Goal: Task Accomplishment & Management: Use online tool/utility

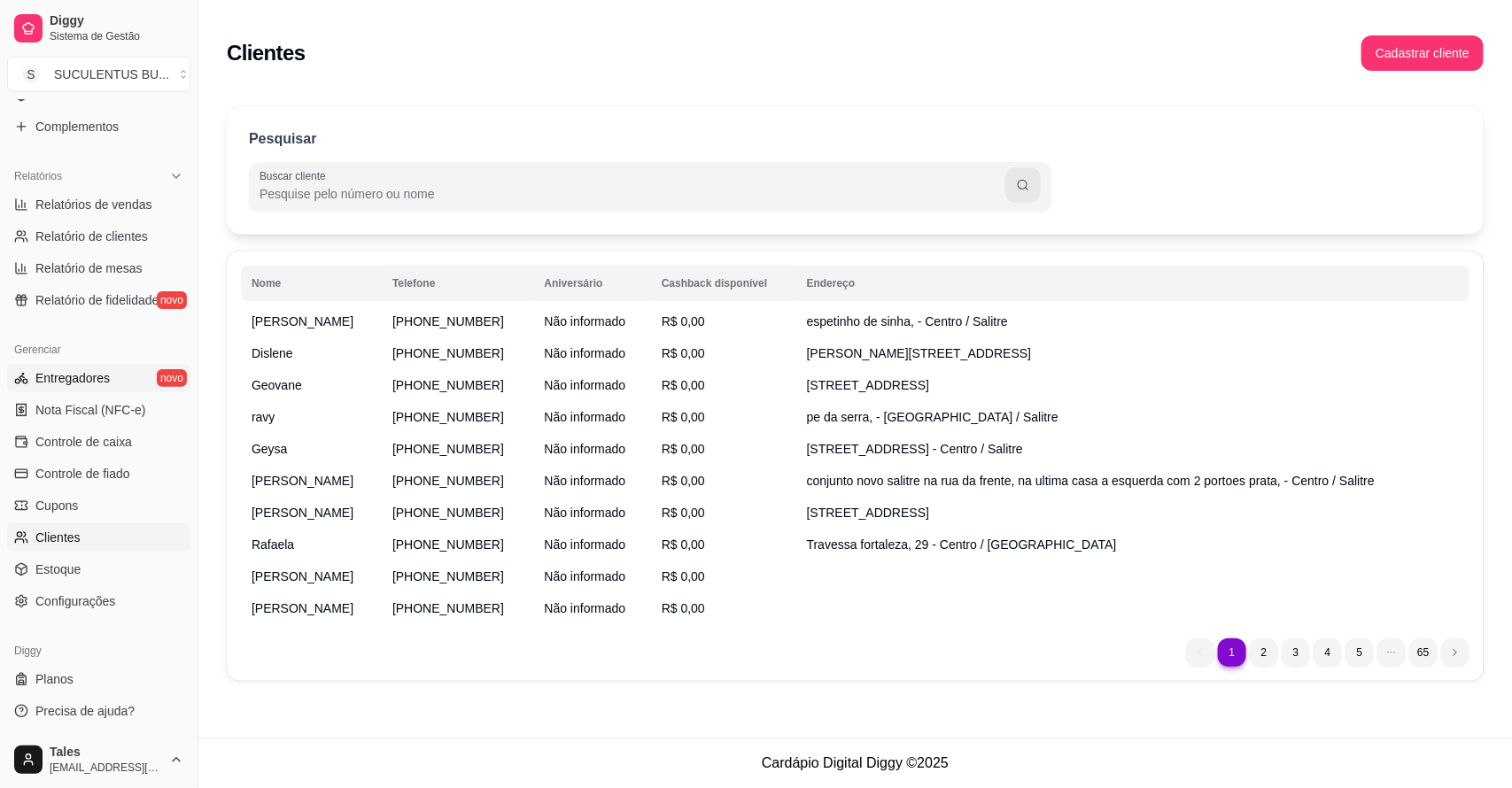
scroll to position [264, 0]
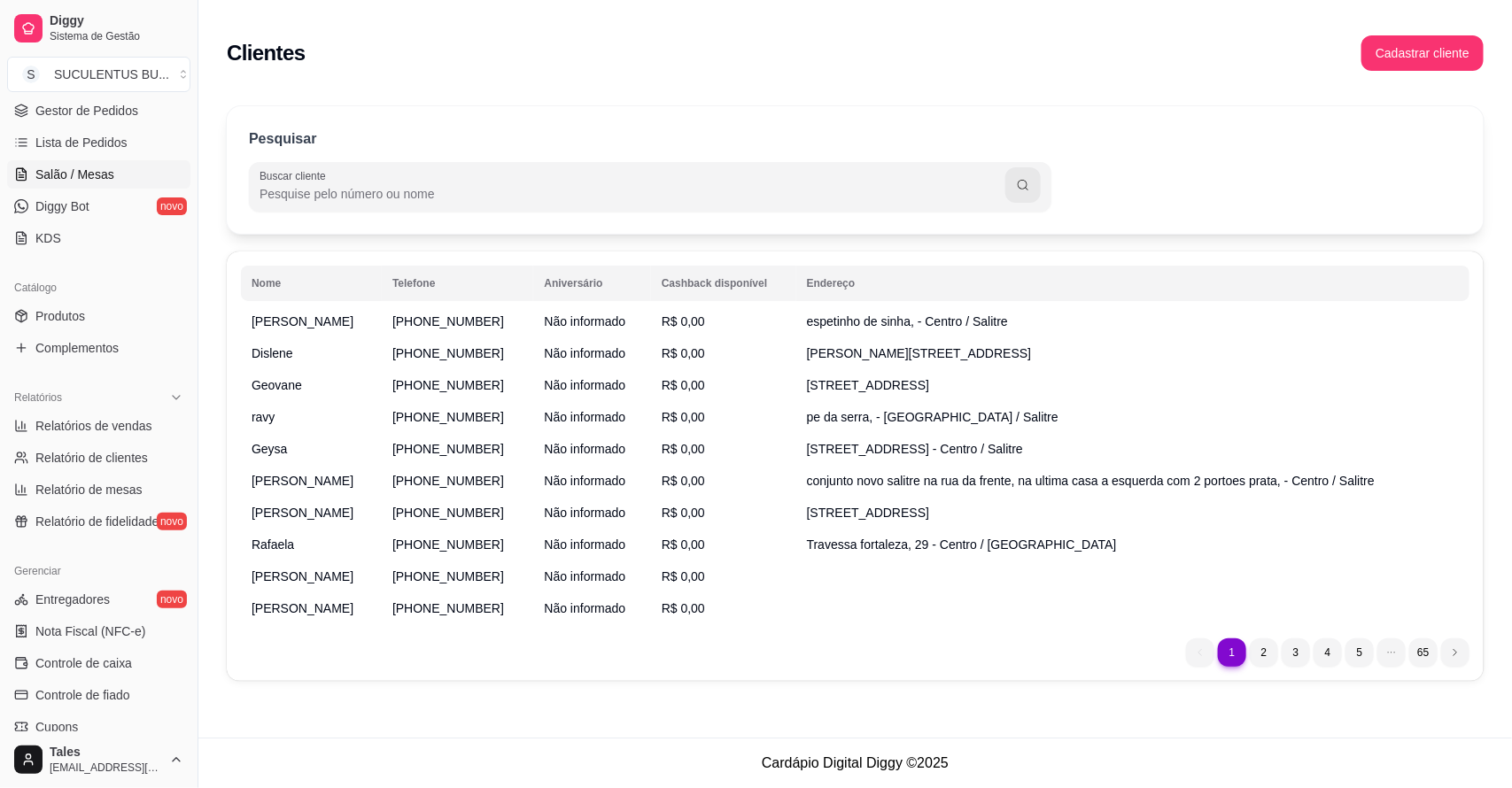
click at [87, 171] on span "Salão / Mesas" at bounding box center [74, 174] width 79 height 18
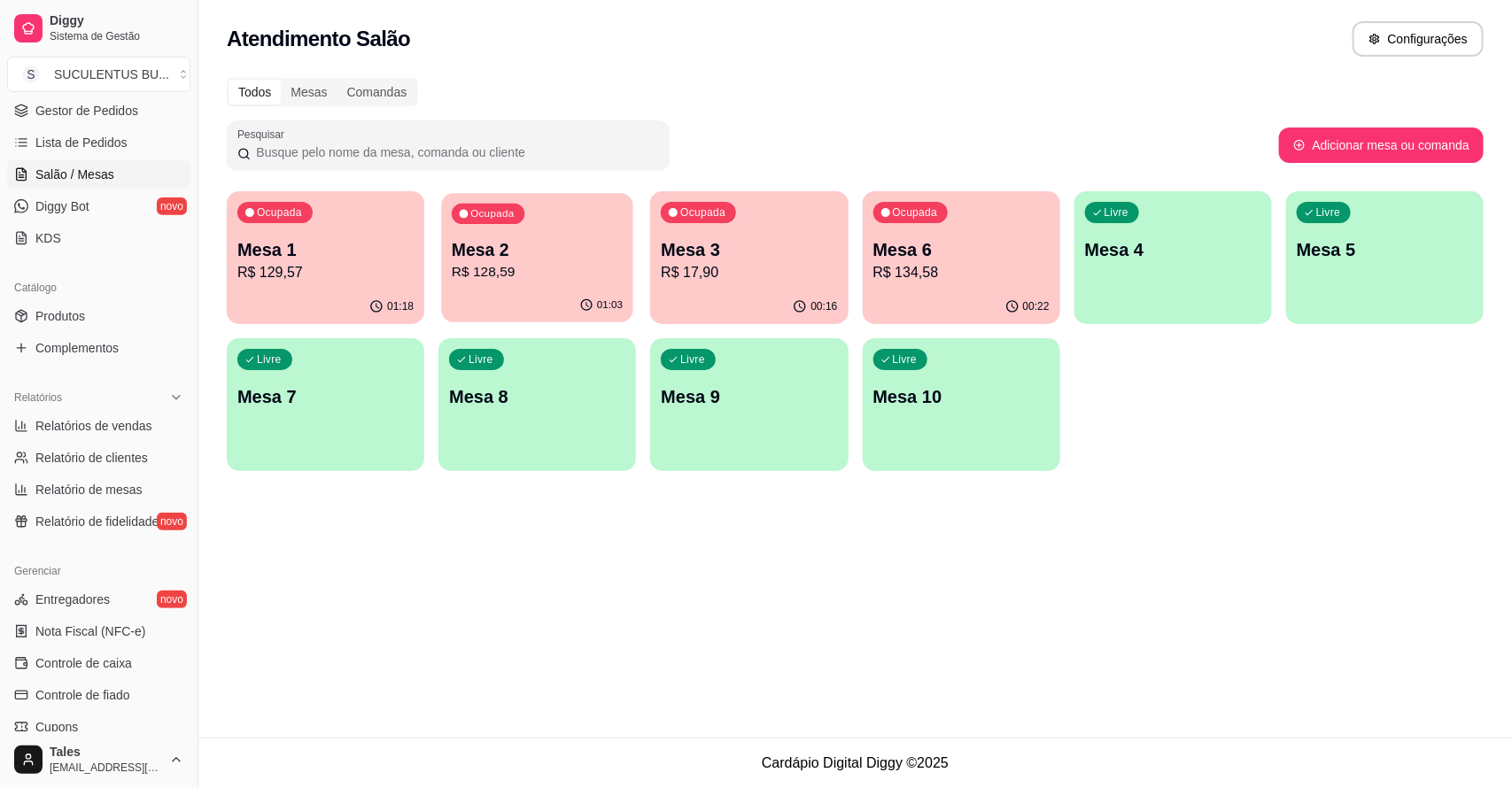
click at [568, 253] on p "Mesa 2" at bounding box center [537, 250] width 171 height 24
click at [766, 272] on p "R$ 17,90" at bounding box center [749, 272] width 176 height 21
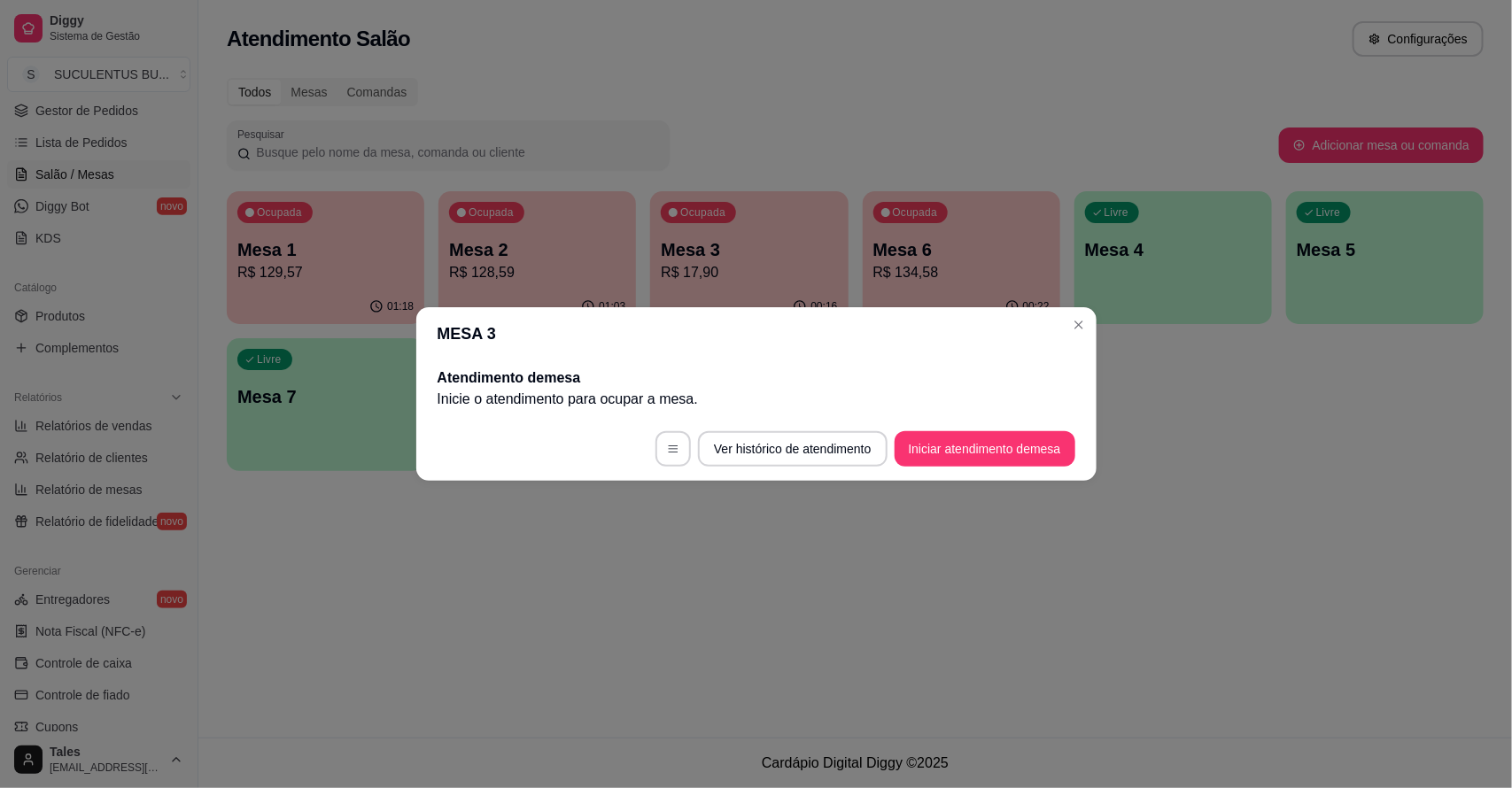
click at [1086, 310] on header "MESA 3" at bounding box center [756, 333] width 680 height 54
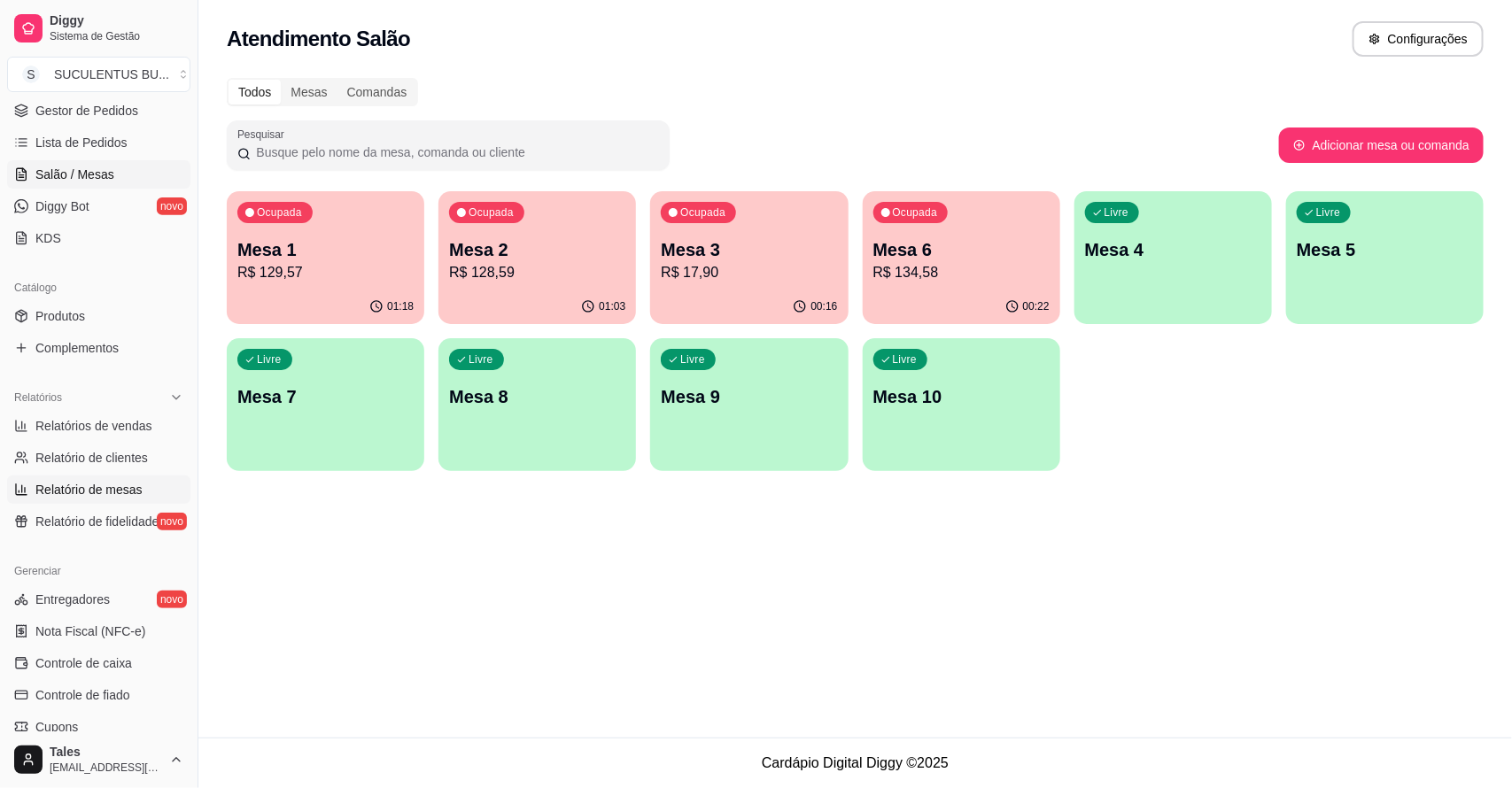
click at [100, 481] on span "Relatório de mesas" at bounding box center [89, 490] width 107 height 18
select select "TOTAL_OF_ORDERS"
select select "7"
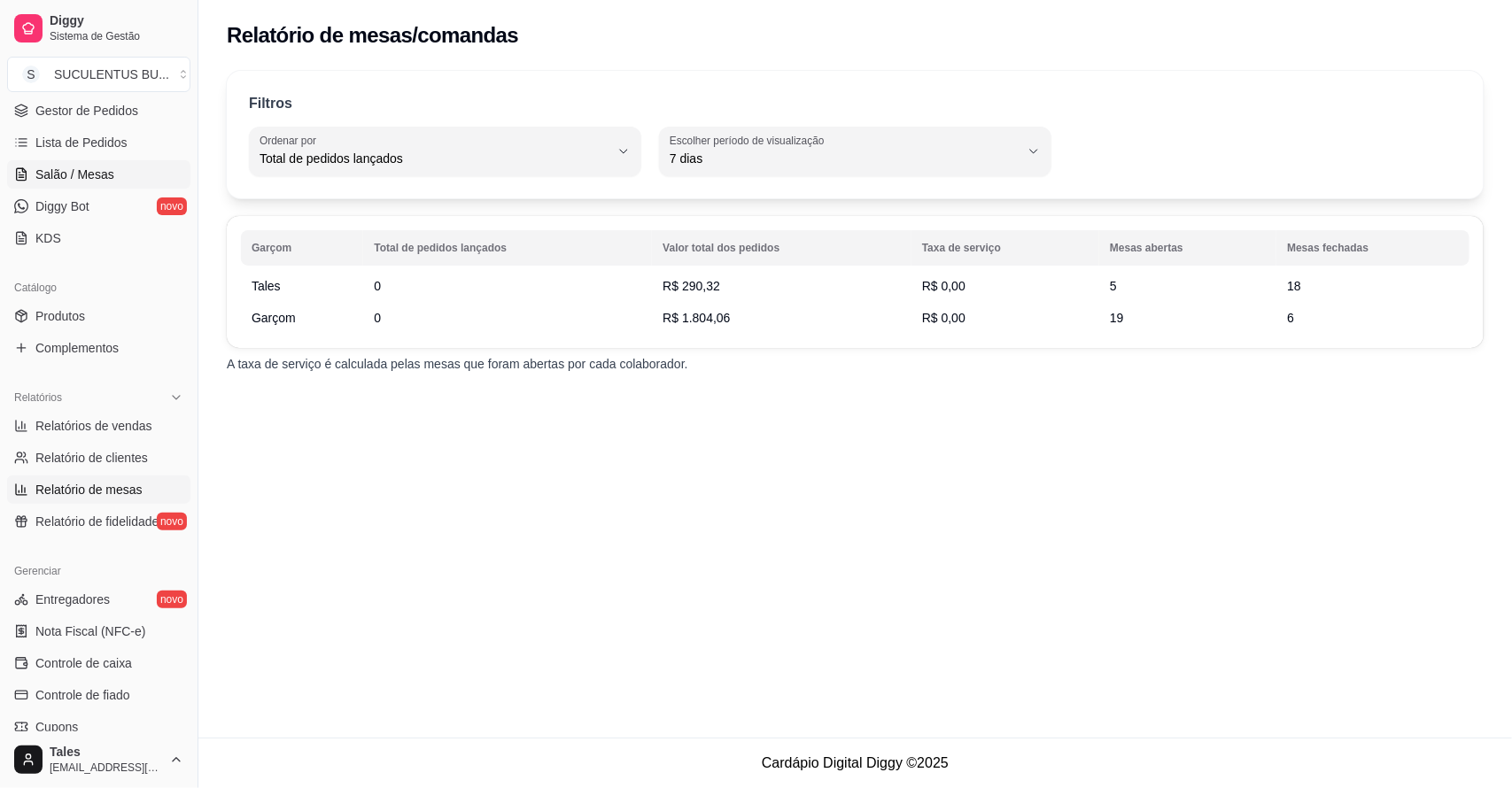
click at [94, 171] on span "Salão / Mesas" at bounding box center [74, 174] width 79 height 18
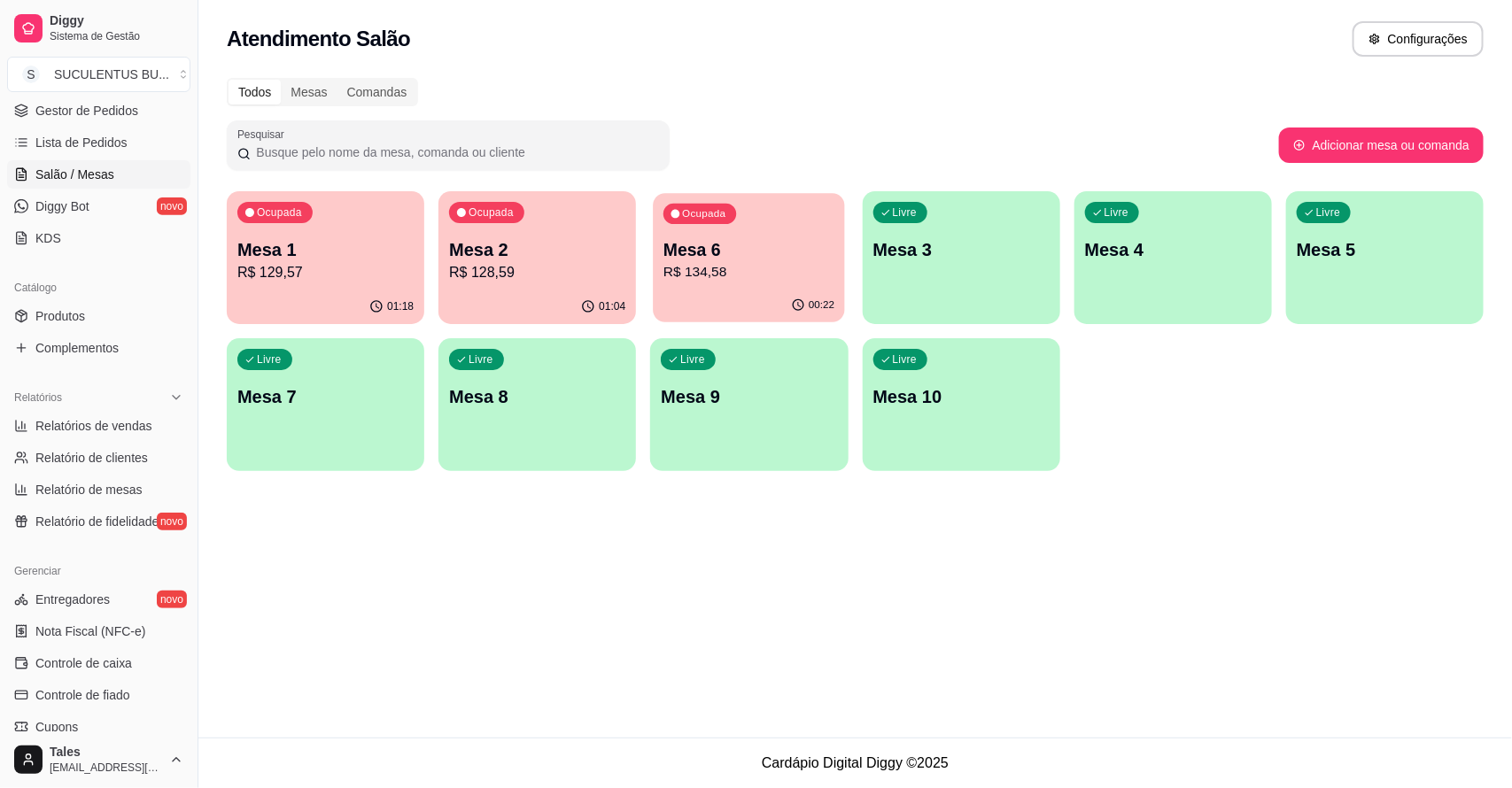
click at [715, 266] on p "R$ 134,58" at bounding box center [749, 272] width 171 height 20
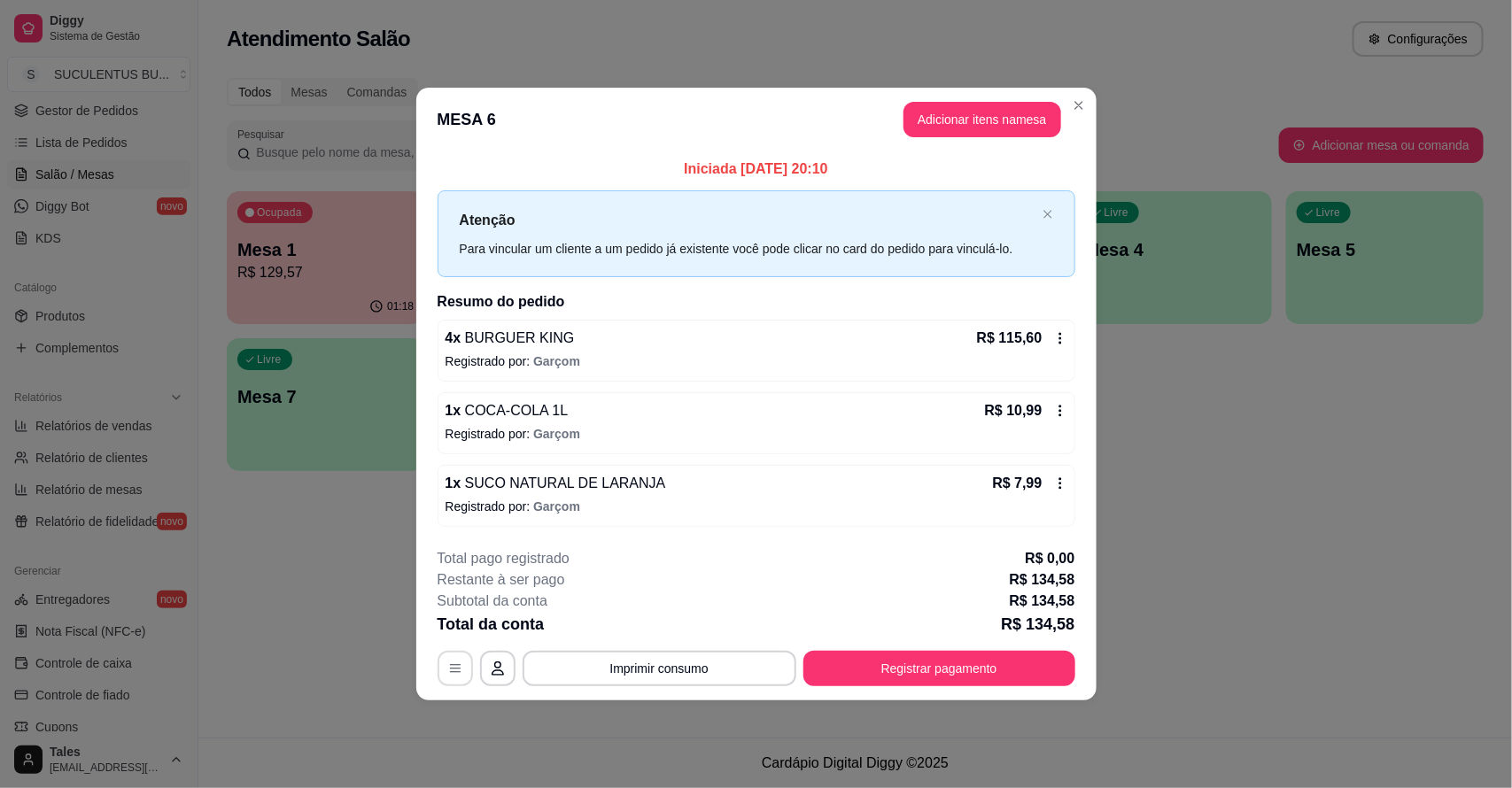
click at [451, 670] on button "button" at bounding box center [455, 668] width 35 height 35
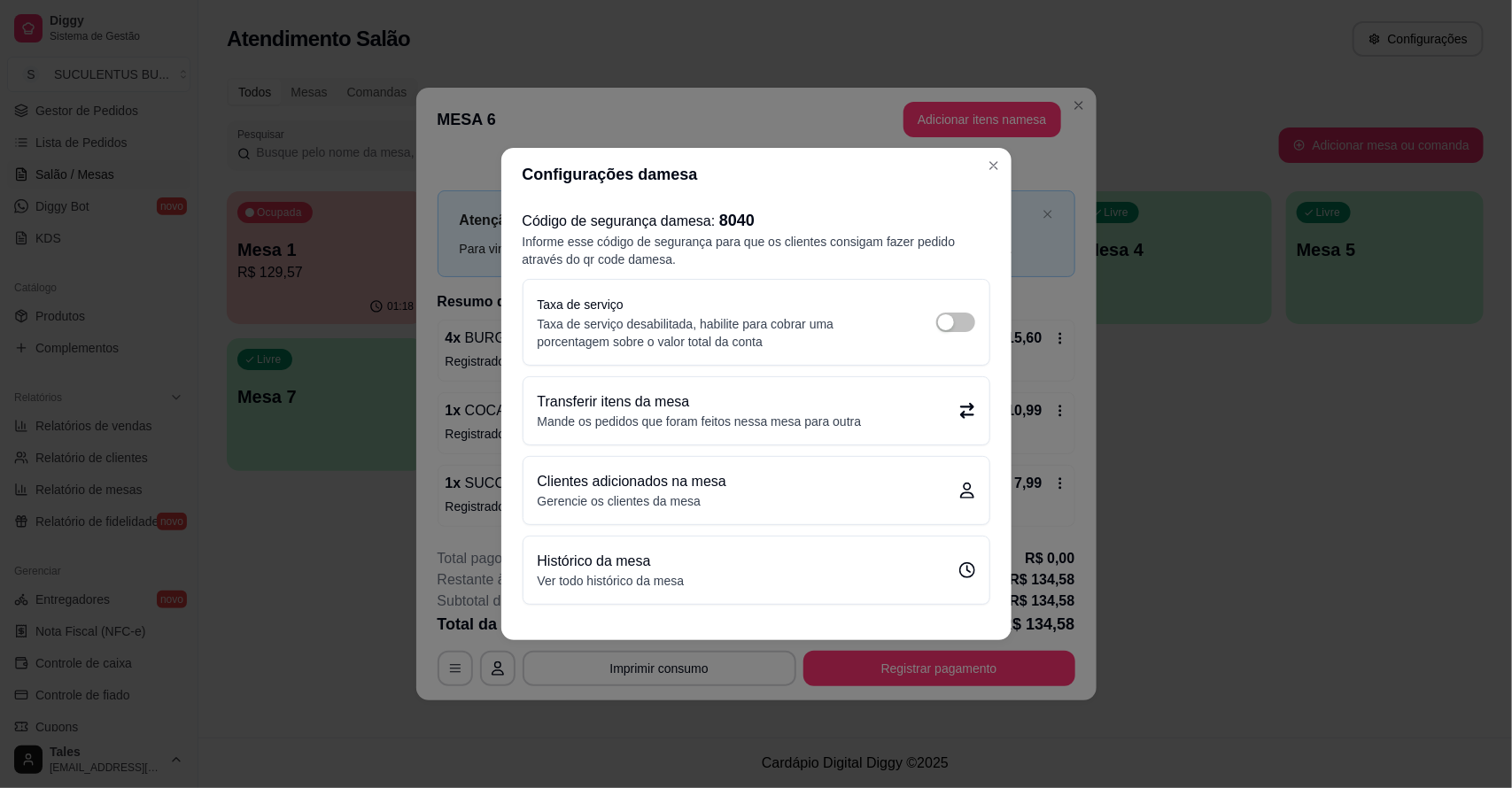
click at [764, 412] on p "Mande os pedidos que foram feitos nessa mesa para outra" at bounding box center [699, 421] width 324 height 18
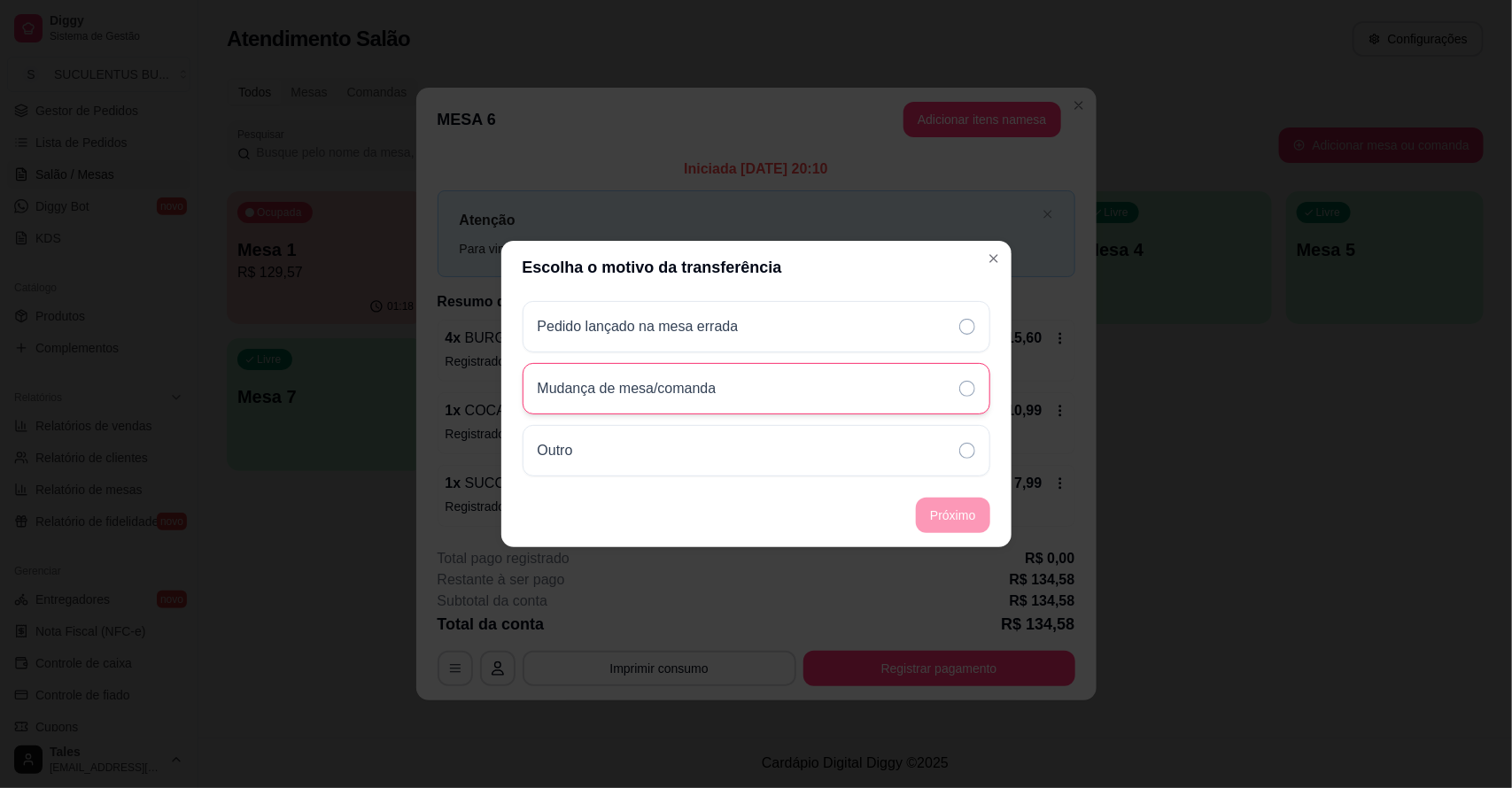
click at [731, 399] on div "Mudança de mesa/comanda" at bounding box center [634, 388] width 193 height 21
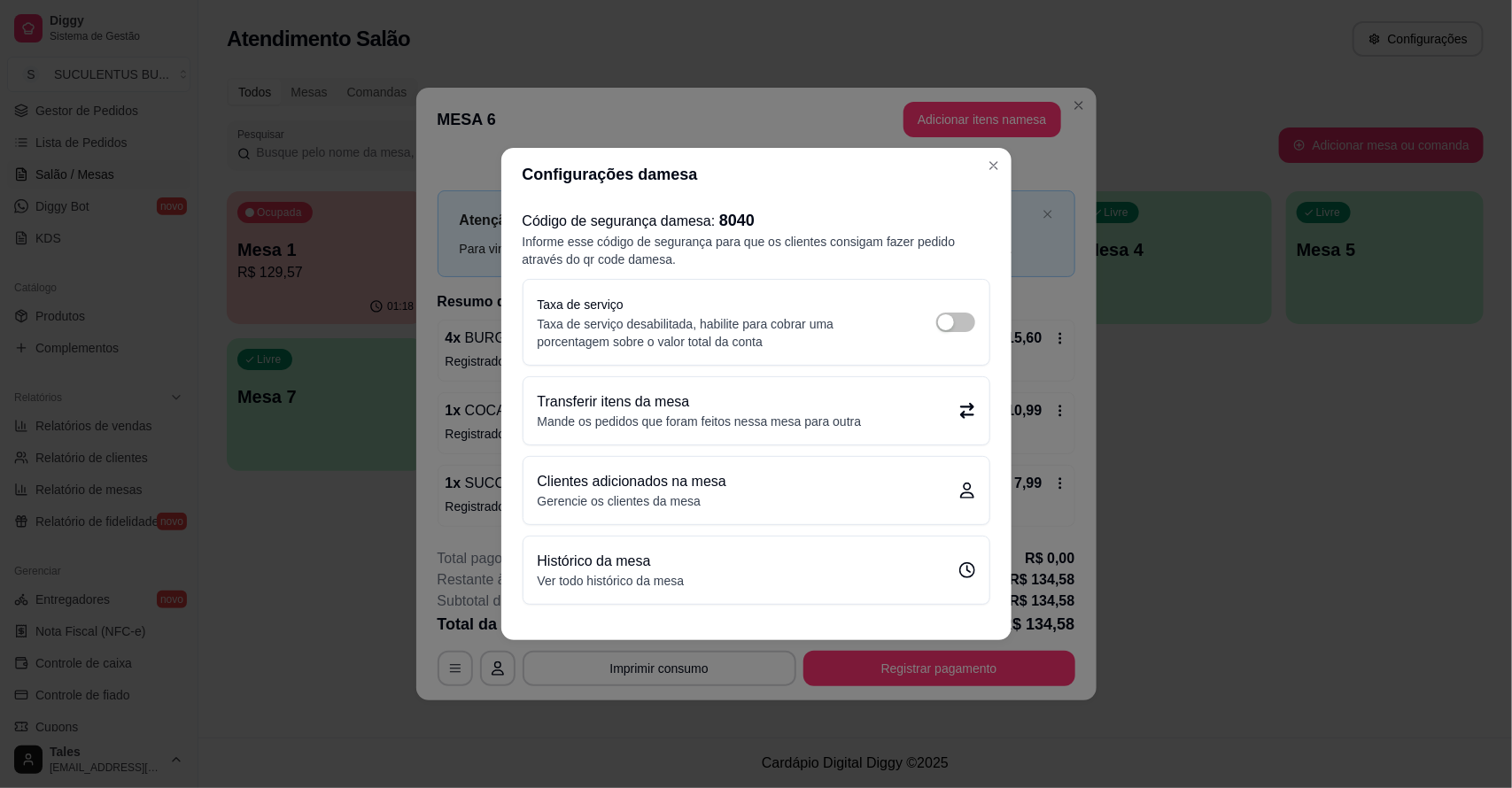
click at [726, 409] on p "Transferir itens da mesa" at bounding box center [699, 401] width 324 height 21
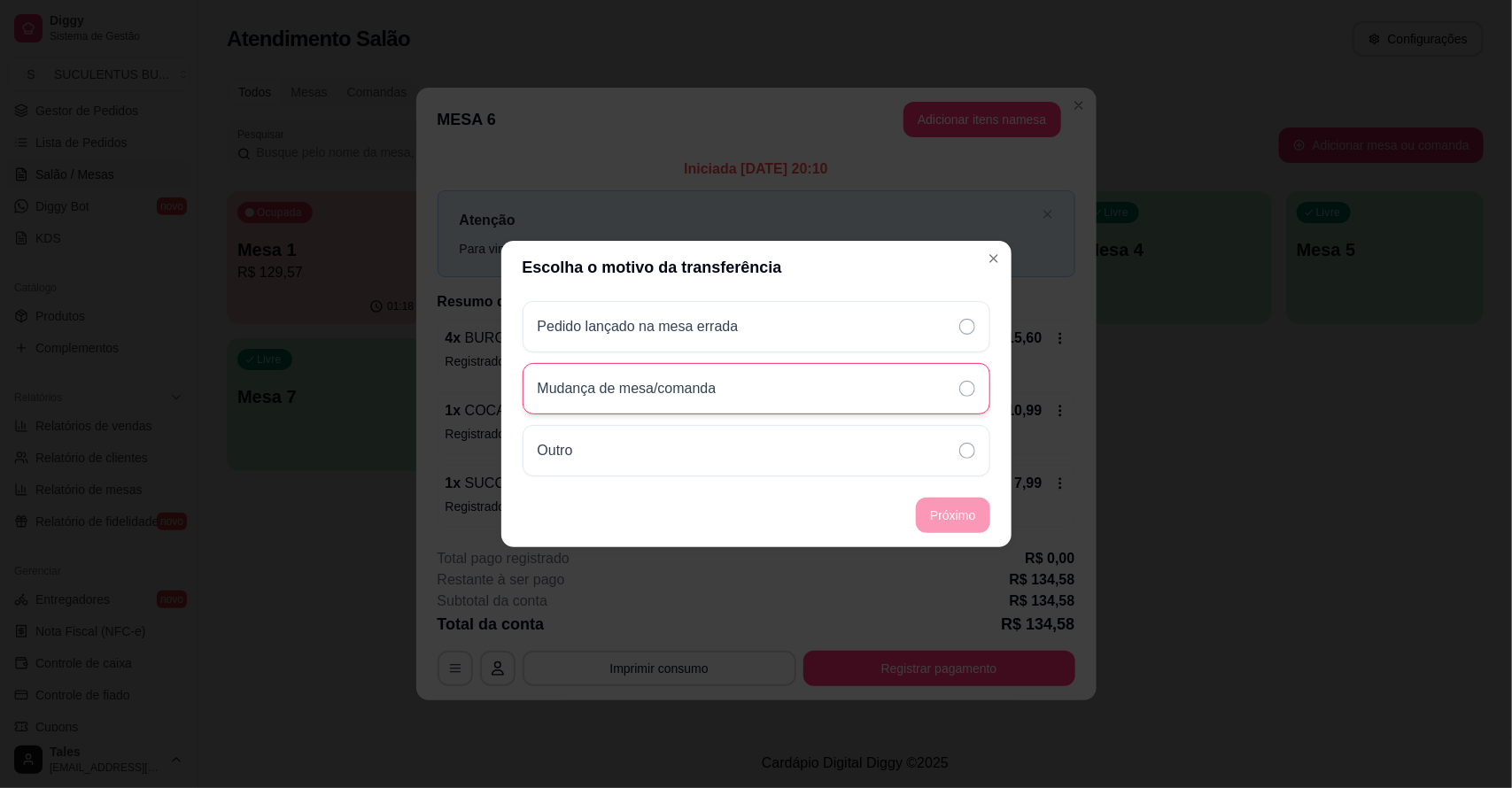
click at [709, 392] on p "Mudança de mesa/comanda" at bounding box center [627, 388] width 179 height 21
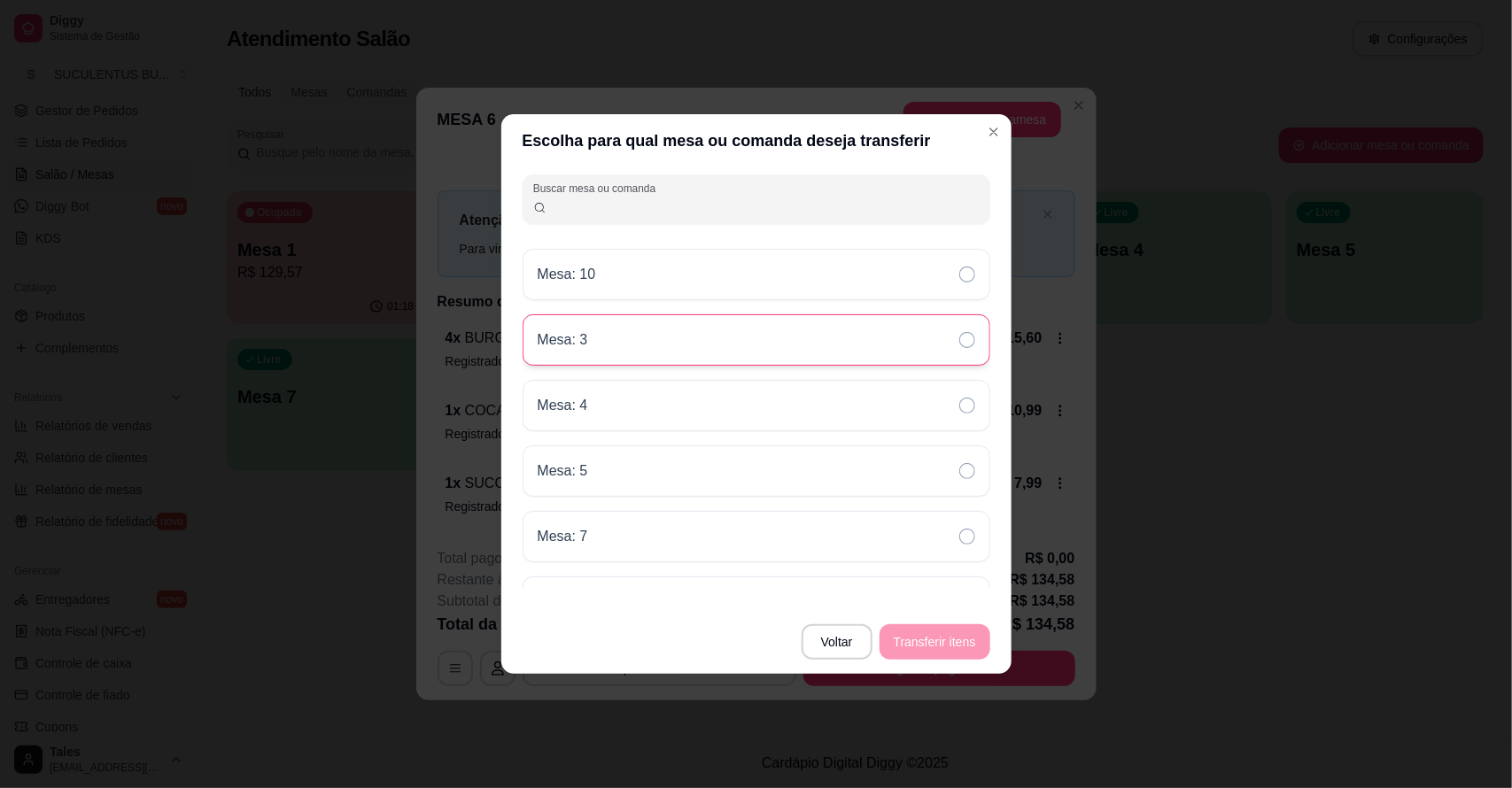
click at [733, 341] on div "Mesa: 3" at bounding box center [756, 340] width 468 height 52
click at [933, 642] on button "Transferir itens" at bounding box center [934, 642] width 111 height 35
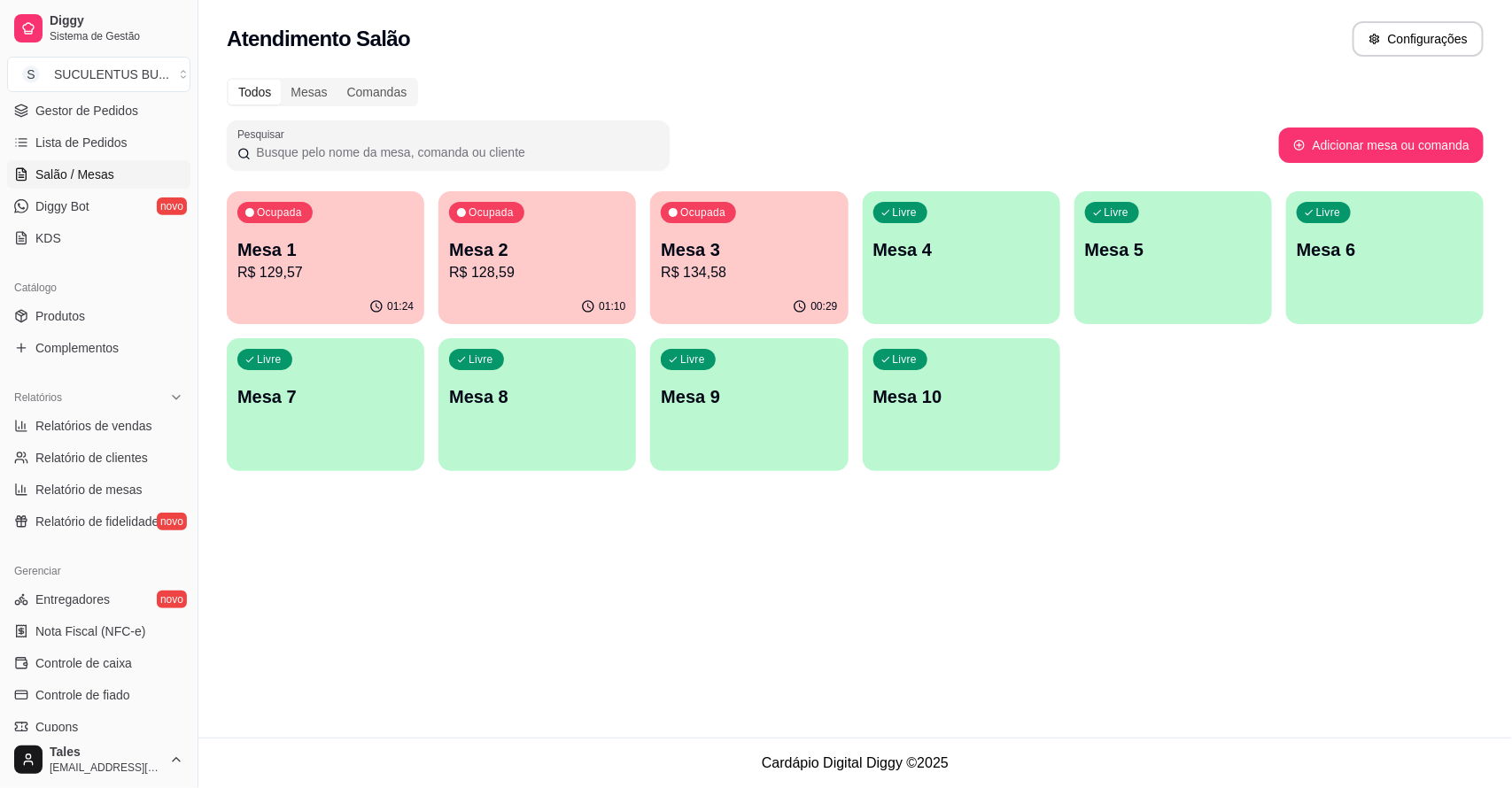
click at [547, 264] on p "R$ 128,59" at bounding box center [537, 272] width 176 height 21
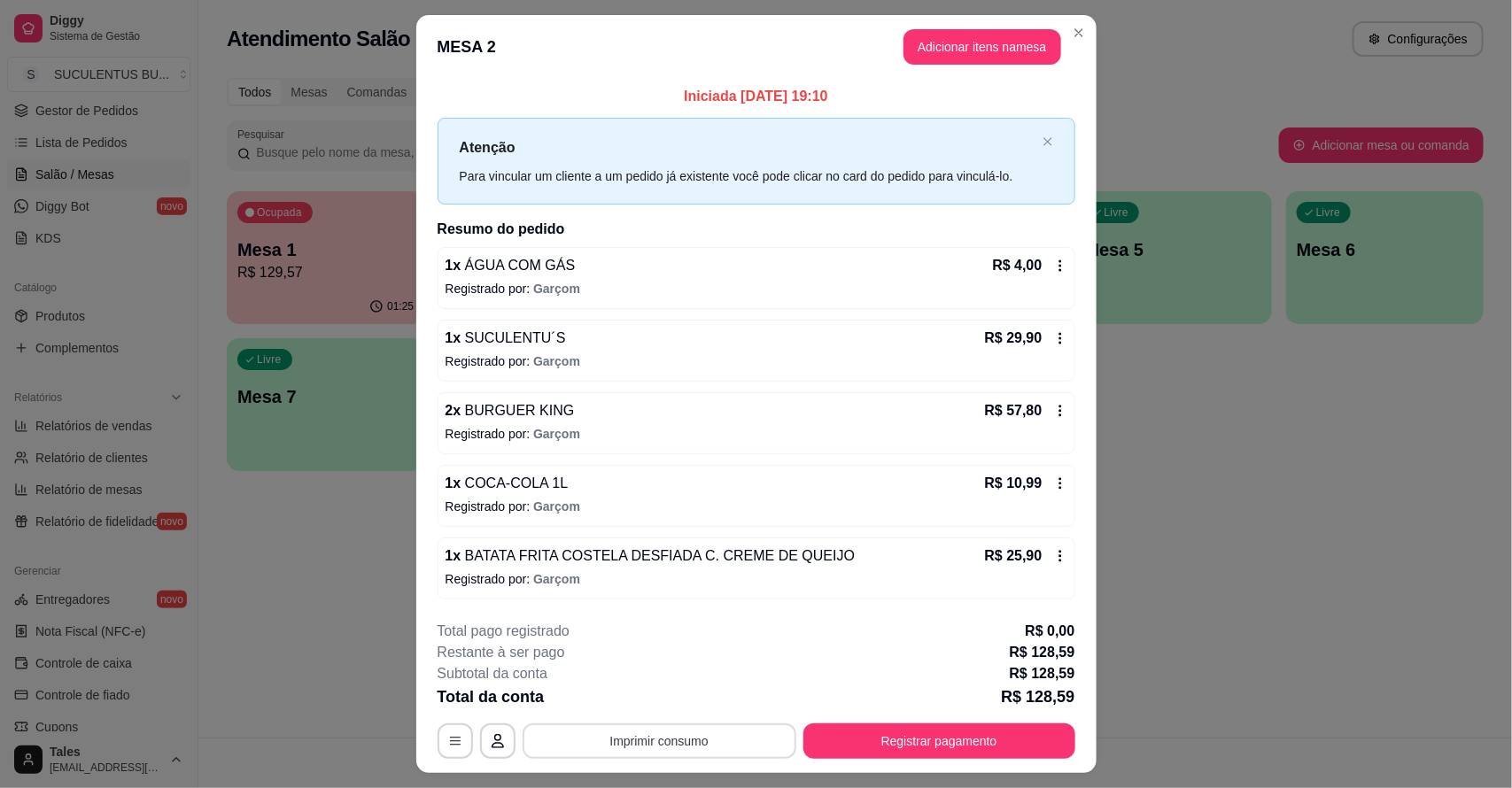
click at [682, 744] on button "Imprimir consumo" at bounding box center [658, 741] width 273 height 35
click at [688, 704] on button "IMPRESSORA CAIXA" at bounding box center [657, 701] width 146 height 28
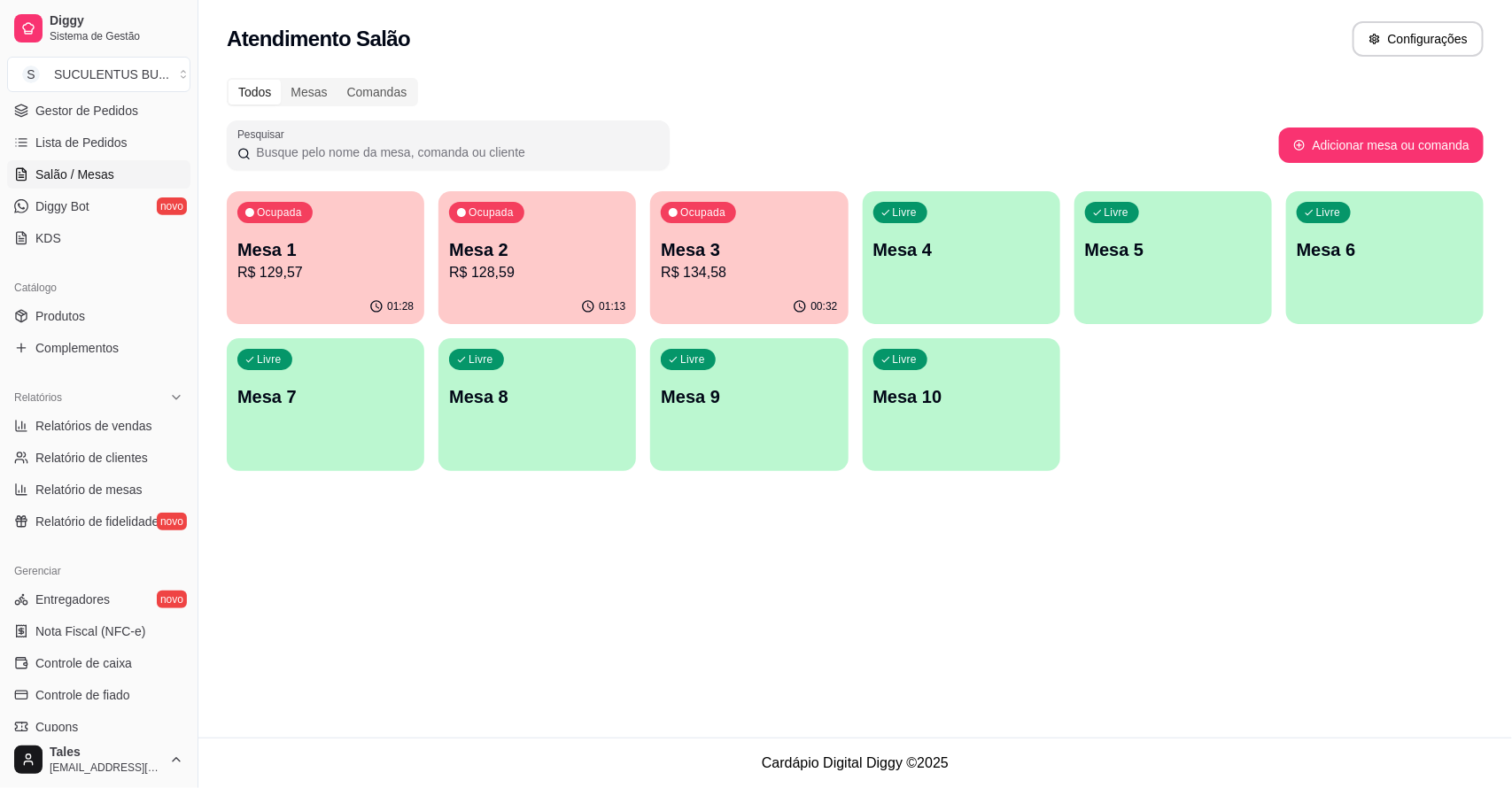
click at [520, 269] on p "R$ 128,59" at bounding box center [537, 272] width 176 height 21
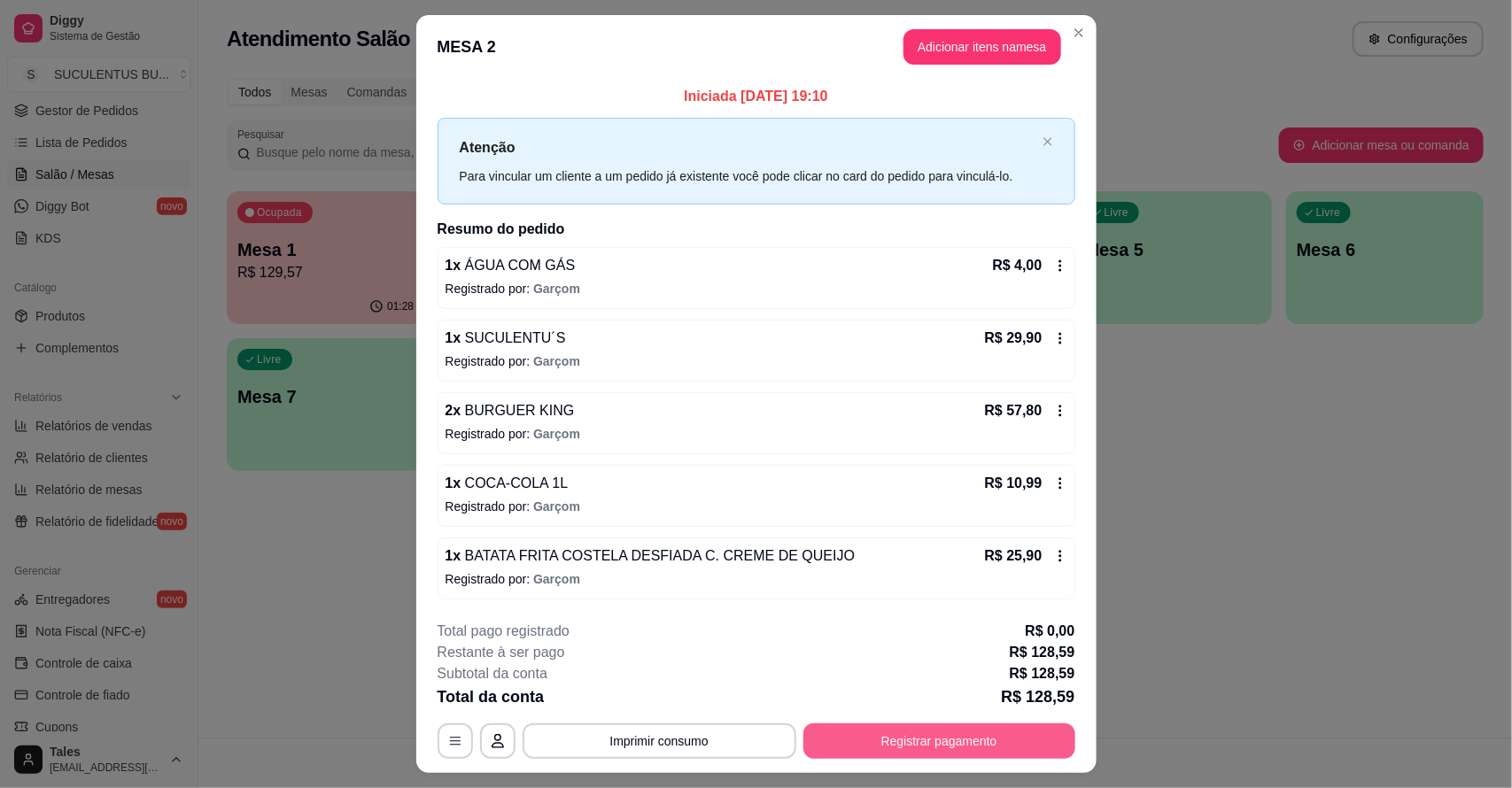
click at [936, 739] on button "Registrar pagamento" at bounding box center [939, 741] width 272 height 35
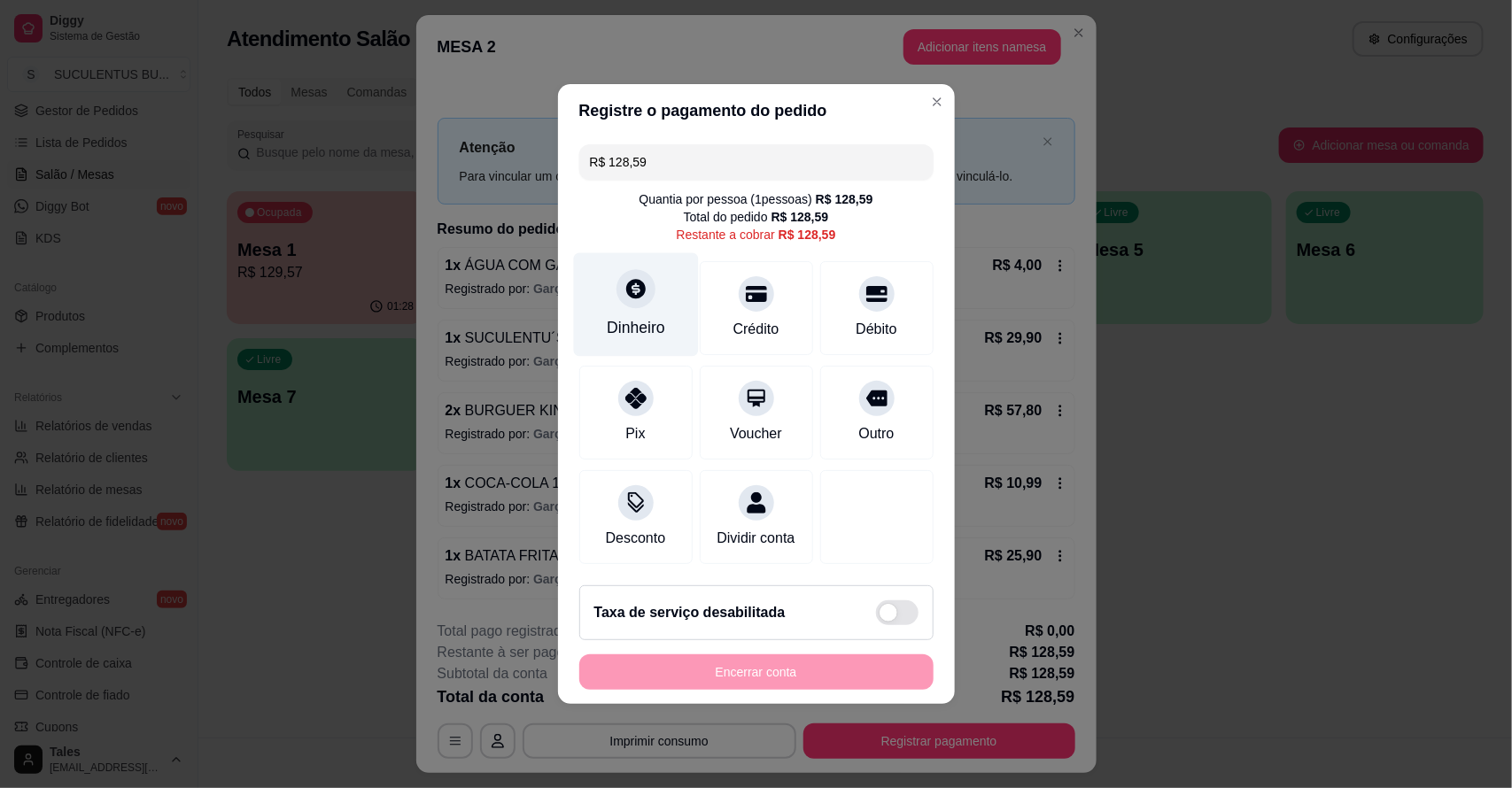
click at [649, 316] on div "Dinheiro" at bounding box center [636, 327] width 58 height 23
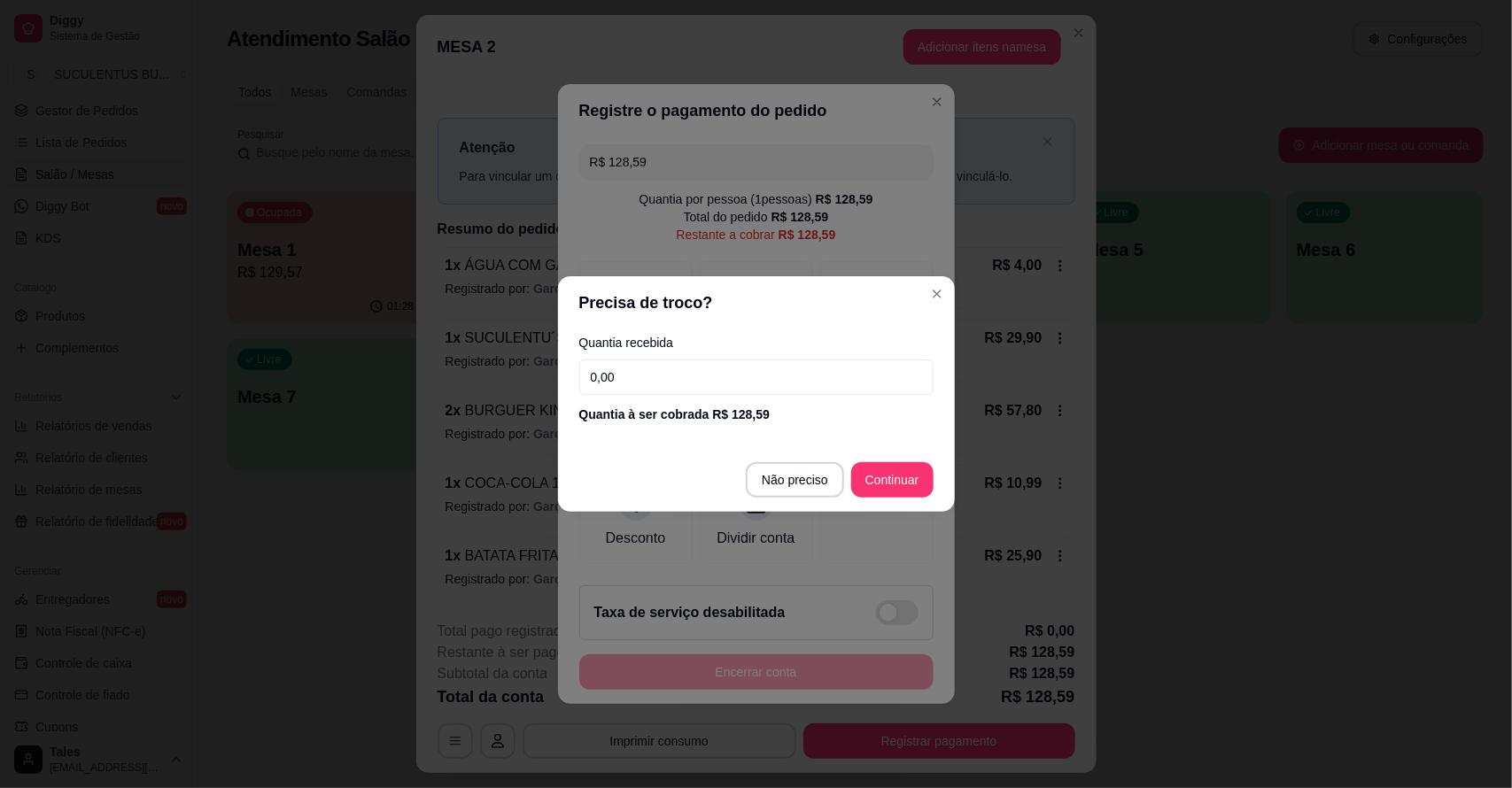
click at [715, 374] on input "0,00" at bounding box center [756, 377] width 354 height 35
type input "170,00"
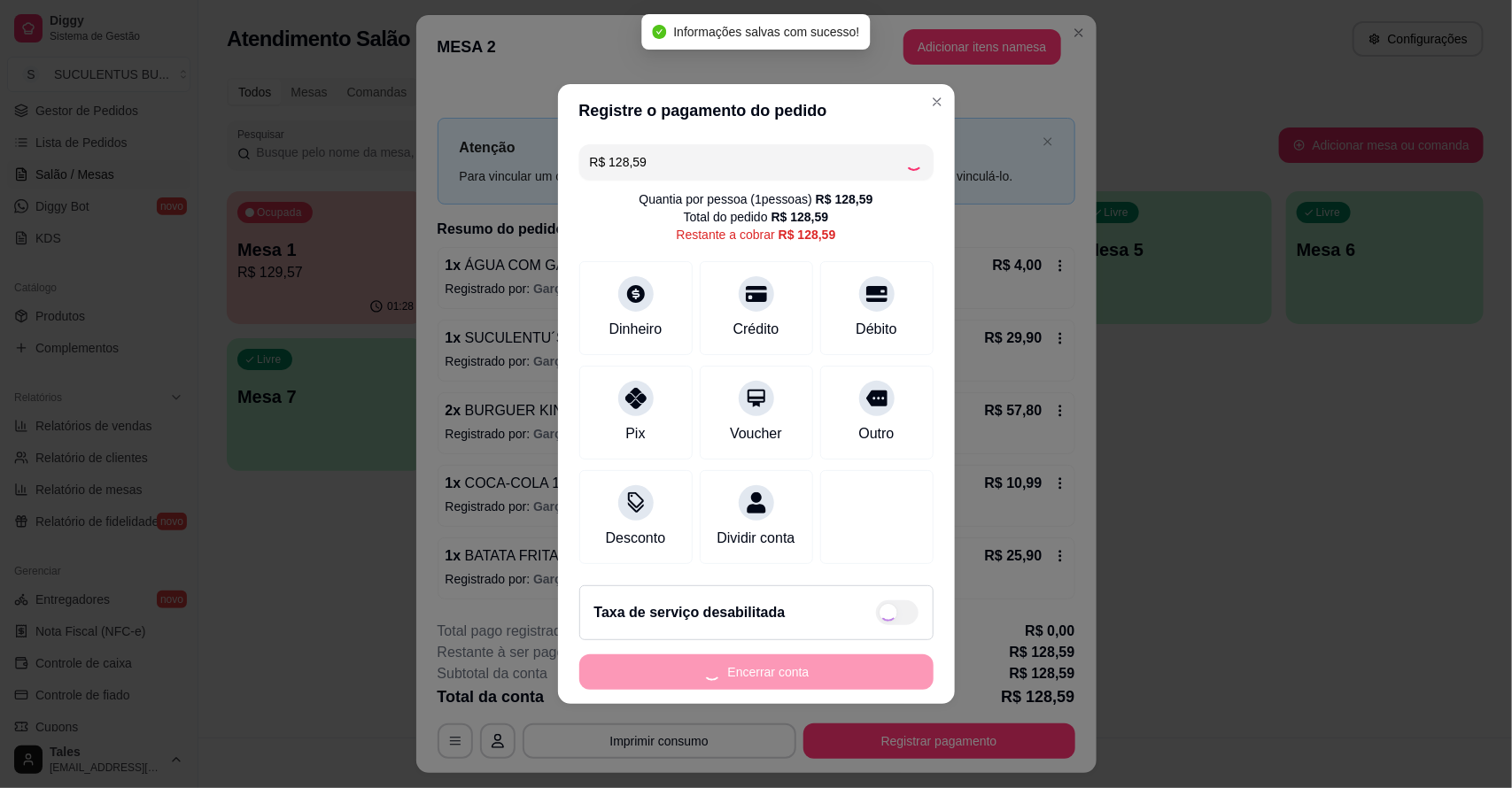
type input "R$ 0,00"
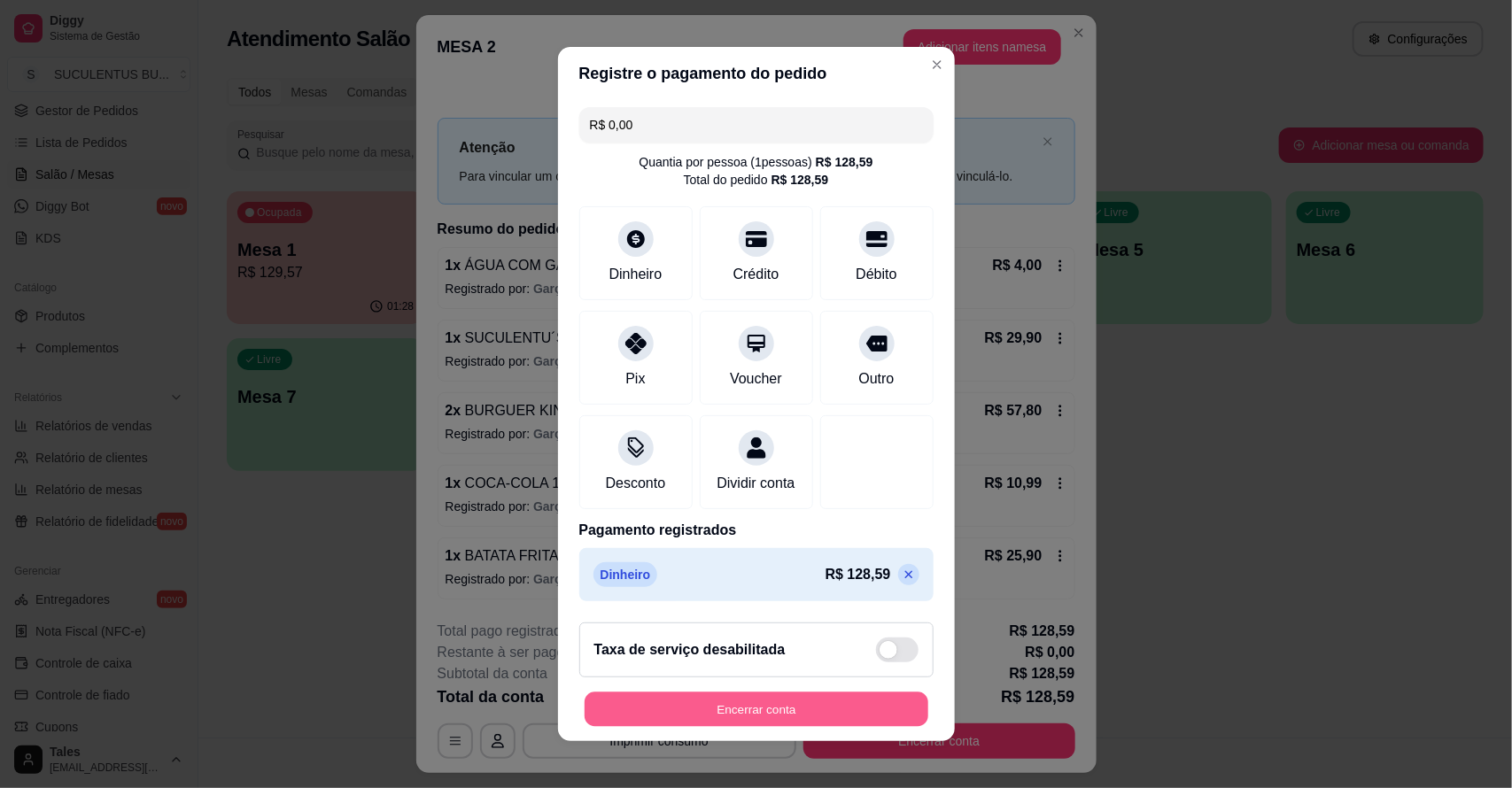
click at [726, 714] on button "Encerrar conta" at bounding box center [756, 710] width 343 height 34
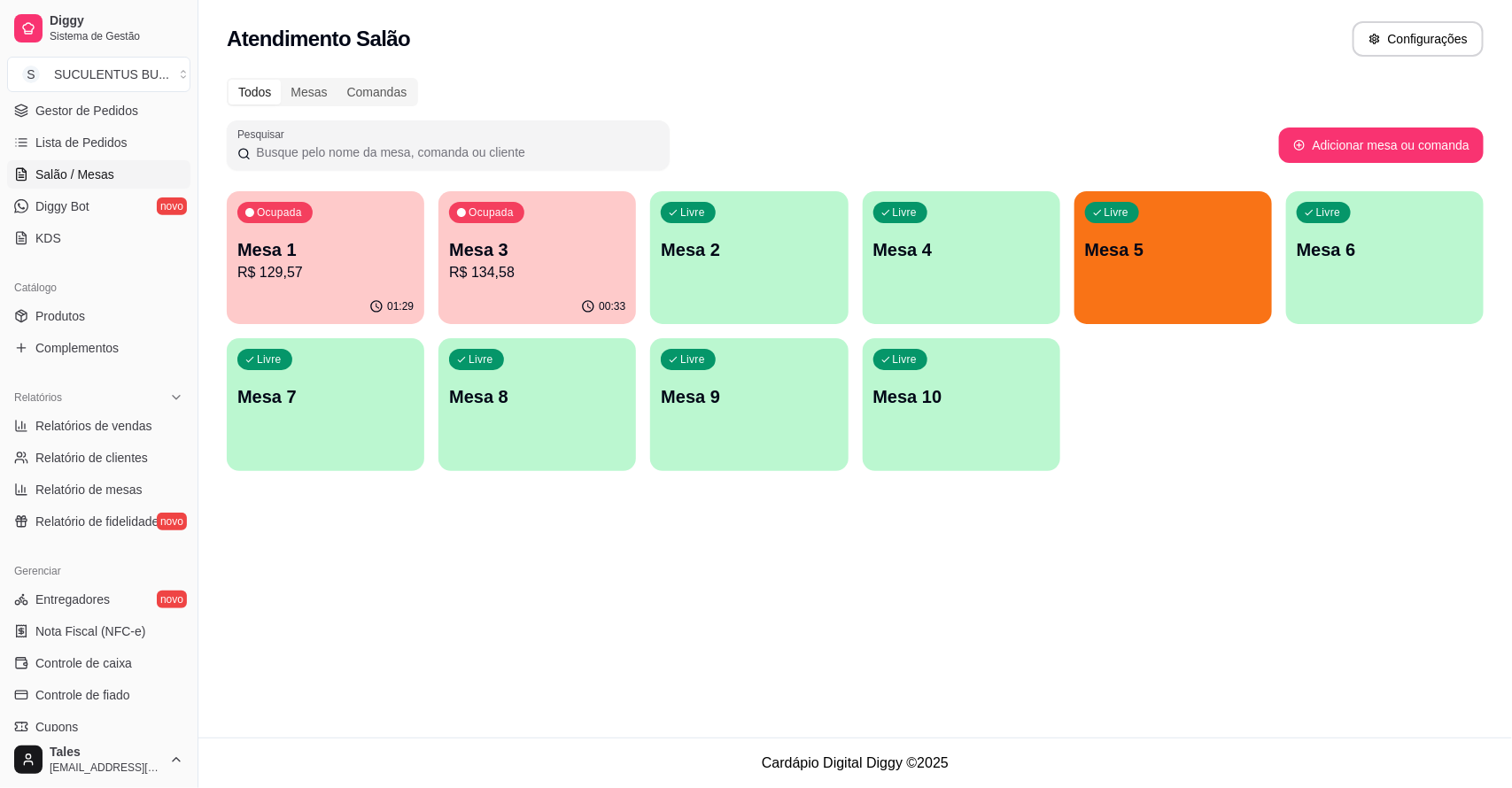
click at [1131, 272] on div "Livre Mesa 5" at bounding box center [1172, 247] width 197 height 112
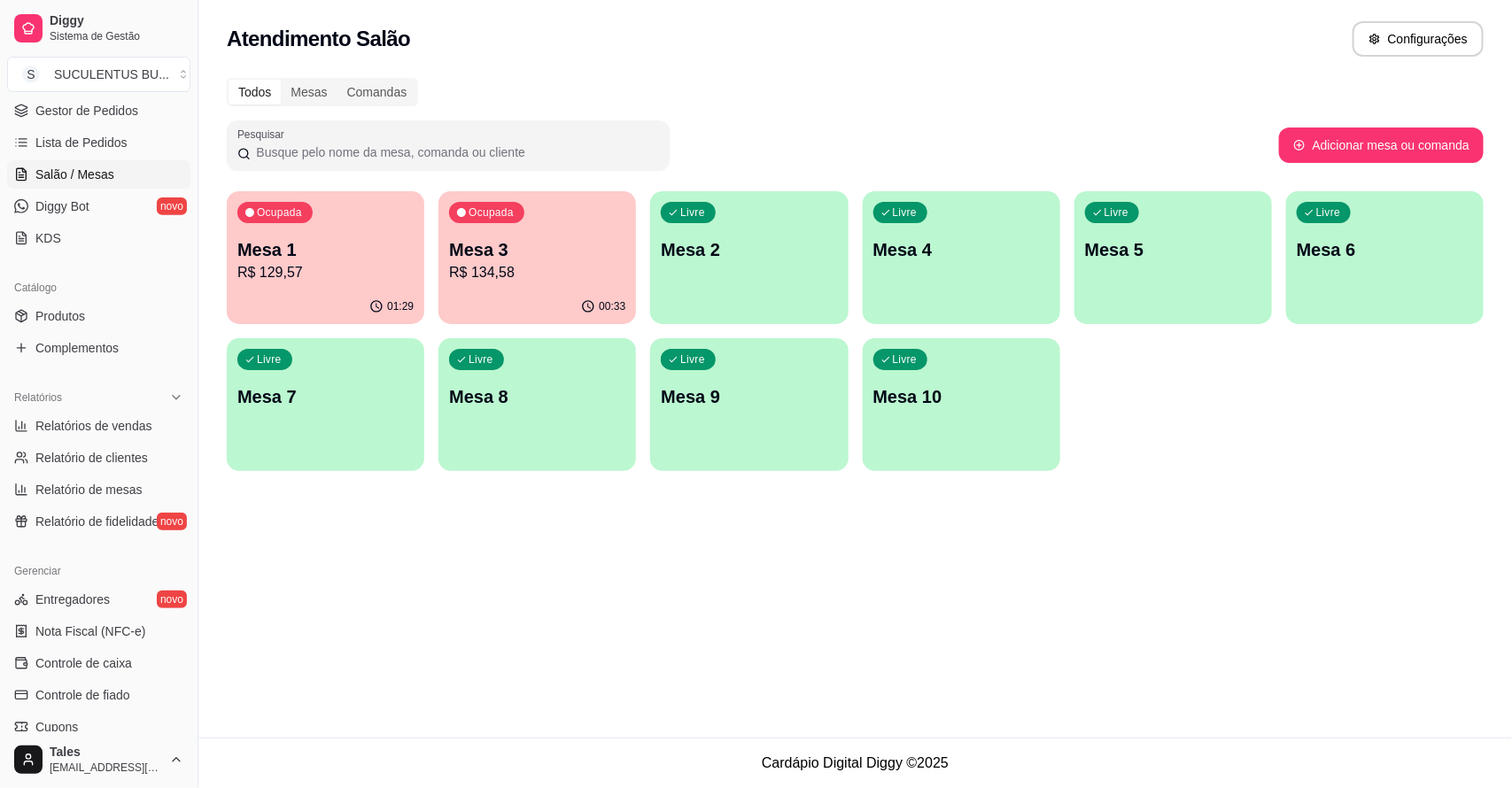
click at [316, 259] on div "Mesa 1 R$ 129,57" at bounding box center [325, 260] width 176 height 46
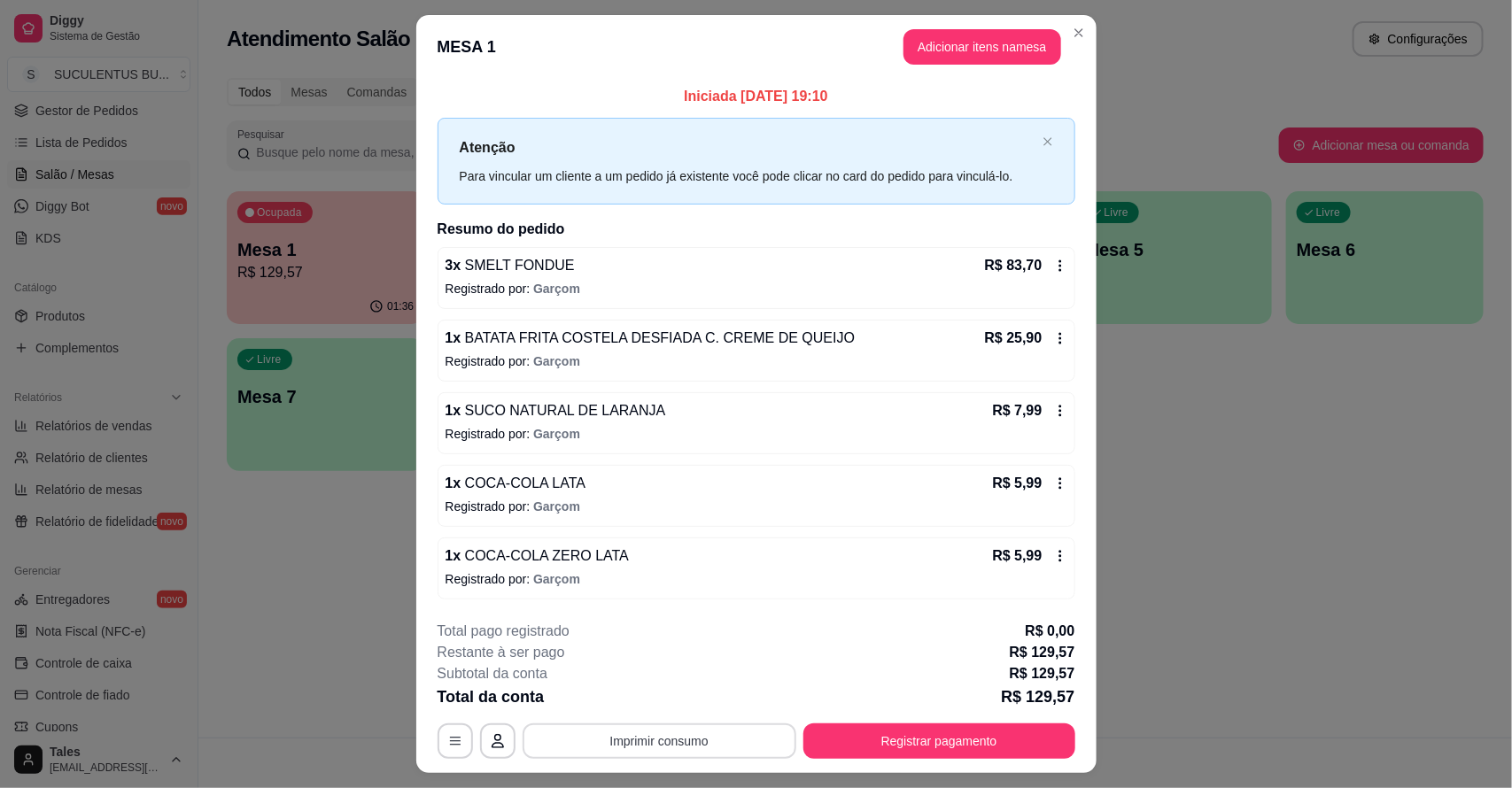
click at [626, 754] on button "Imprimir consumo" at bounding box center [658, 741] width 273 height 35
click at [642, 706] on button "IMPRESSORA CAIXA" at bounding box center [657, 701] width 142 height 27
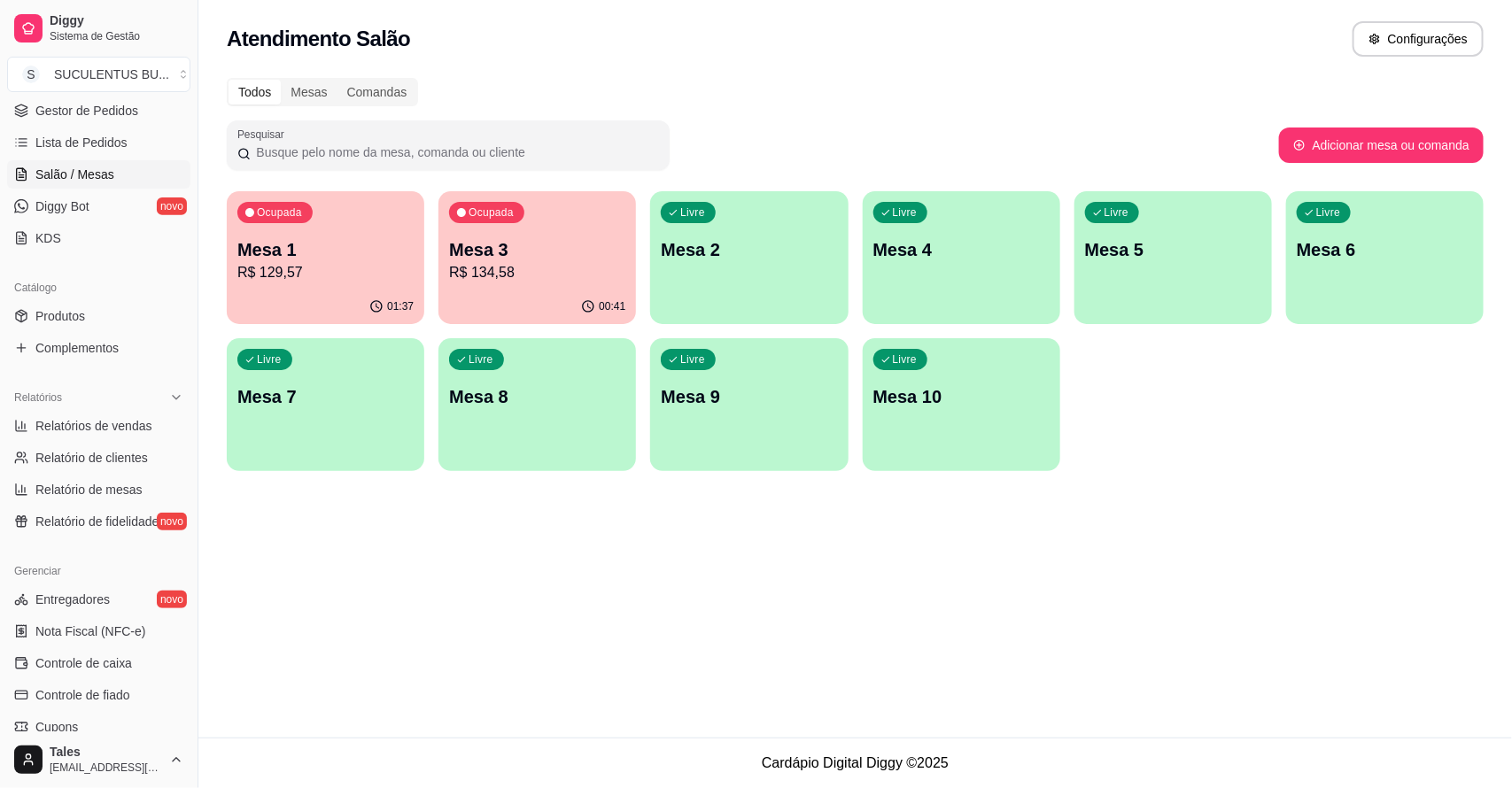
click at [333, 260] on p "Mesa 1" at bounding box center [325, 249] width 176 height 25
click at [365, 271] on p "R$ 129,57" at bounding box center [325, 272] width 171 height 20
click at [99, 465] on span "Relatório de clientes" at bounding box center [92, 458] width 113 height 18
select select "30"
select select "HIGHEST_TOTAL_SPENT_WITH_ORDERS"
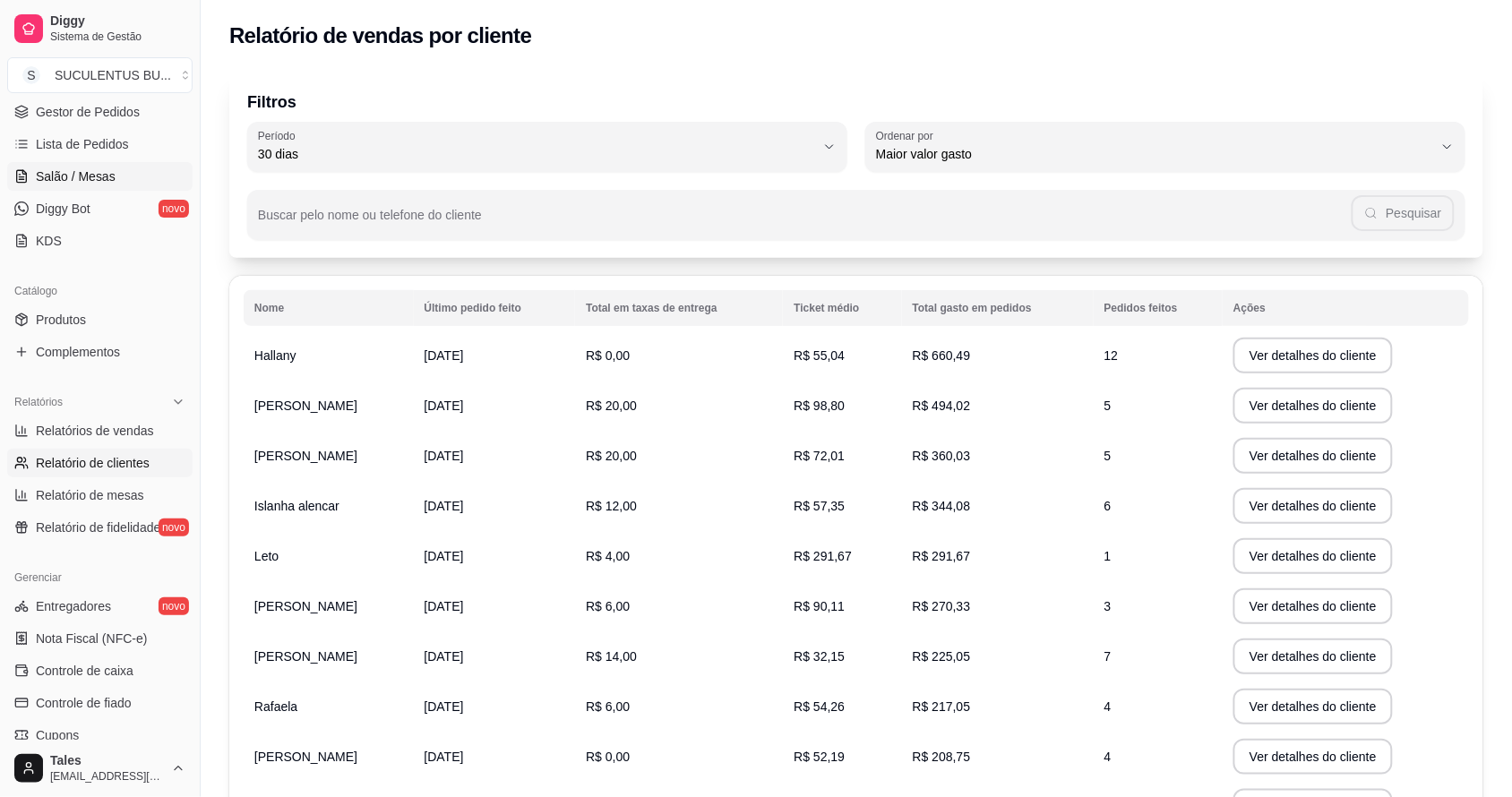
click at [99, 184] on span "Salão / Mesas" at bounding box center [75, 176] width 80 height 18
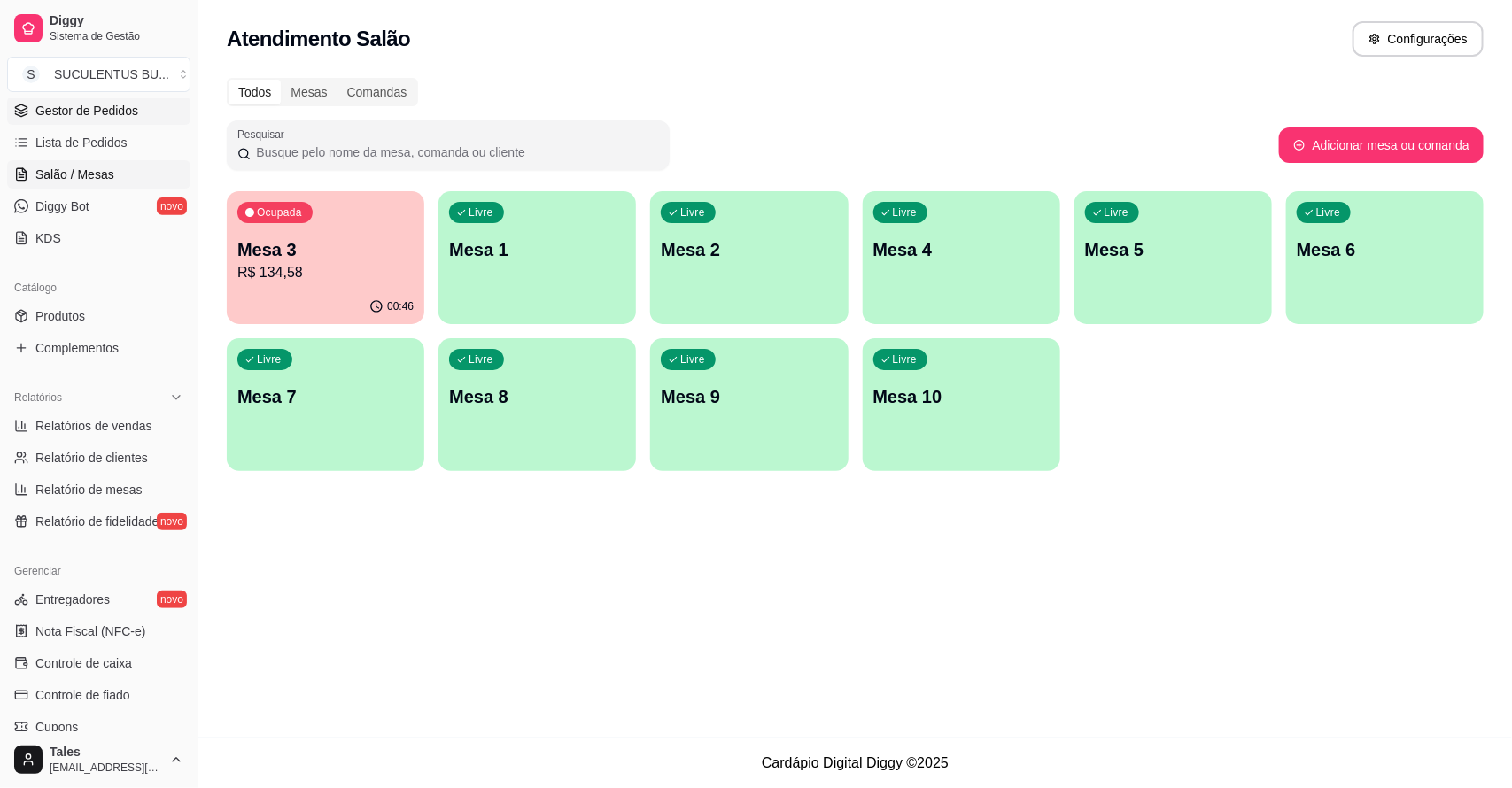
click at [77, 111] on span "Gestor de Pedidos" at bounding box center [86, 111] width 103 height 18
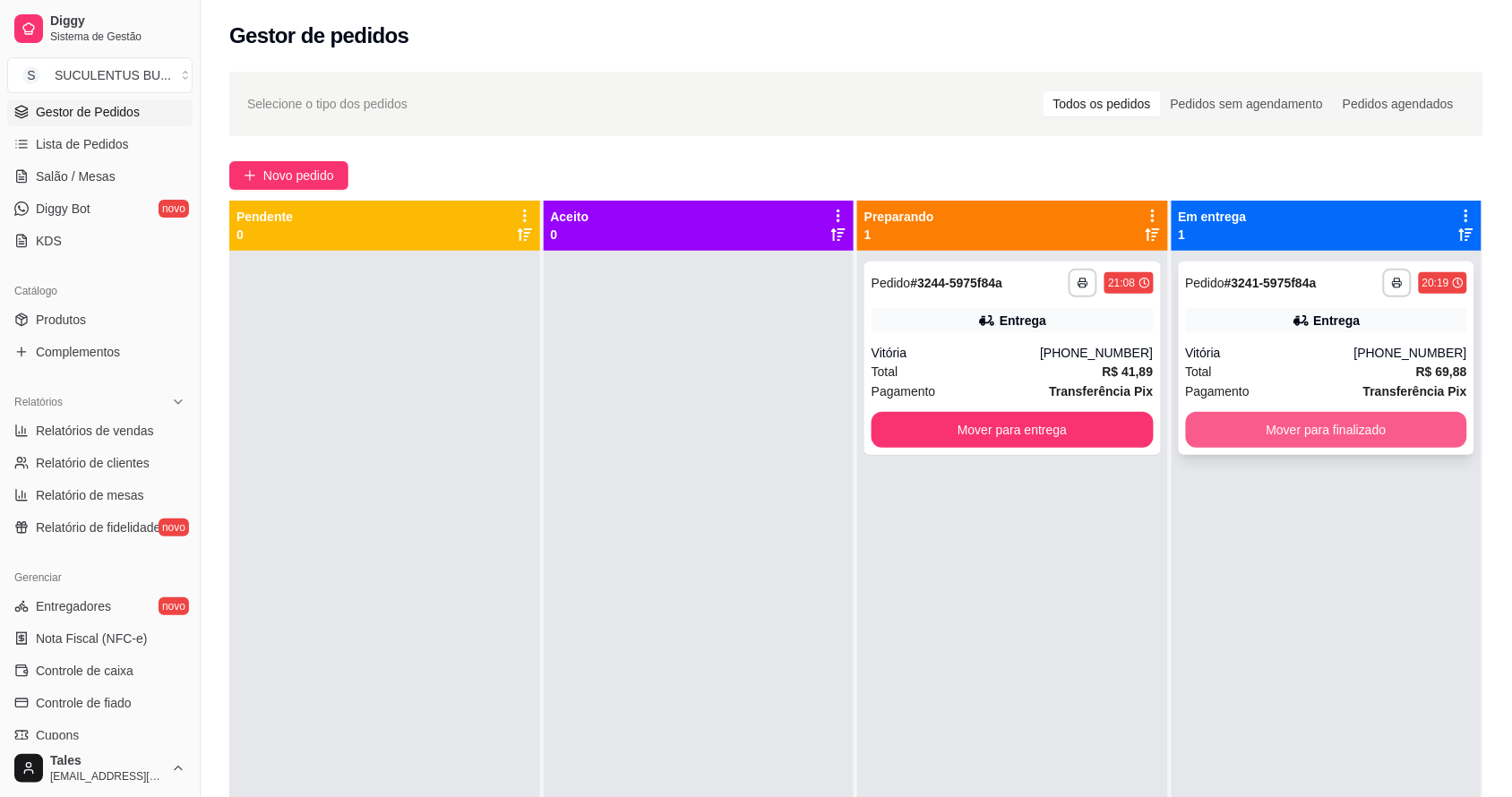
click at [1297, 427] on button "Mover para finalizado" at bounding box center [1326, 430] width 282 height 36
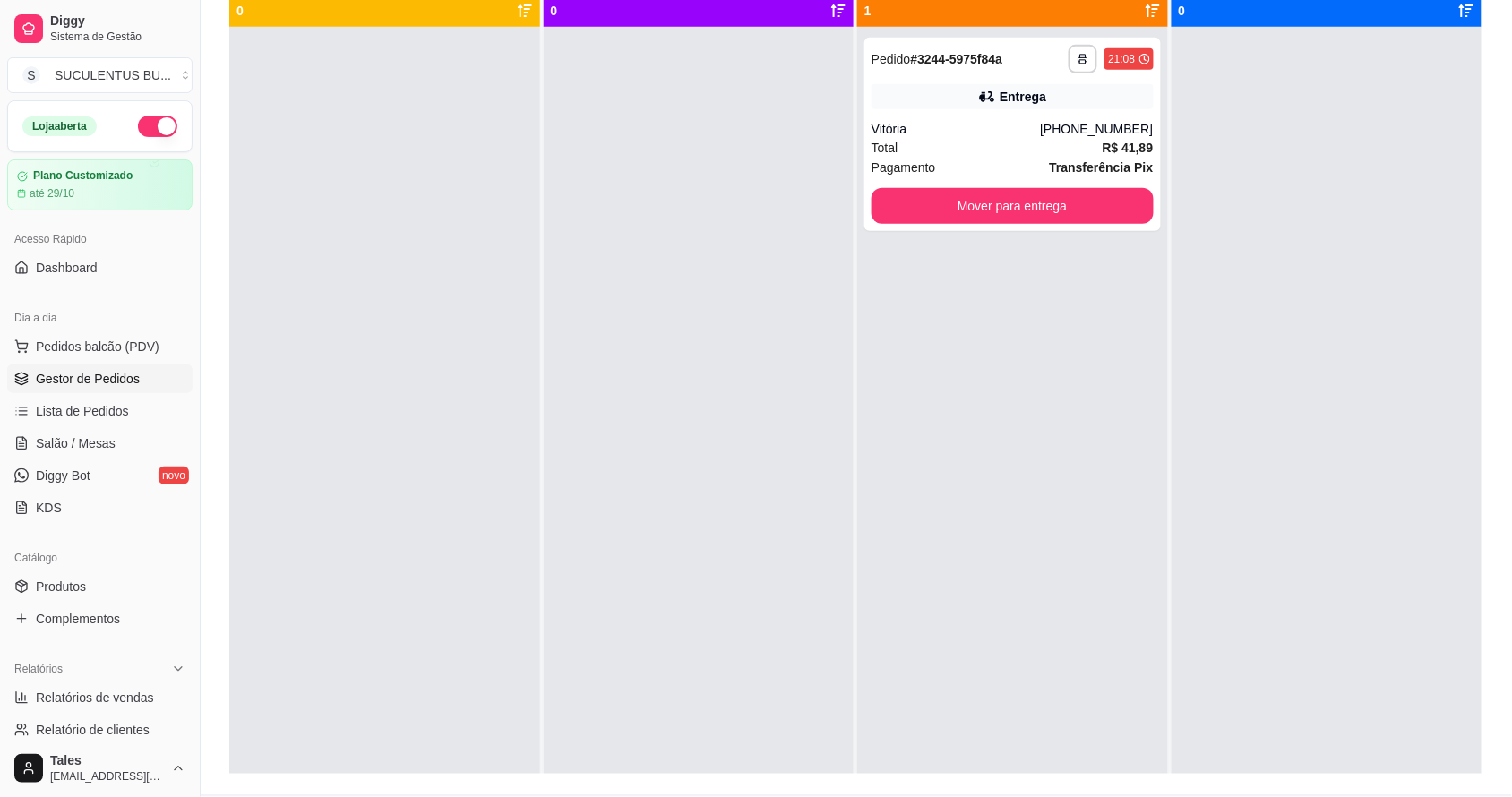
scroll to position [112, 0]
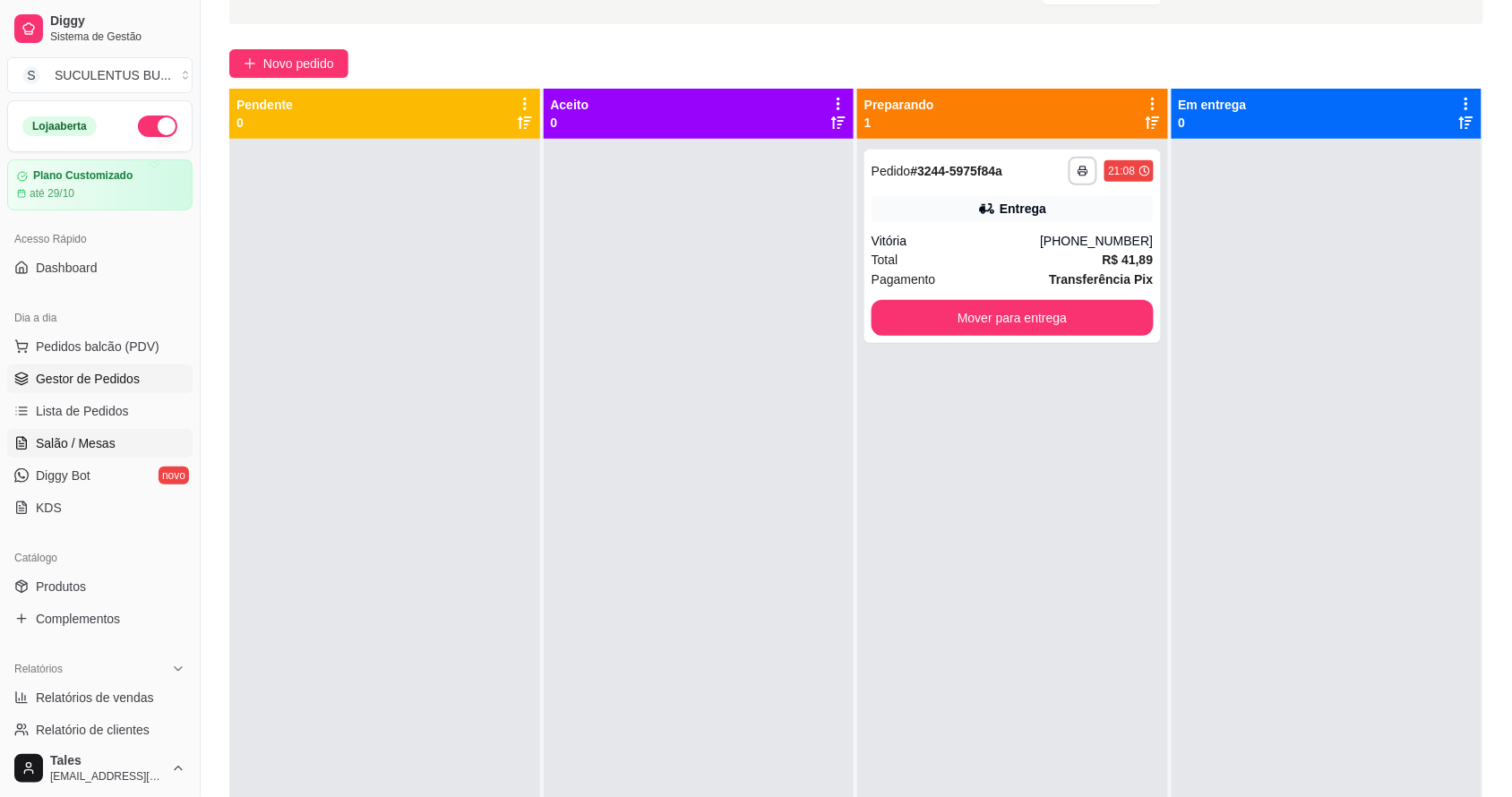
click at [103, 445] on span "Salão / Mesas" at bounding box center [75, 443] width 80 height 18
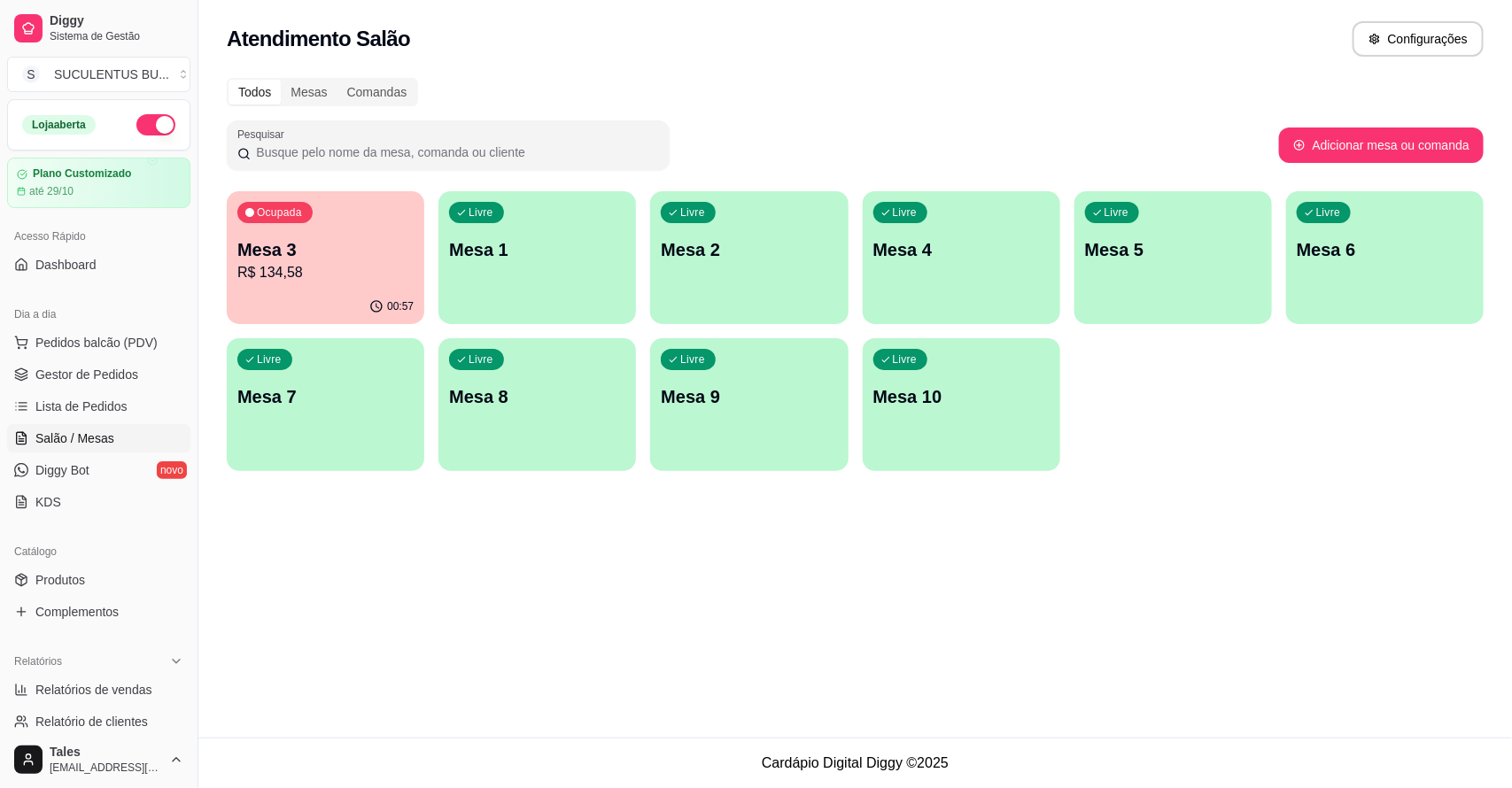
click at [385, 263] on p "R$ 134,58" at bounding box center [325, 272] width 176 height 21
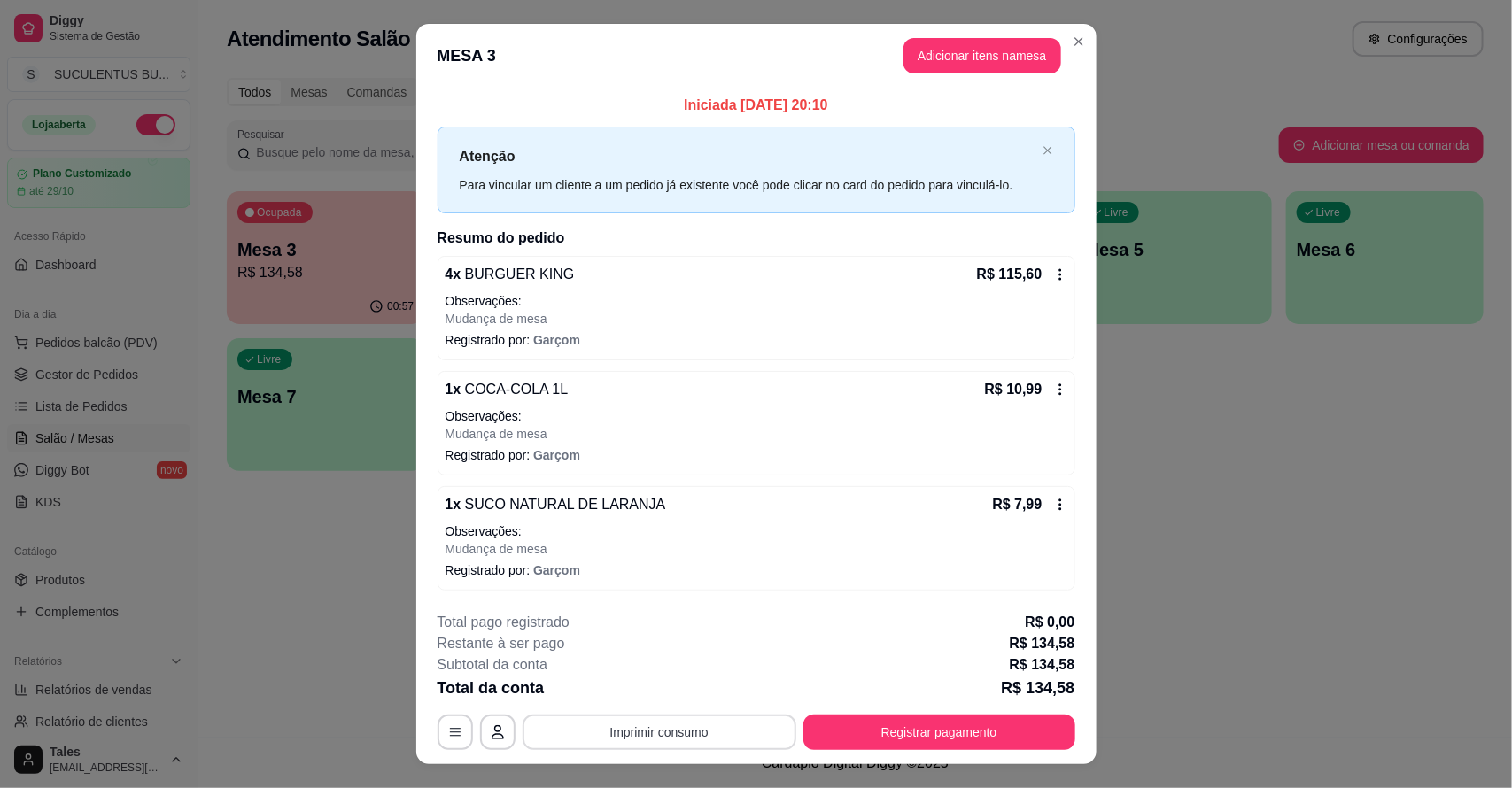
click at [701, 736] on button "Imprimir consumo" at bounding box center [658, 732] width 273 height 35
click at [682, 697] on button "IMPRESSORA CAIXA" at bounding box center [657, 691] width 146 height 28
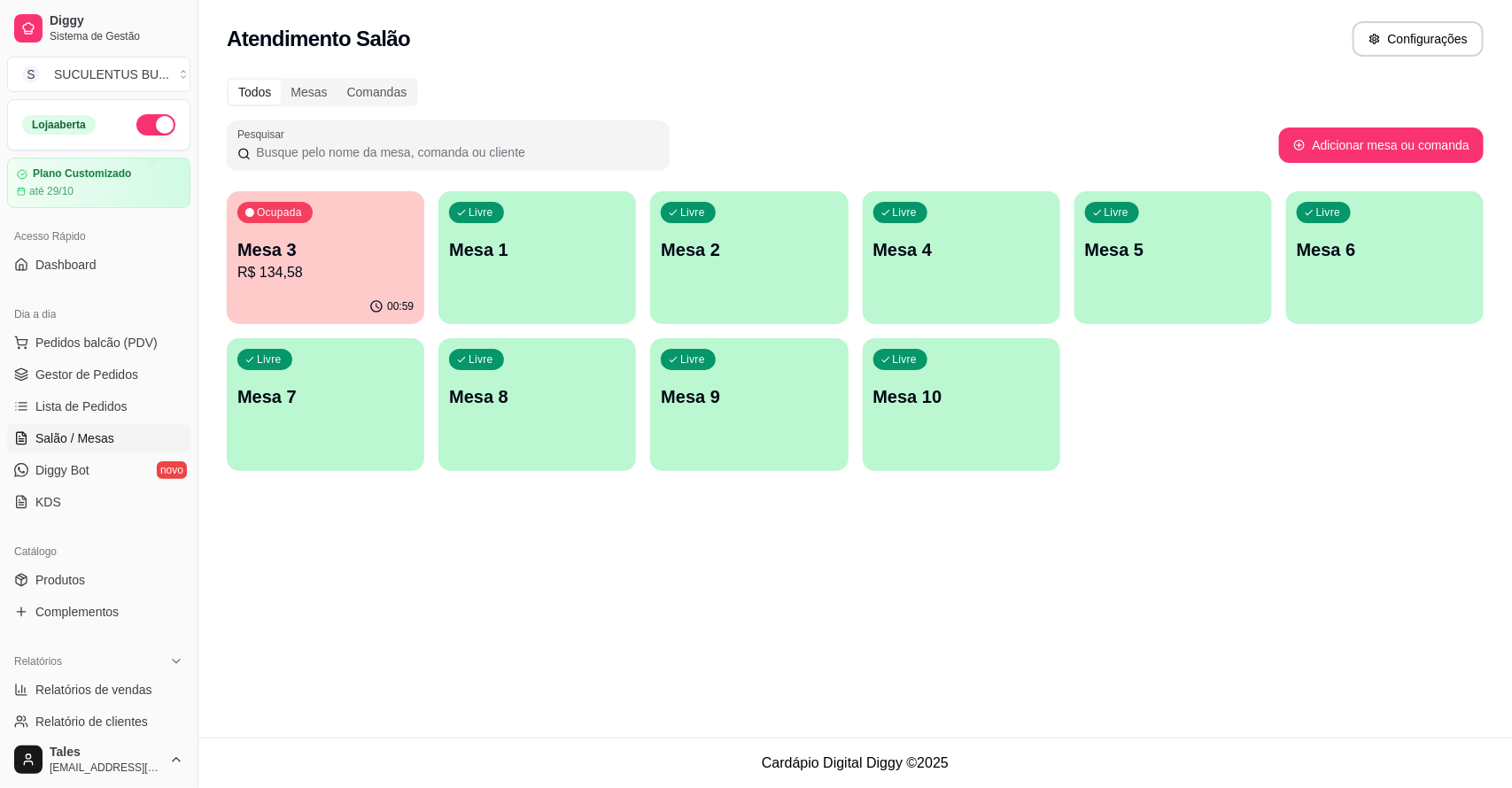
click at [97, 360] on ul "Pedidos balcão (PDV) Gestor de Pedidos Lista de Pedidos Salão / Mesas Diggy Bot…" at bounding box center [99, 422] width 183 height 188
click at [102, 375] on span "Gestor de Pedidos" at bounding box center [86, 375] width 103 height 18
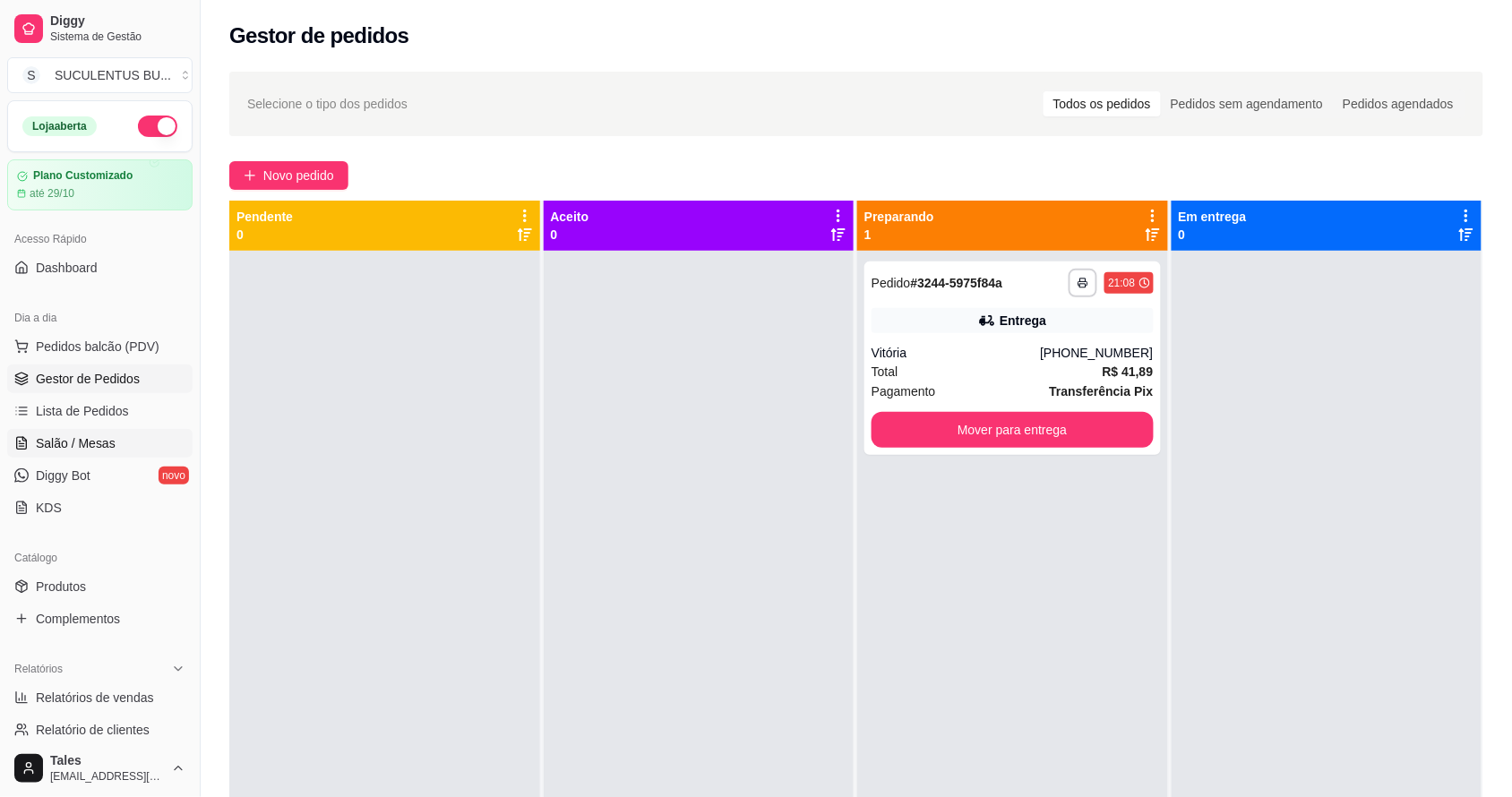
click at [88, 446] on span "Salão / Mesas" at bounding box center [75, 443] width 80 height 18
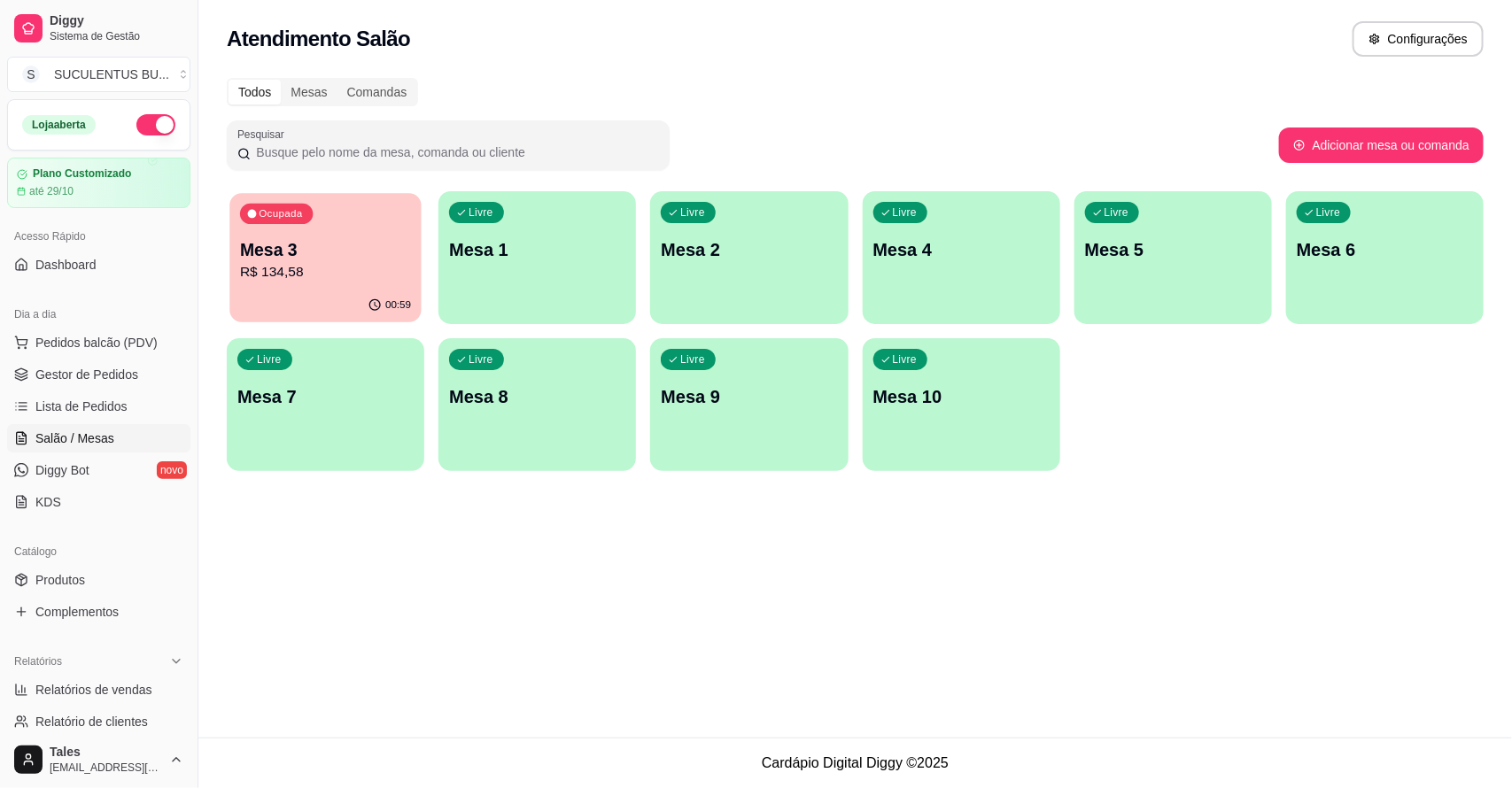
click at [370, 272] on p "R$ 134,58" at bounding box center [325, 272] width 171 height 20
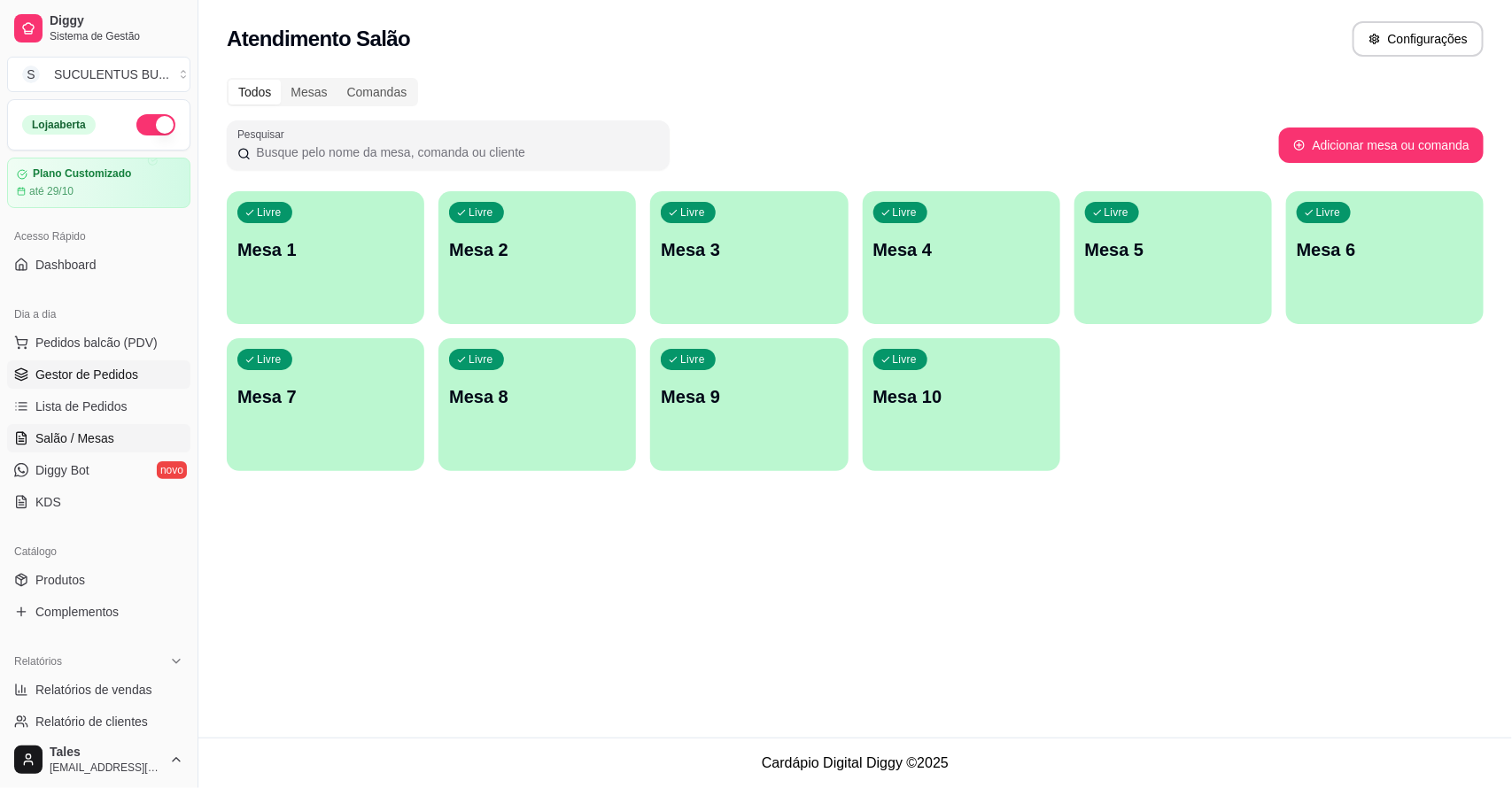
click at [83, 372] on span "Gestor de Pedidos" at bounding box center [86, 375] width 103 height 18
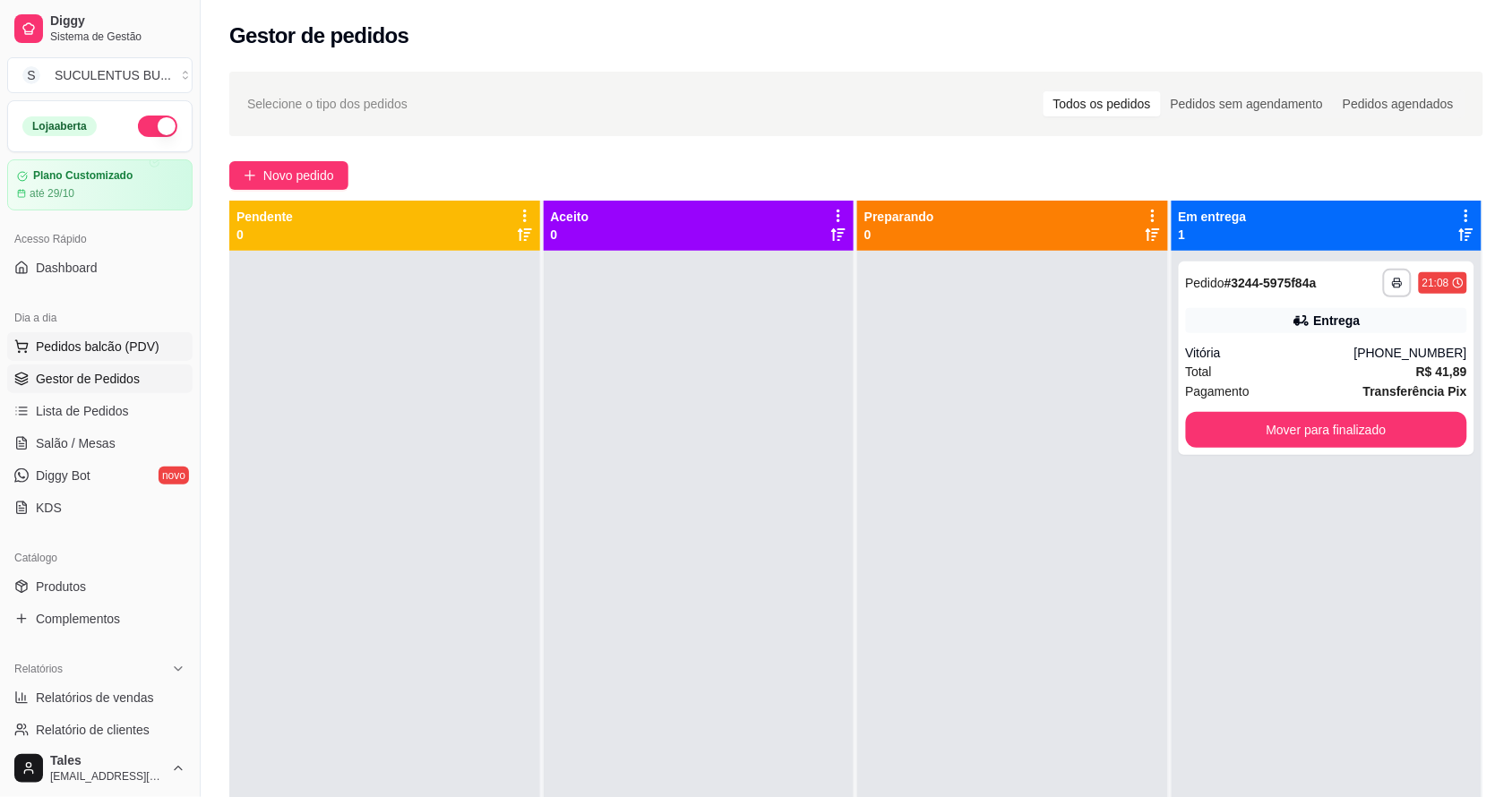
click at [162, 344] on button "Pedidos balcão (PDV)" at bounding box center [100, 346] width 186 height 28
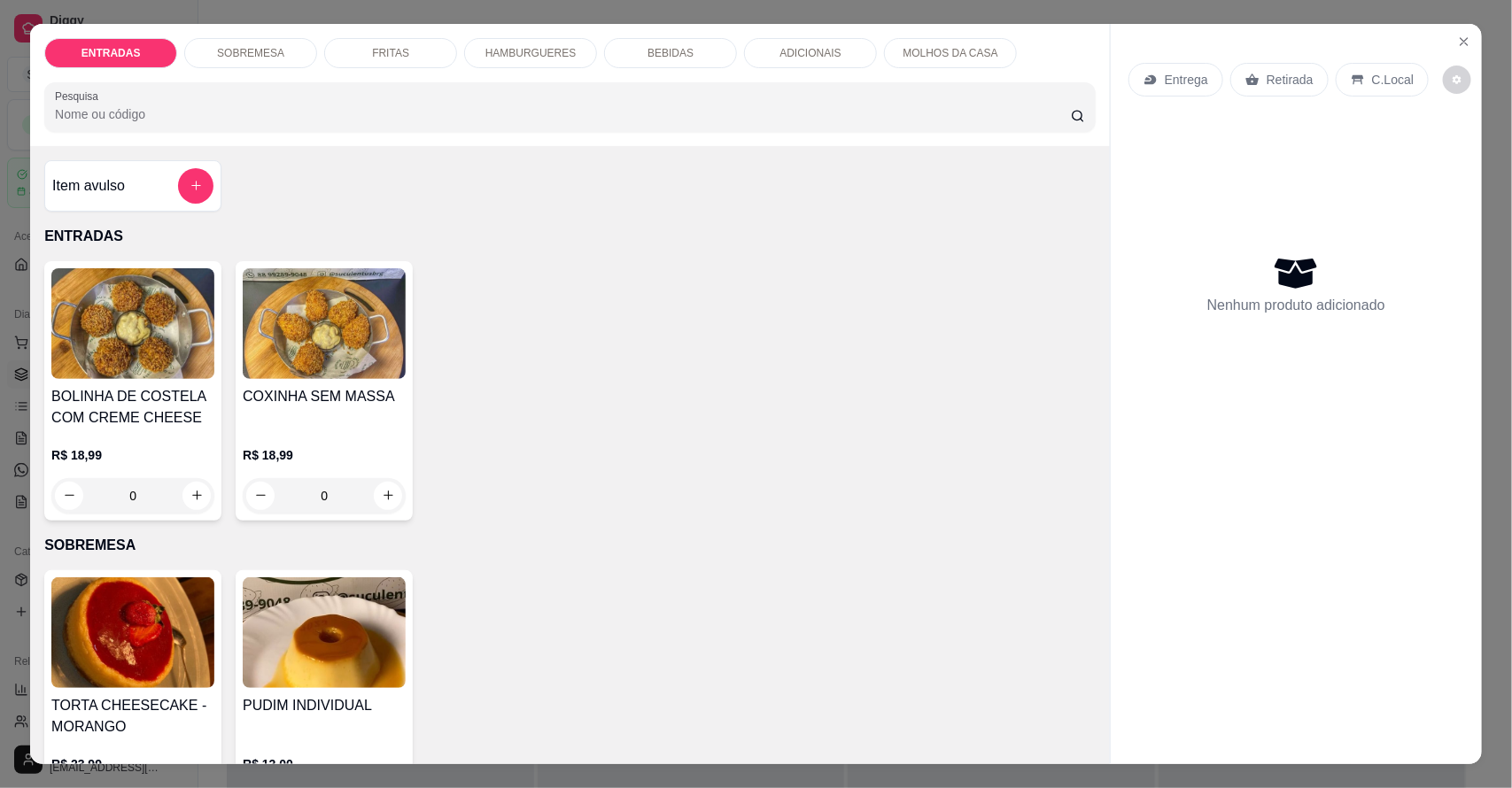
click at [514, 50] on p "HAMBURGUERES" at bounding box center [530, 54] width 91 height 15
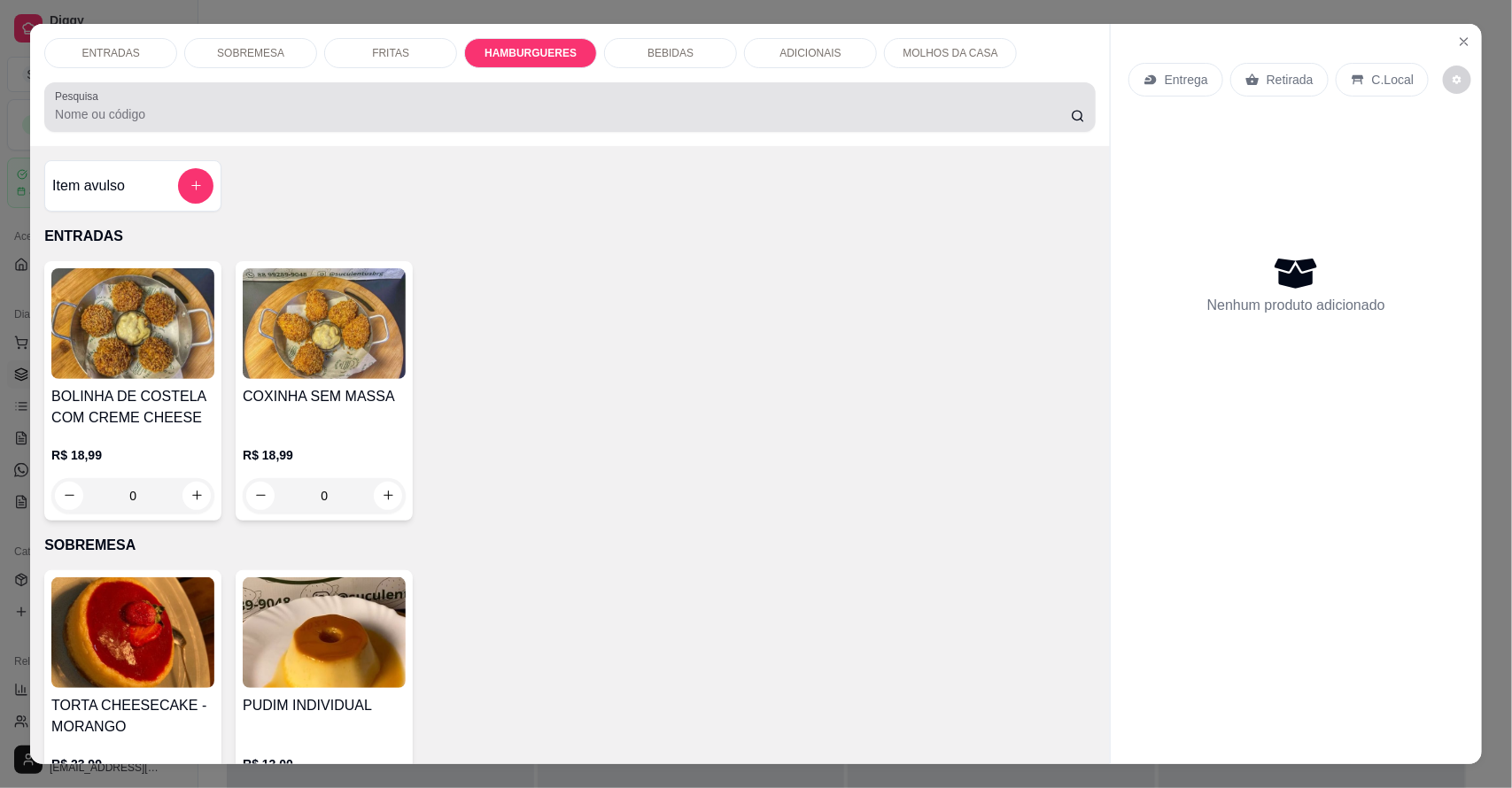
scroll to position [33, 0]
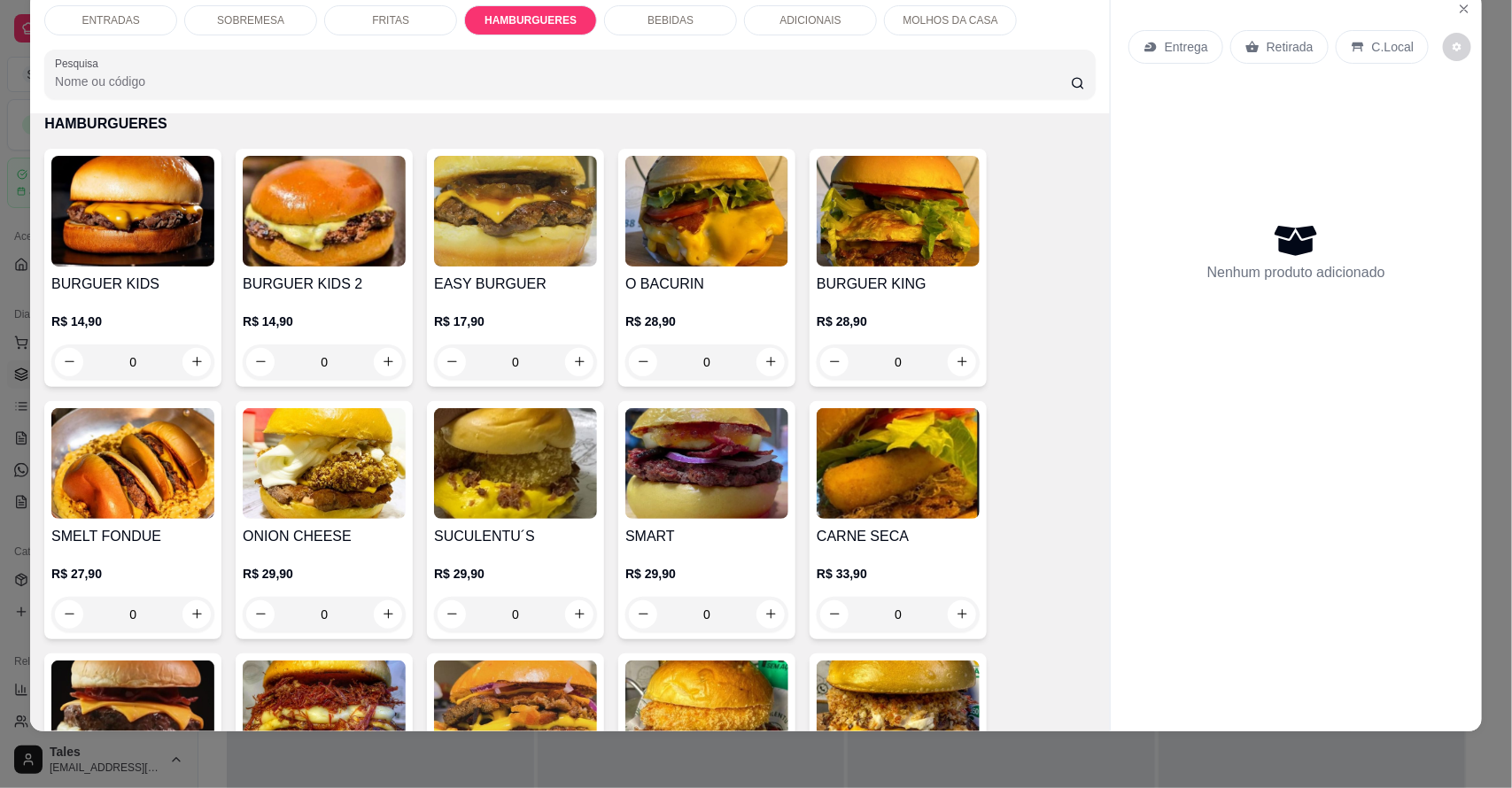
click at [581, 363] on div "0" at bounding box center [515, 361] width 163 height 35
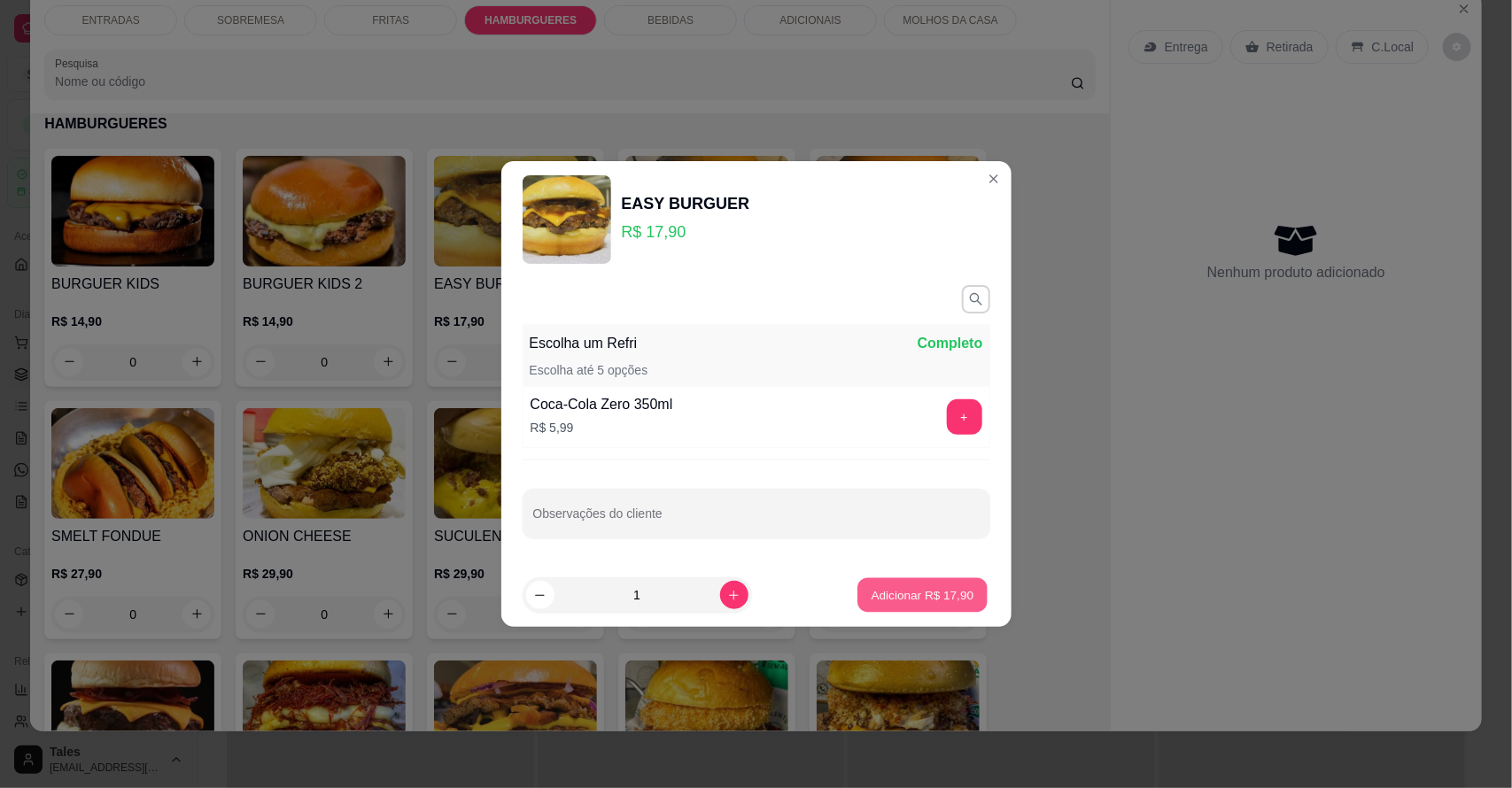
click at [886, 597] on p "Adicionar R$ 17,90" at bounding box center [923, 595] width 103 height 17
type input "1"
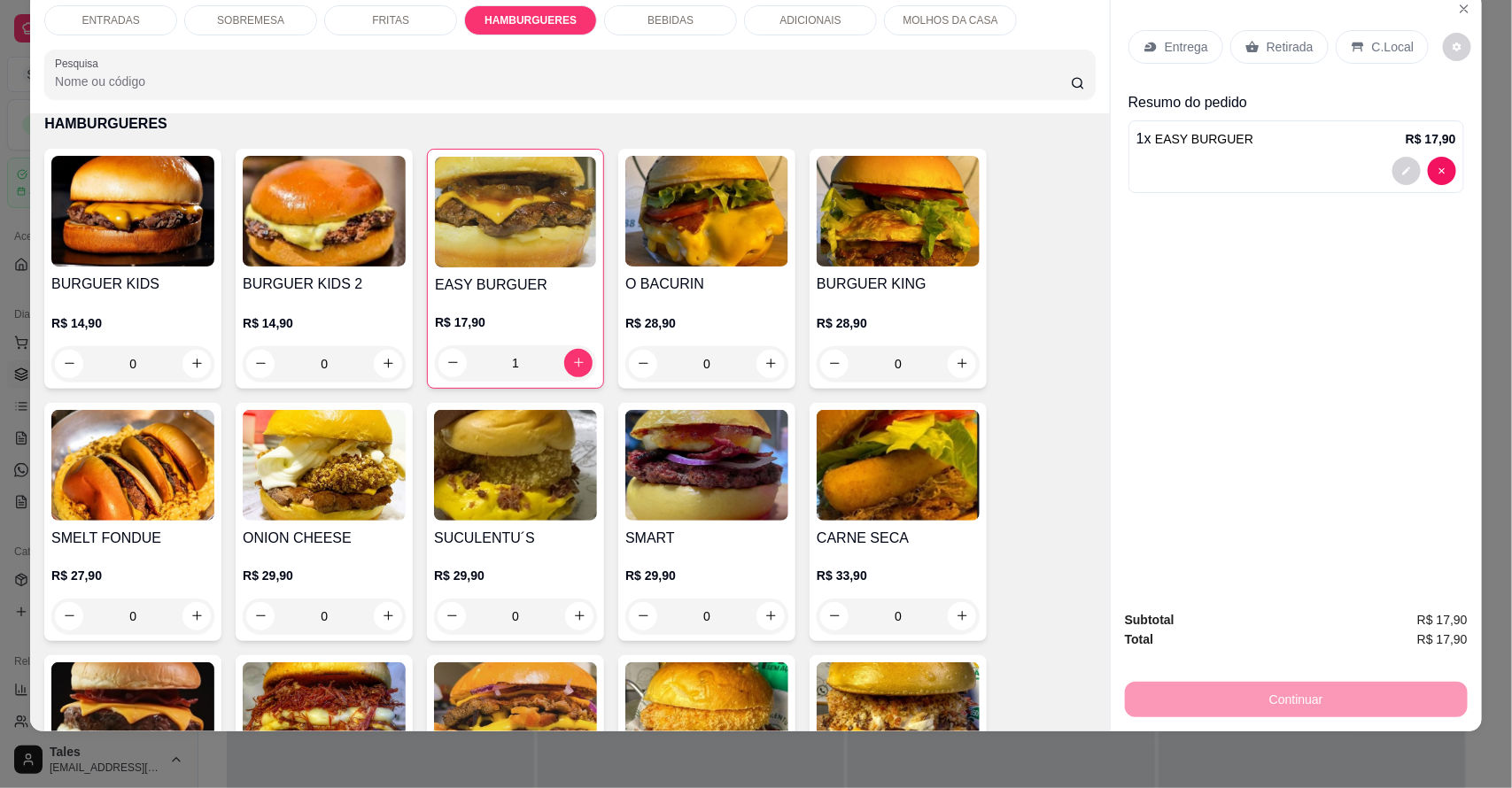
click at [698, 18] on div "BEBIDAS" at bounding box center [670, 20] width 133 height 30
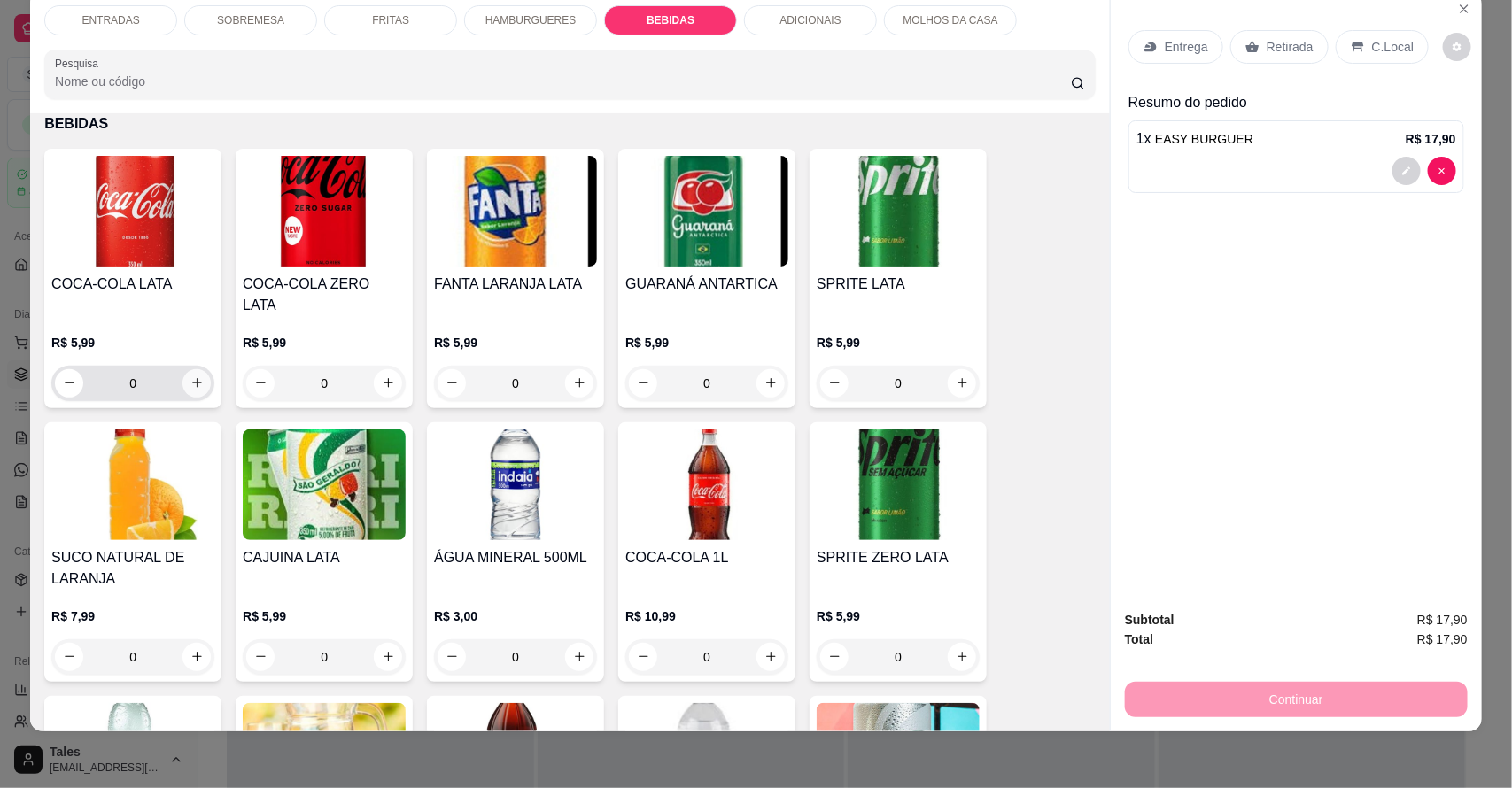
click at [191, 377] on icon "increase-product-quantity" at bounding box center [197, 383] width 14 height 14
type input "1"
click at [1161, 57] on div "Entrega" at bounding box center [1176, 46] width 94 height 34
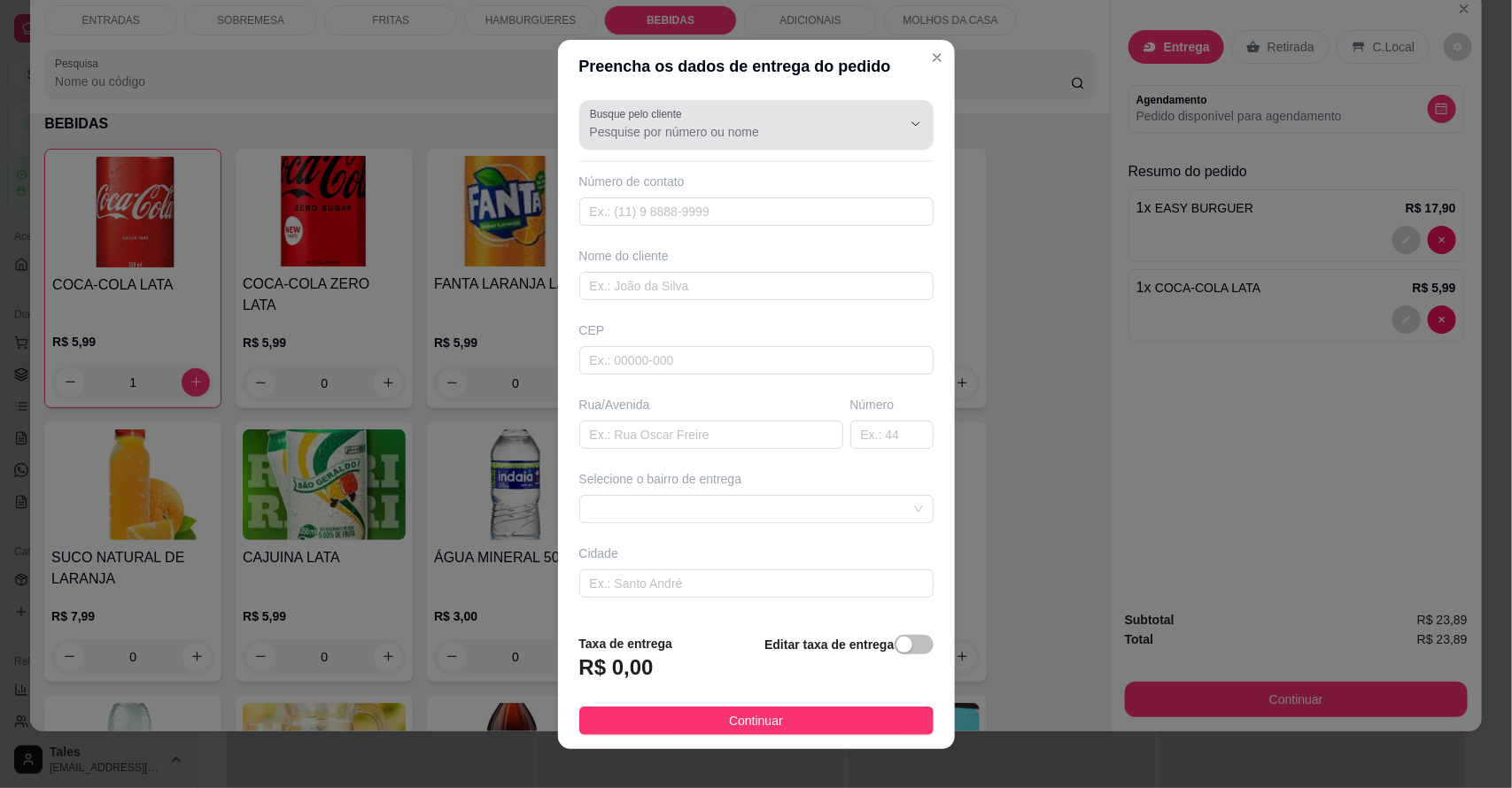
click at [685, 126] on input "Busque pelo cliente" at bounding box center [732, 133] width 283 height 18
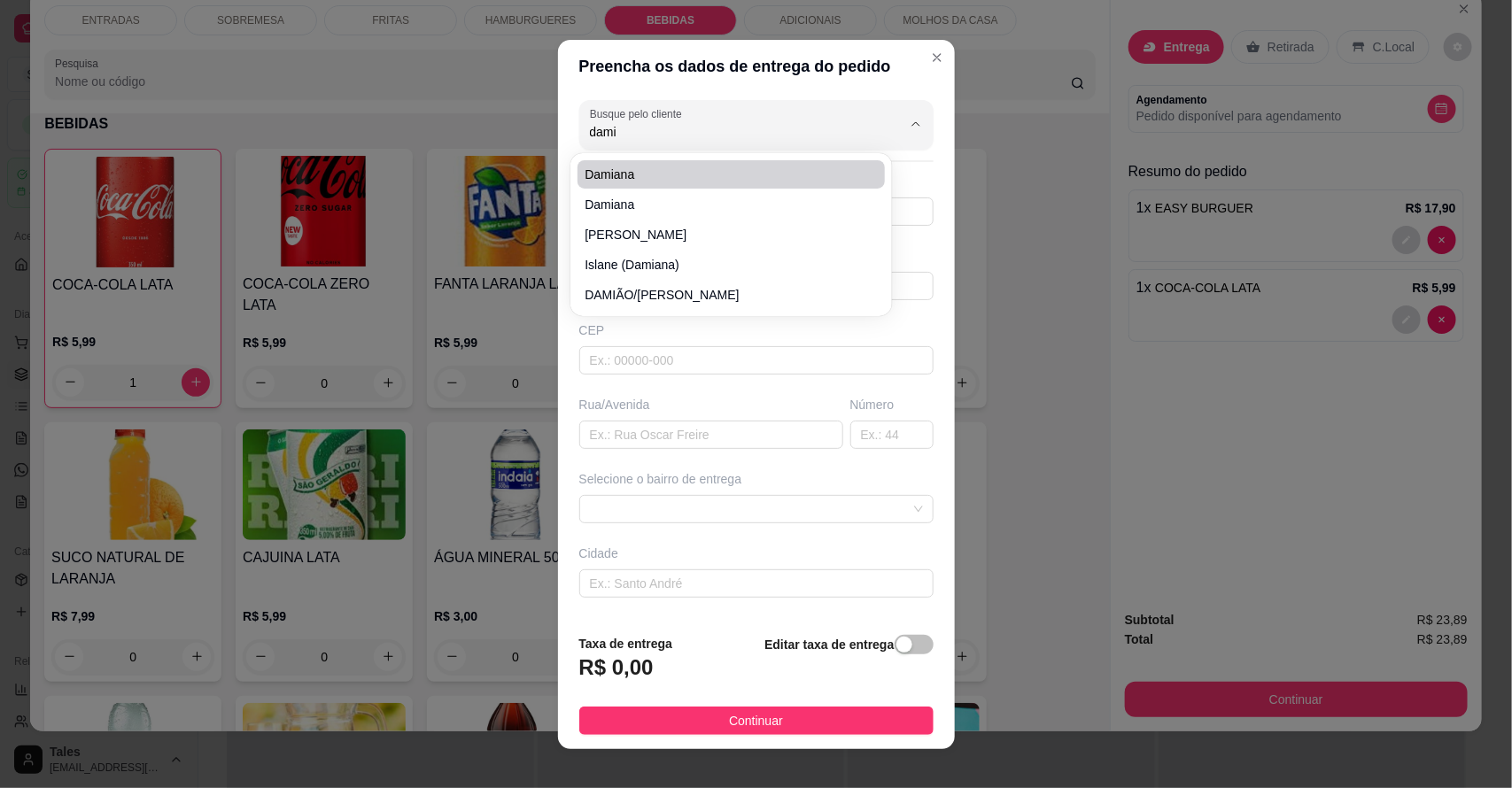
click at [637, 166] on span "damiana" at bounding box center [722, 174] width 275 height 18
type input "damiana"
type input "88993753337"
type input "damiana"
type input "6155000"
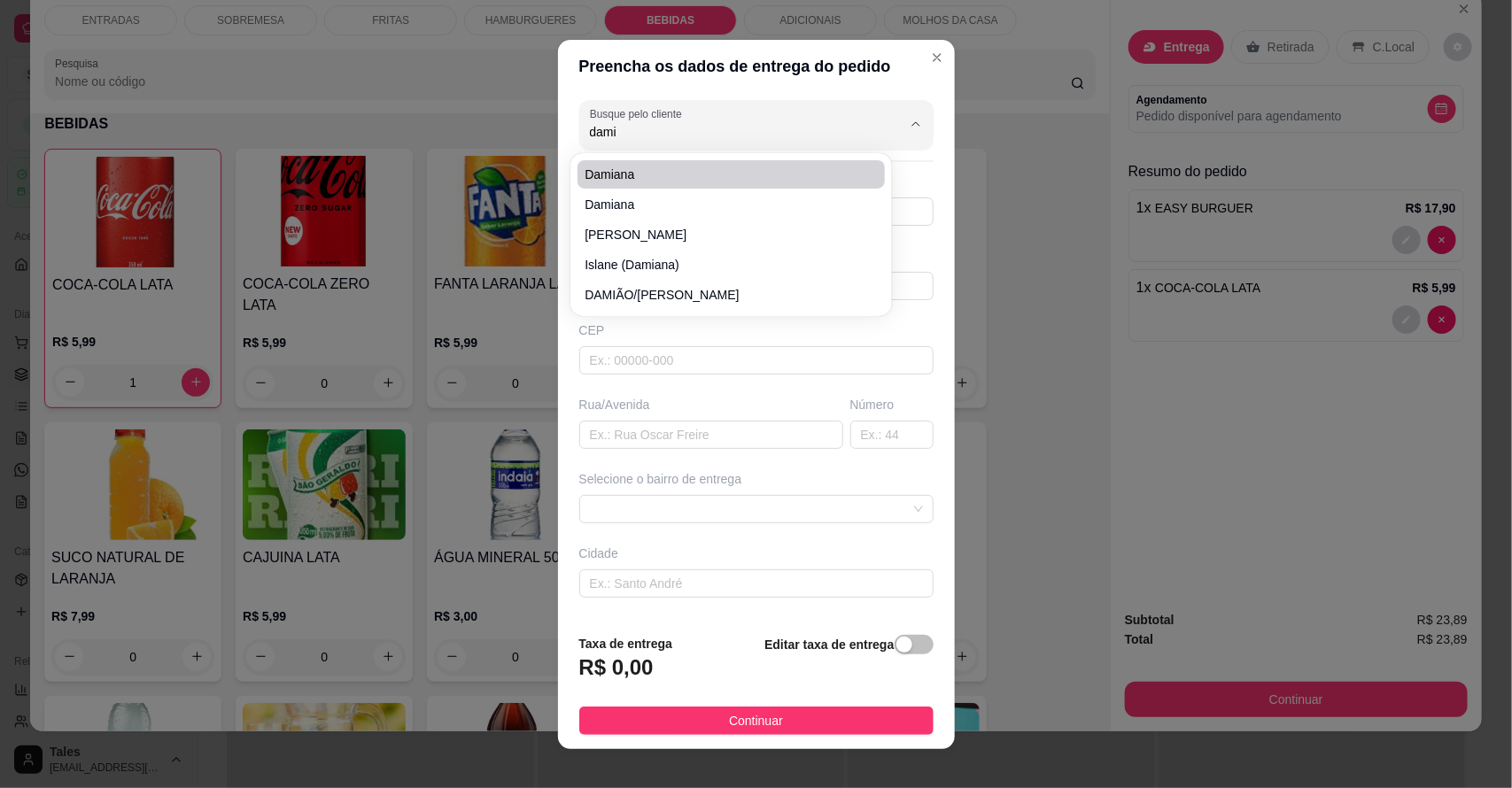
type input "rua de [PERSON_NAME] casa verde final da esquina"
type input "38"
type input "Salitre"
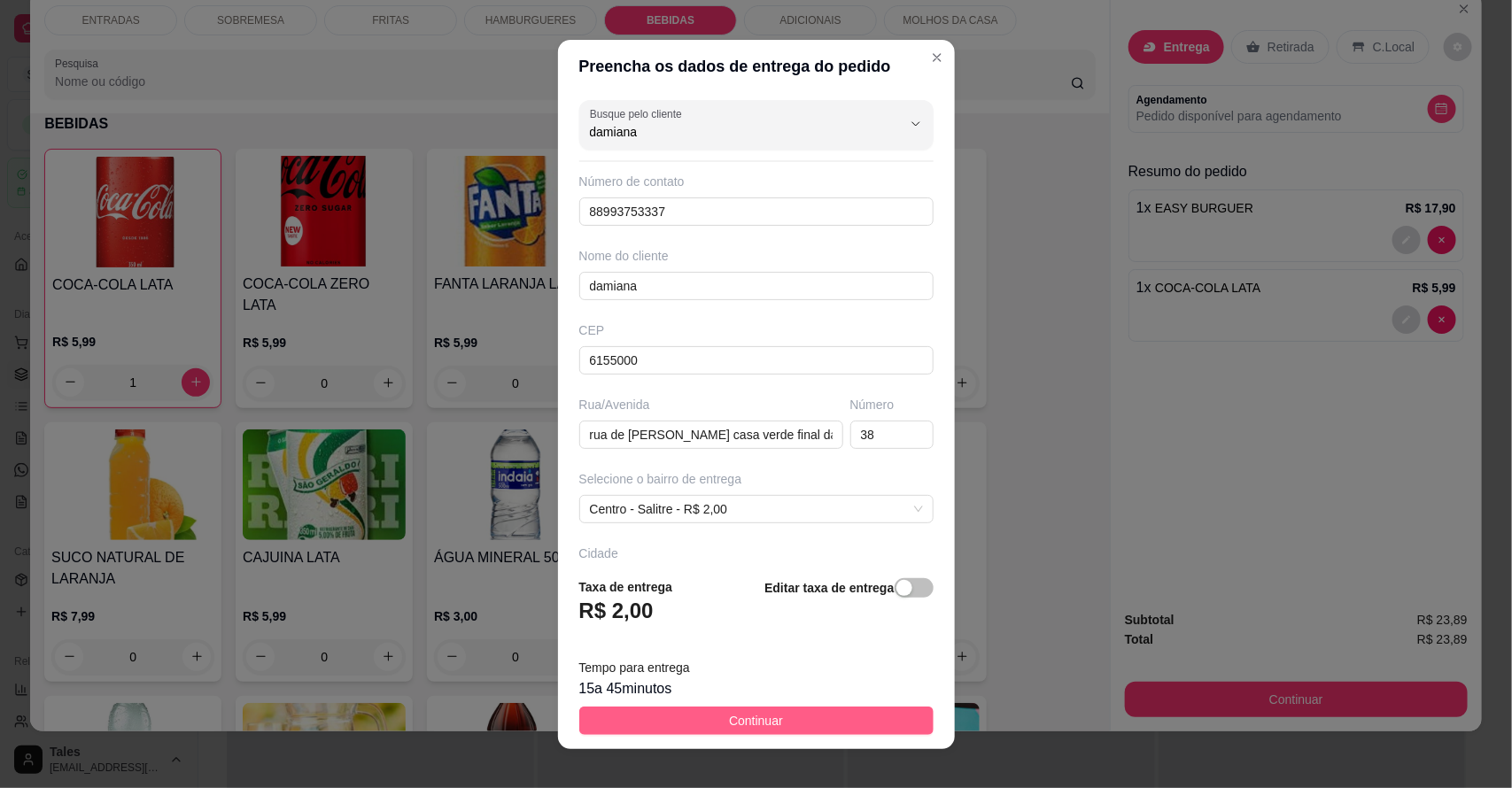
click at [732, 711] on span "Continuar" at bounding box center [756, 720] width 54 height 19
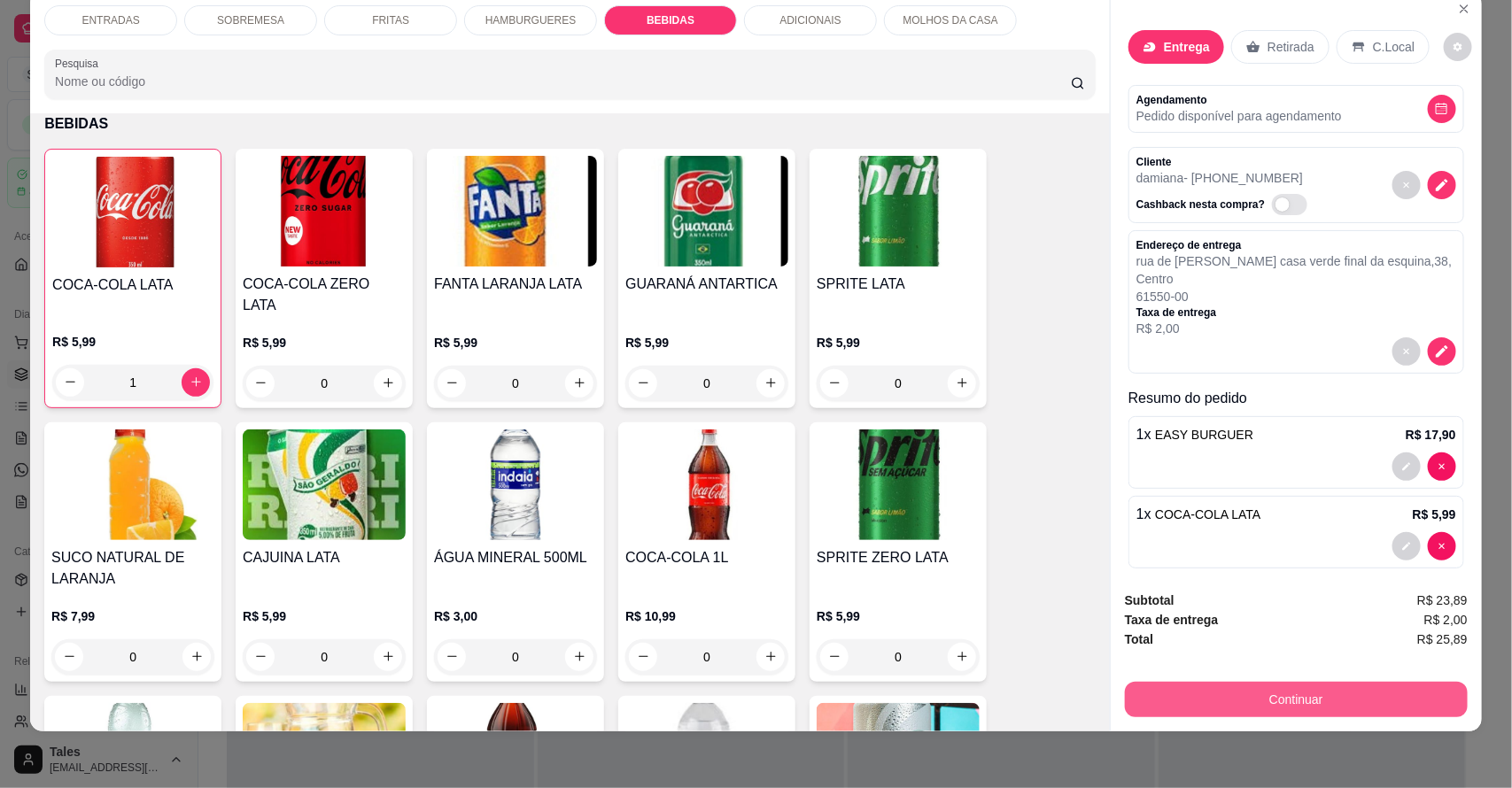
click at [1300, 699] on button "Continuar" at bounding box center [1296, 699] width 342 height 35
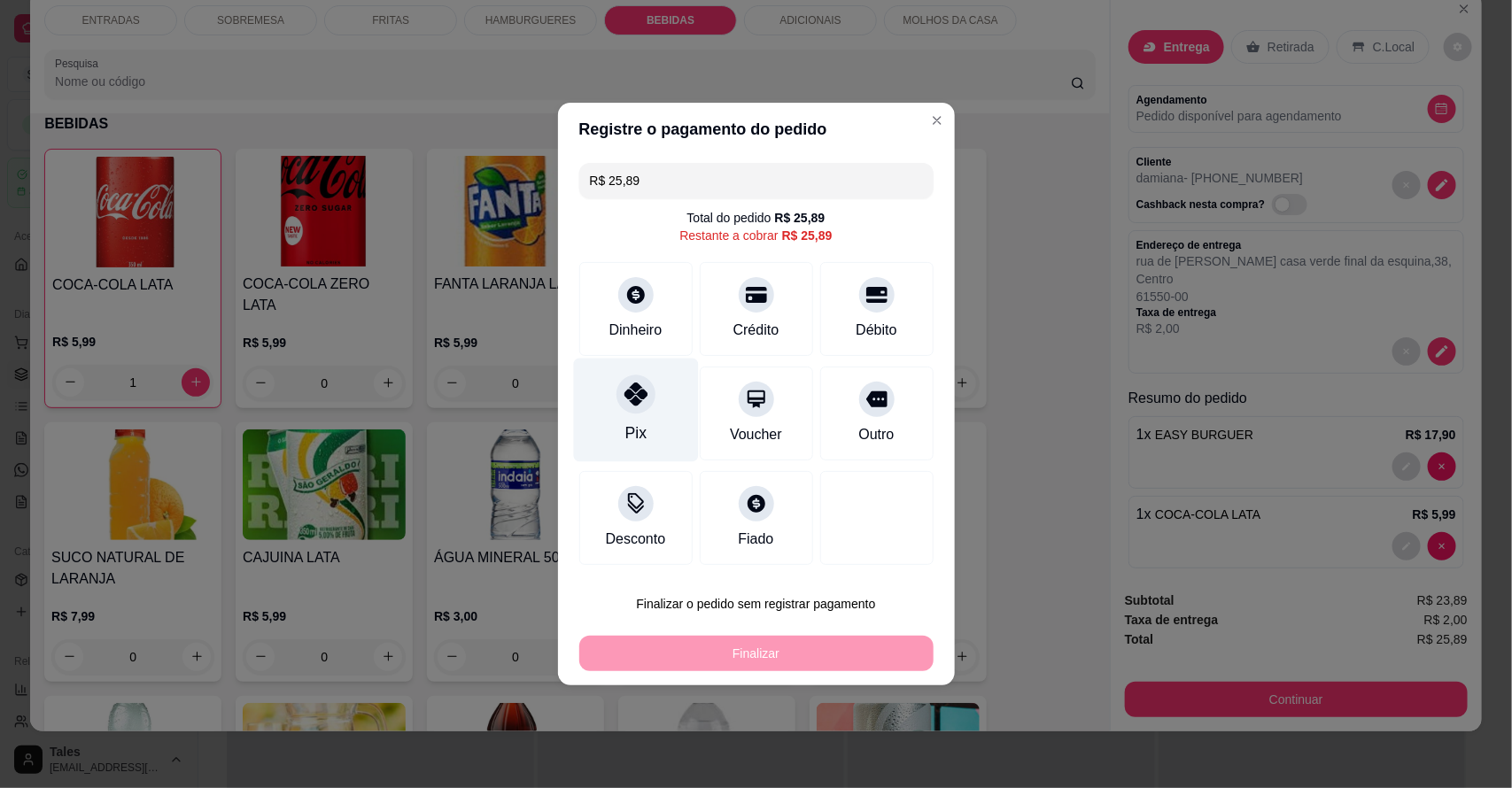
click at [621, 409] on div at bounding box center [636, 394] width 39 height 39
type input "R$ 0,00"
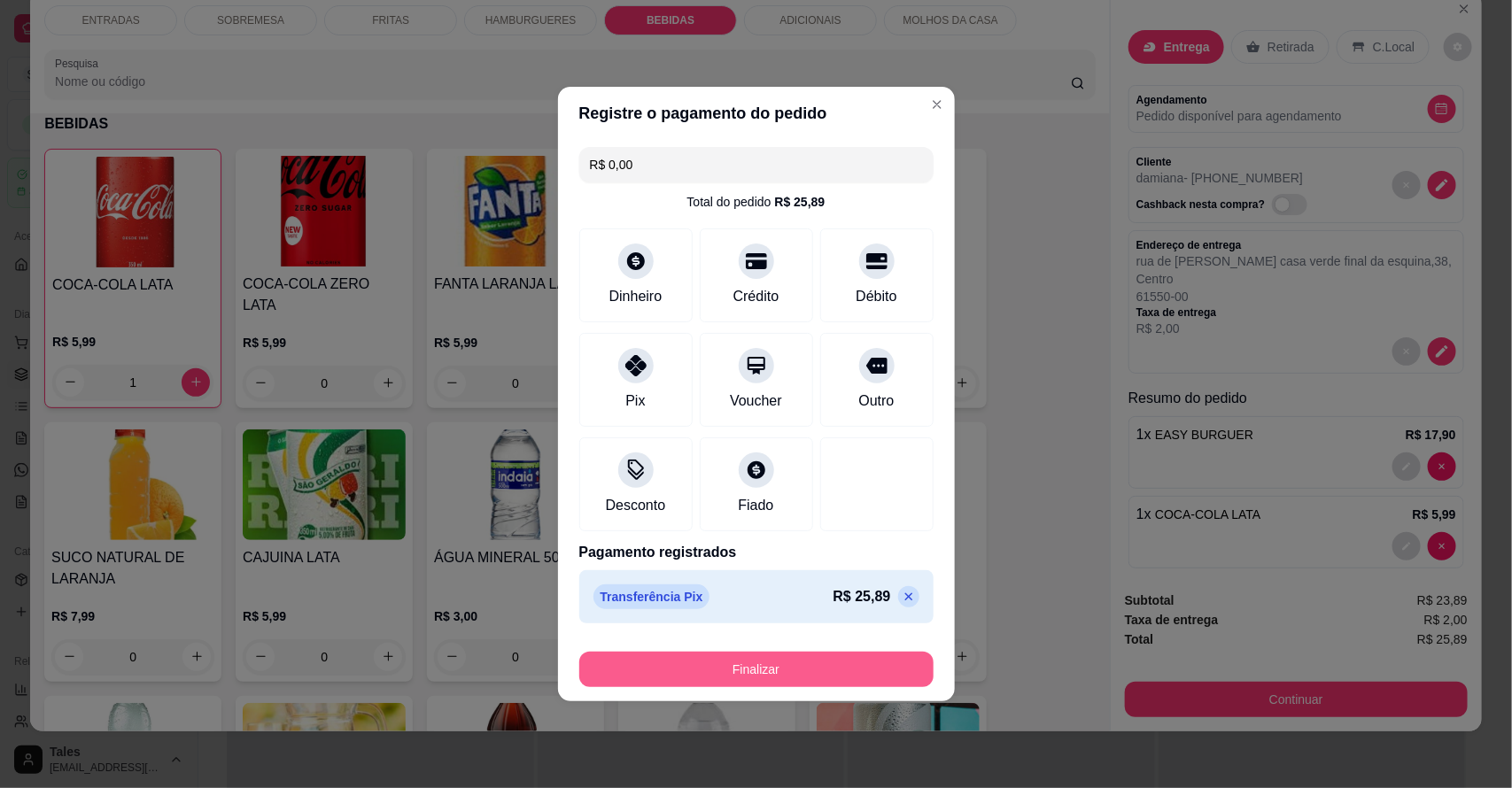
click at [749, 675] on button "Finalizar" at bounding box center [756, 669] width 354 height 35
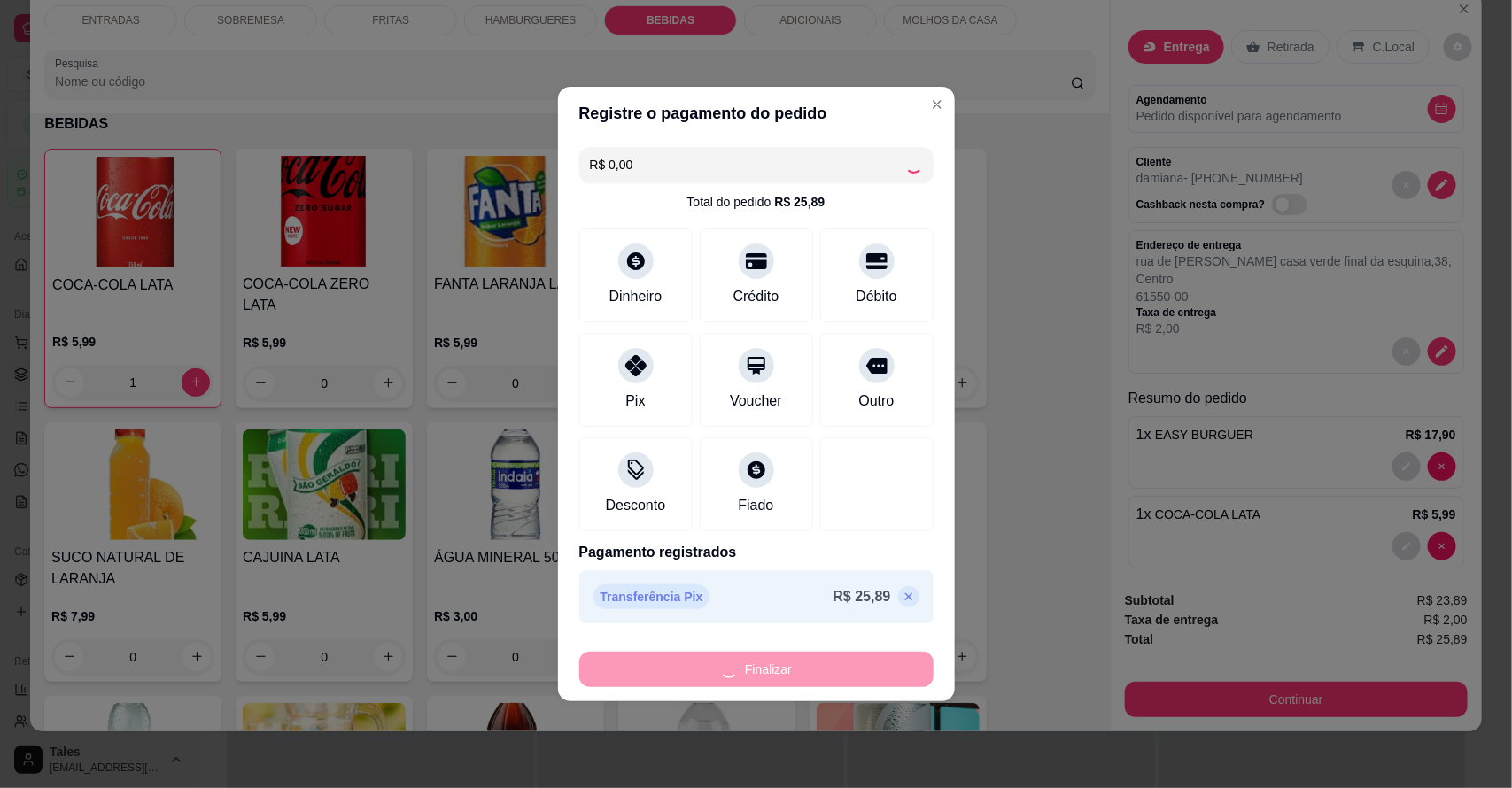
type input "0"
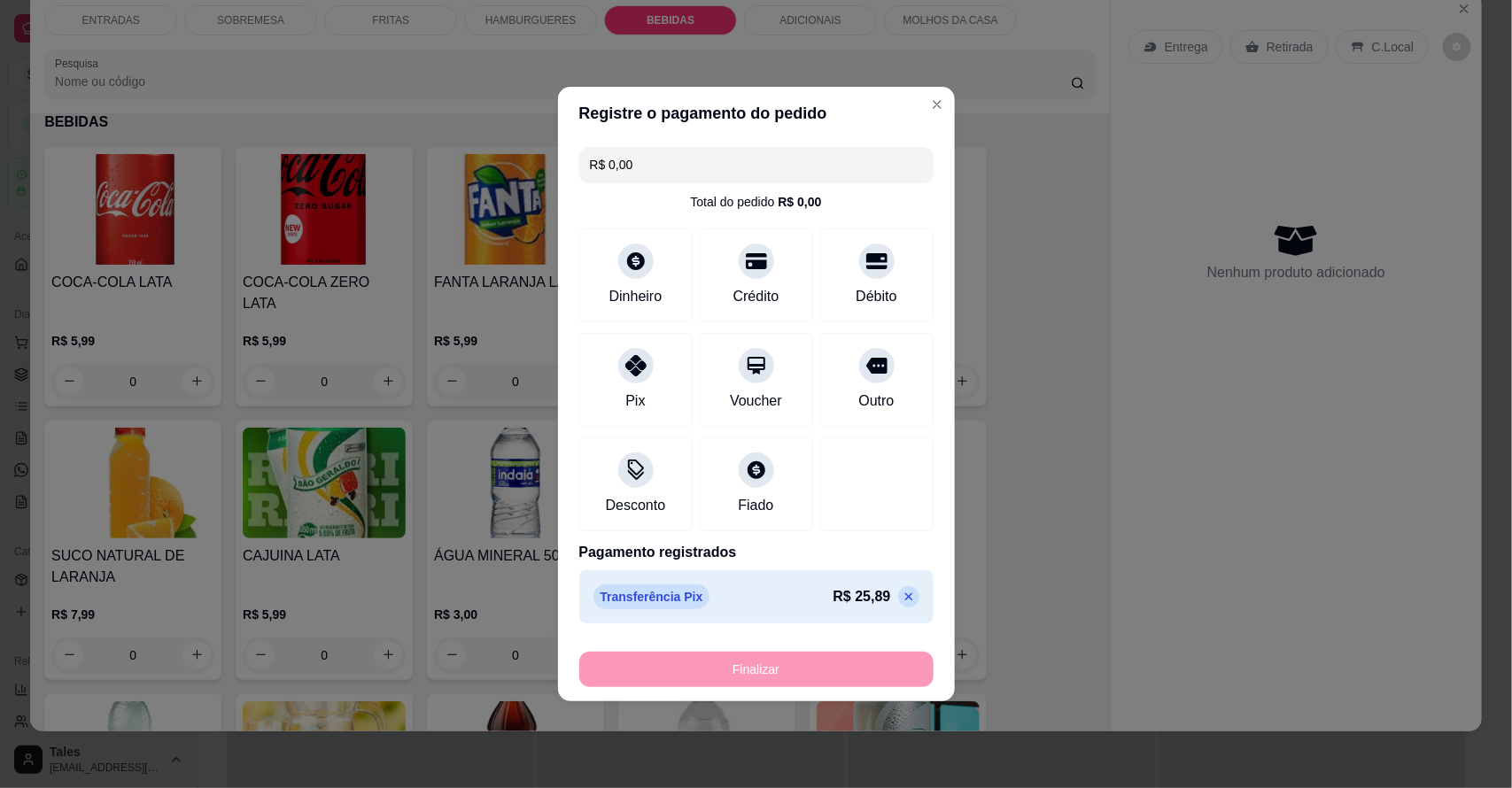
type input "-R$ 25,89"
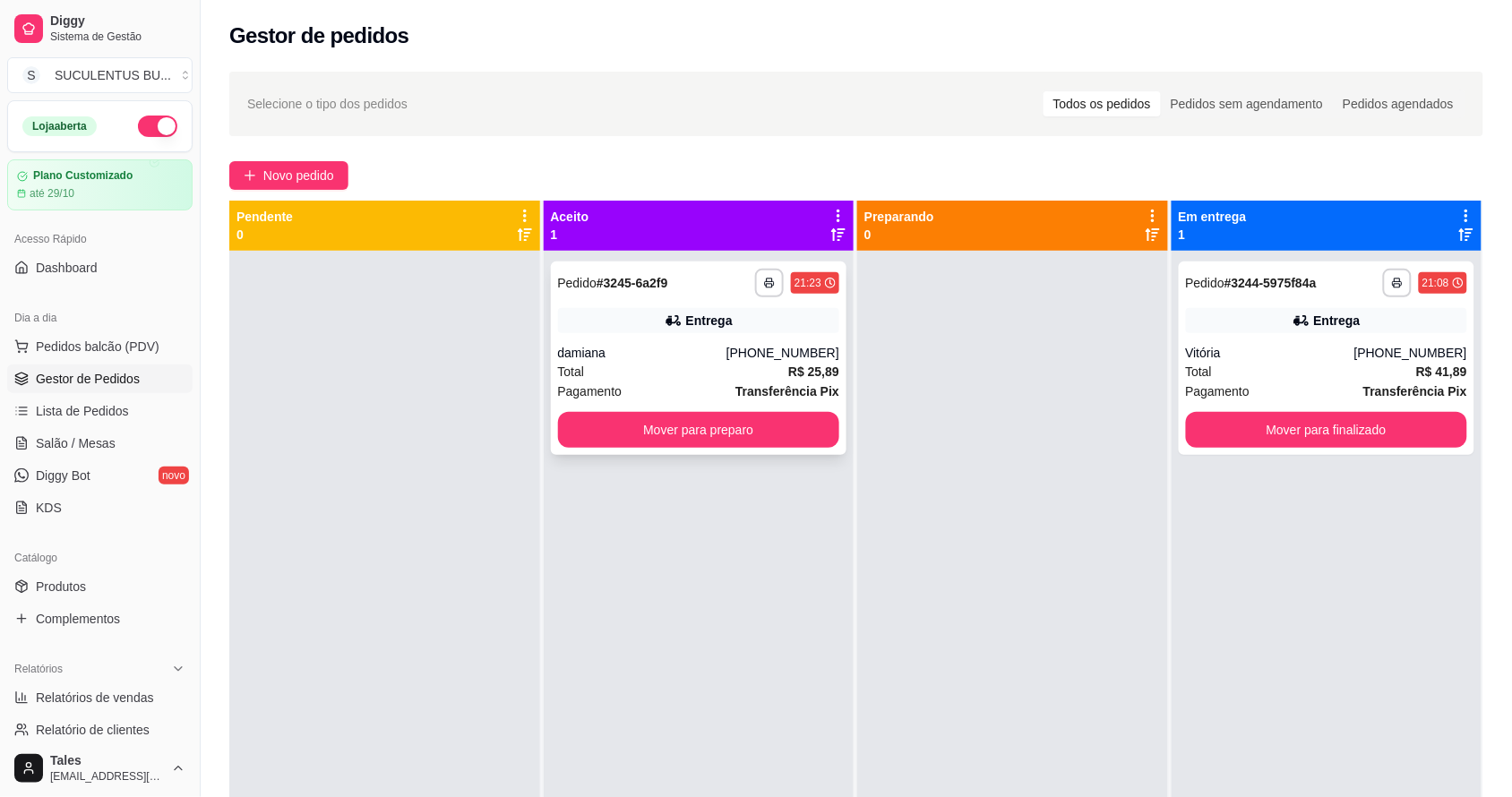
click at [676, 367] on div "Total R$ 25,89" at bounding box center [699, 371] width 282 height 19
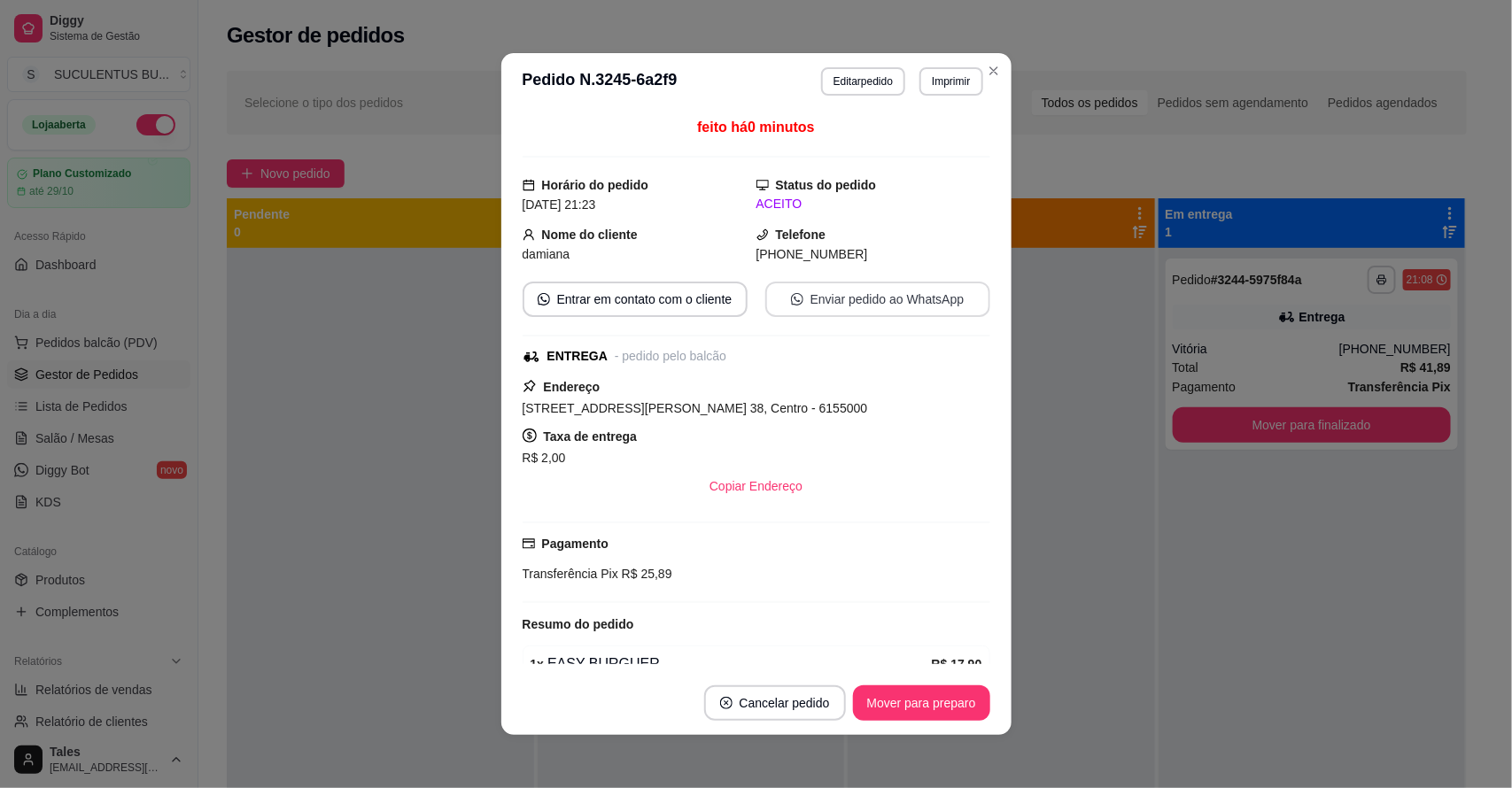
click at [851, 290] on button "Enviar pedido ao WhatsApp" at bounding box center [878, 299] width 225 height 35
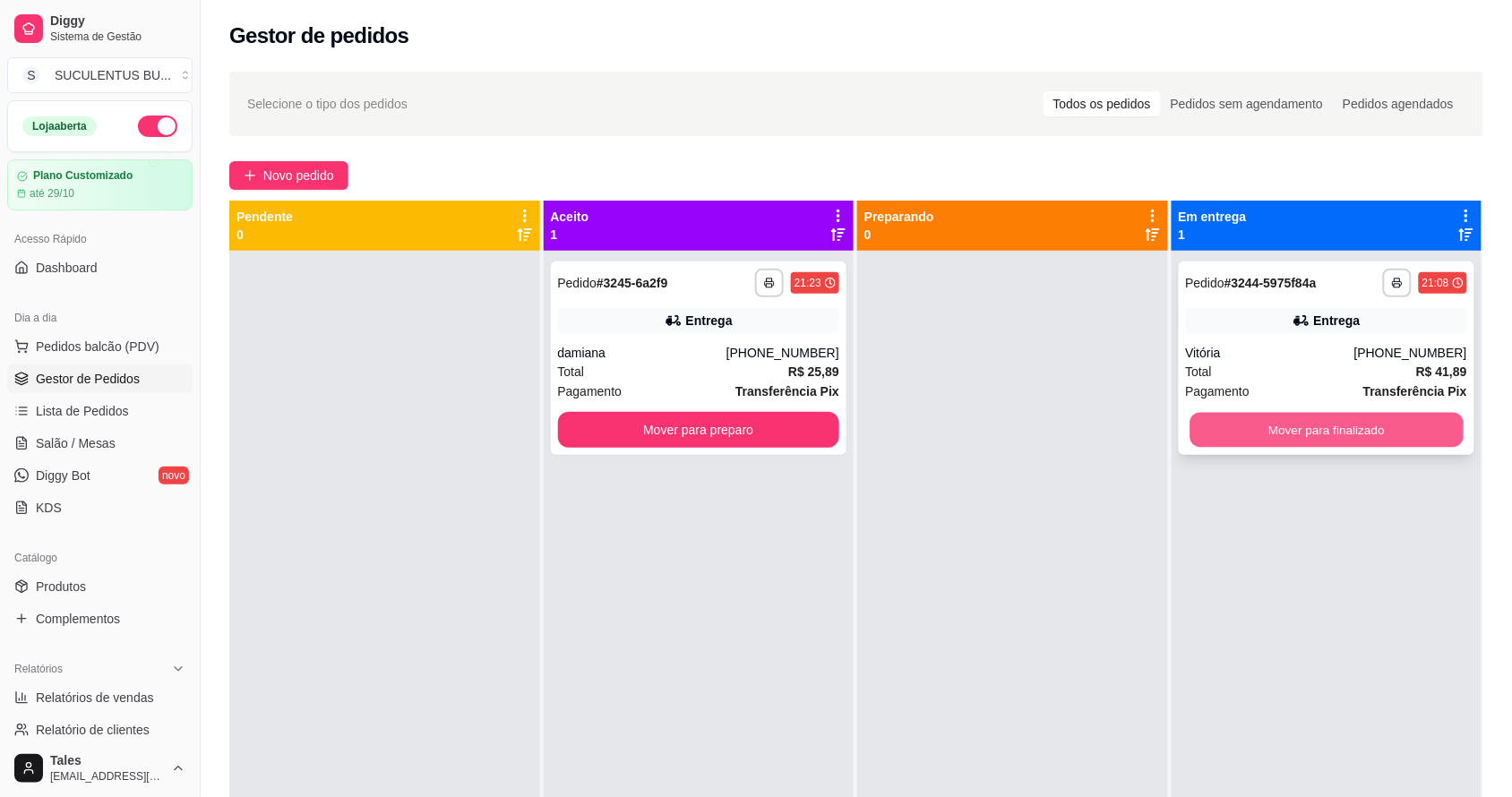
click at [1299, 423] on button "Mover para finalizado" at bounding box center [1326, 431] width 273 height 35
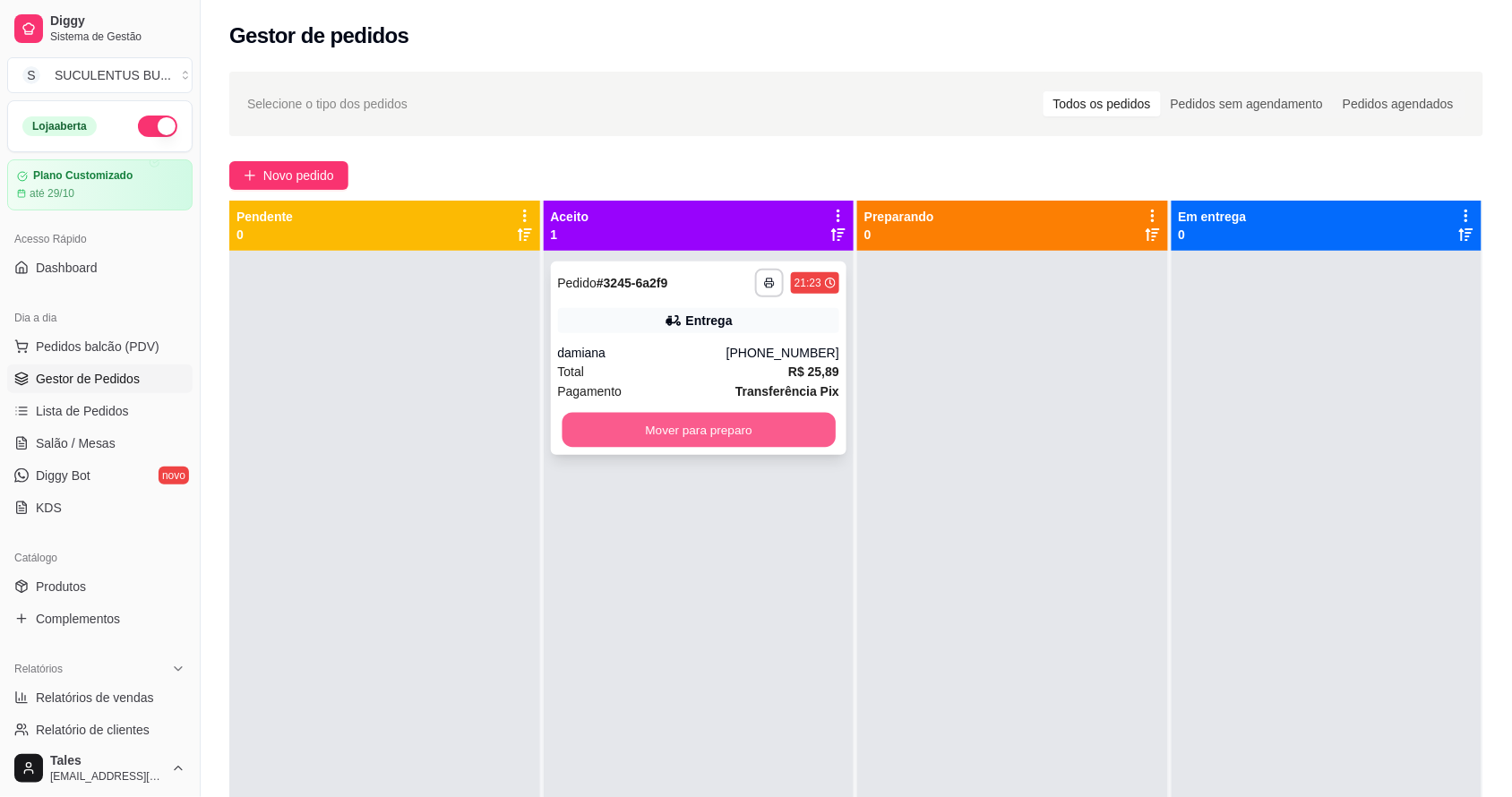
click at [755, 445] on button "Mover para preparo" at bounding box center [698, 431] width 273 height 35
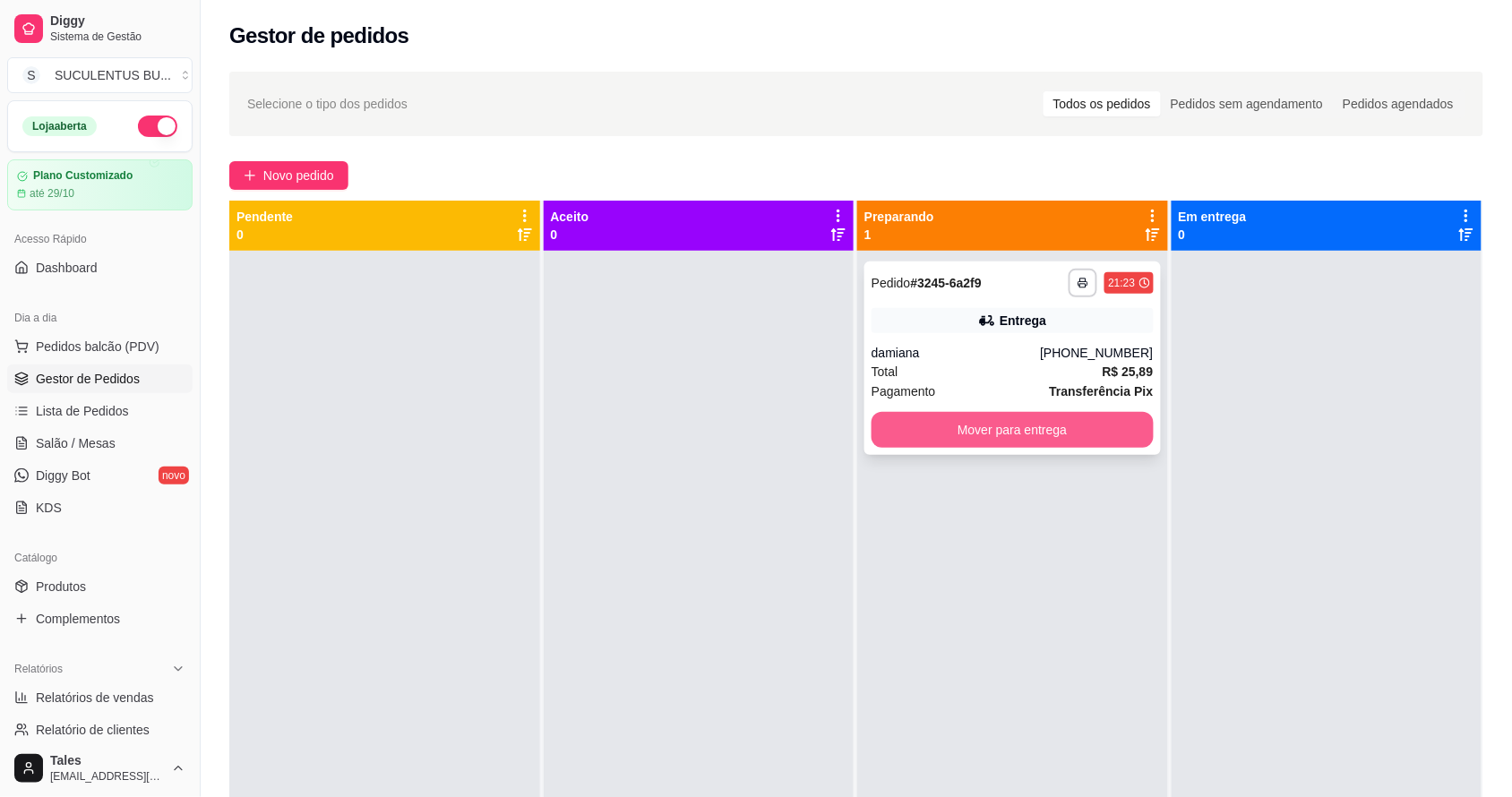
click at [970, 431] on button "Mover para entrega" at bounding box center [1012, 430] width 282 height 36
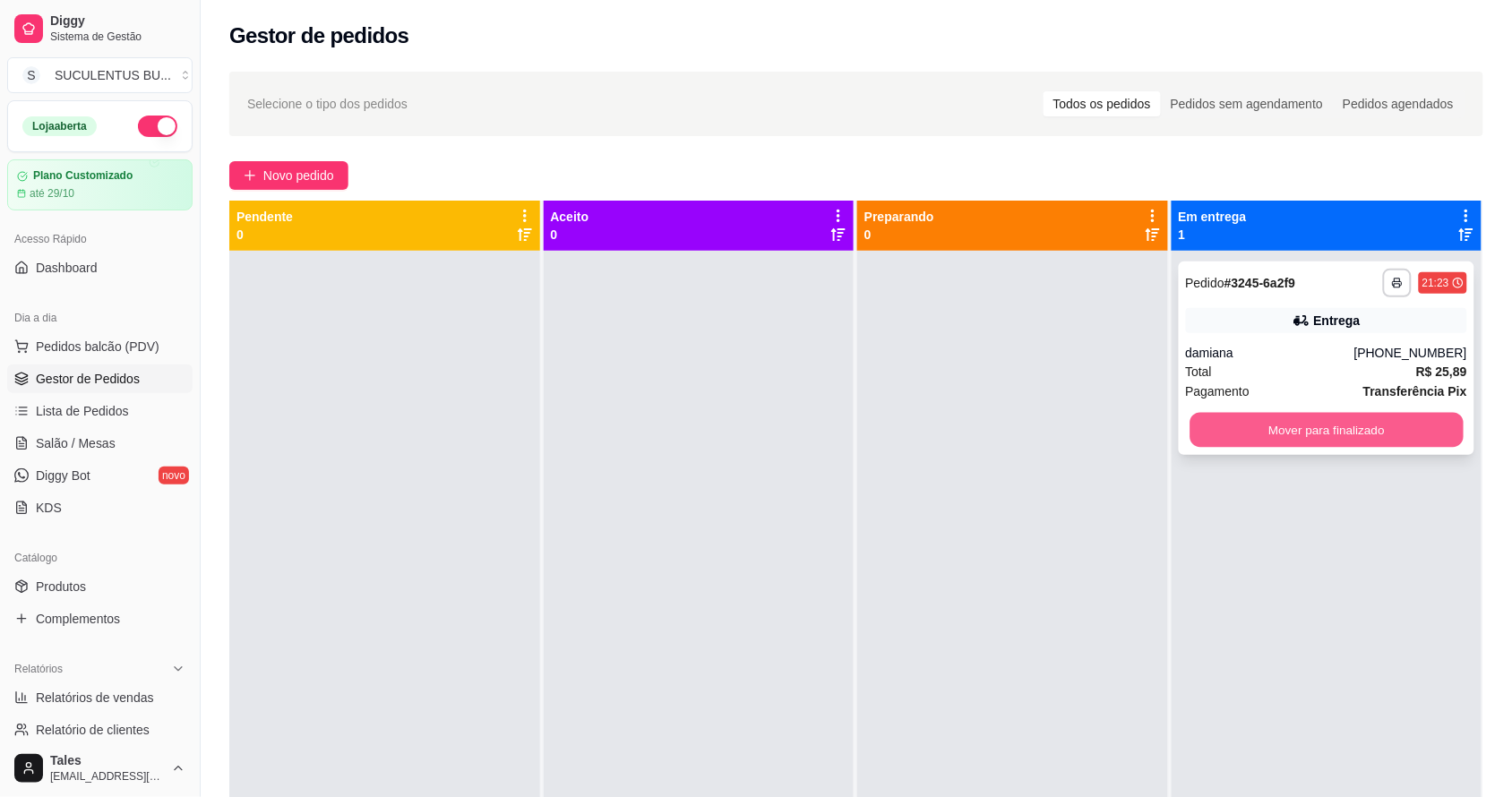
click at [1224, 435] on button "Mover para finalizado" at bounding box center [1326, 431] width 273 height 35
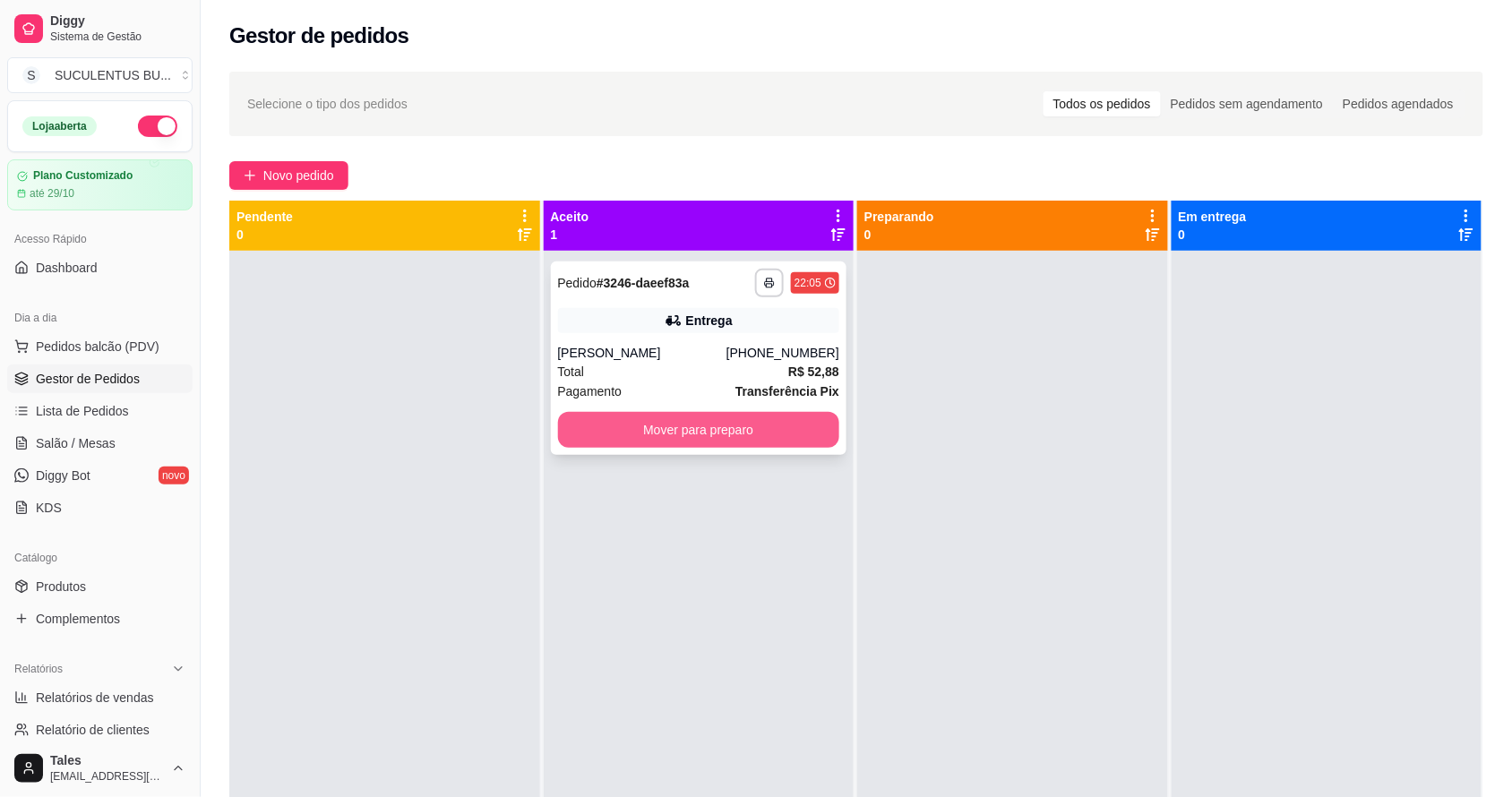
click at [714, 434] on button "Mover para preparo" at bounding box center [699, 430] width 282 height 36
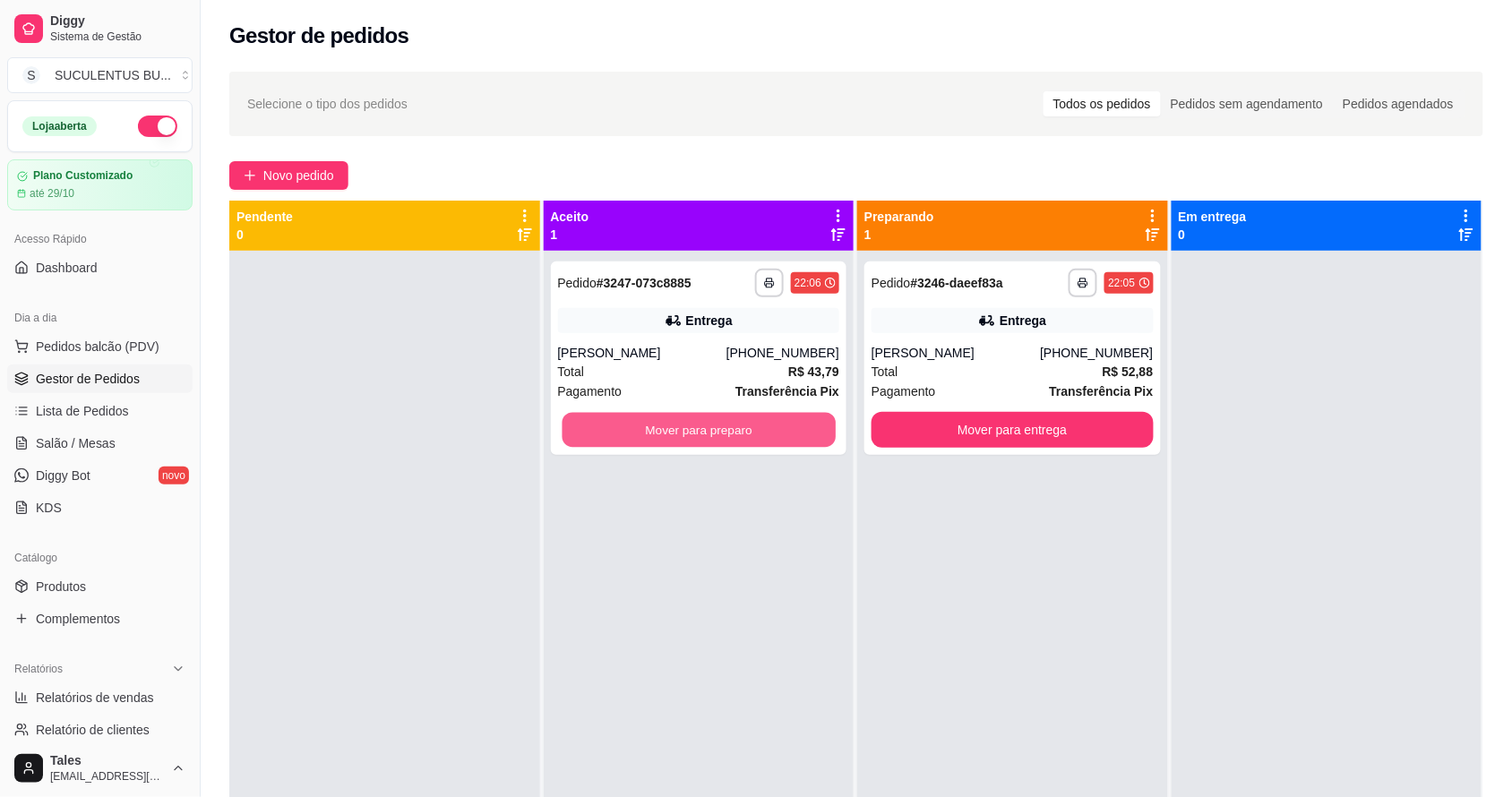
click at [712, 423] on button "Mover para preparo" at bounding box center [698, 431] width 273 height 35
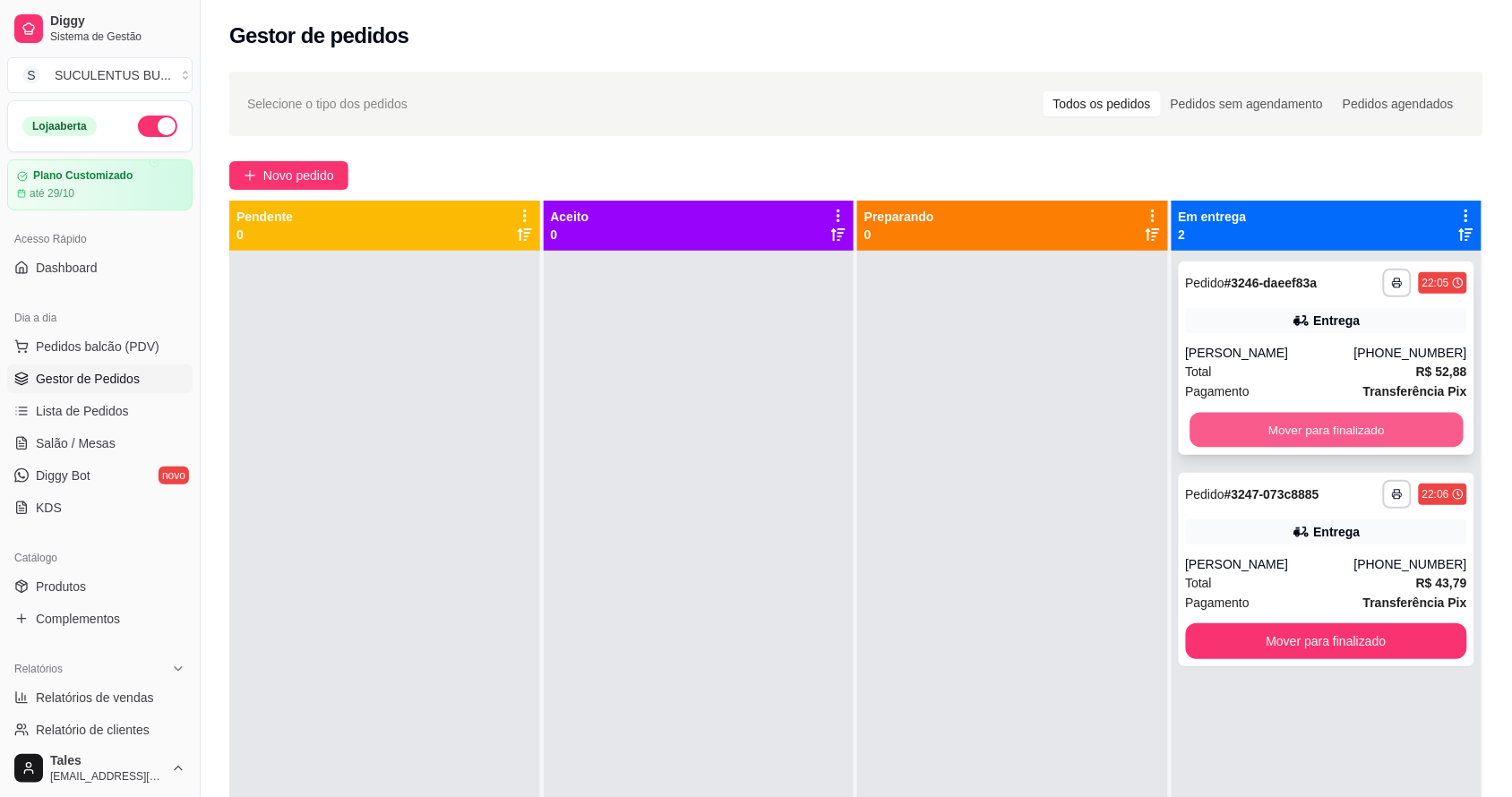
click at [1363, 432] on button "Mover para finalizado" at bounding box center [1326, 431] width 273 height 35
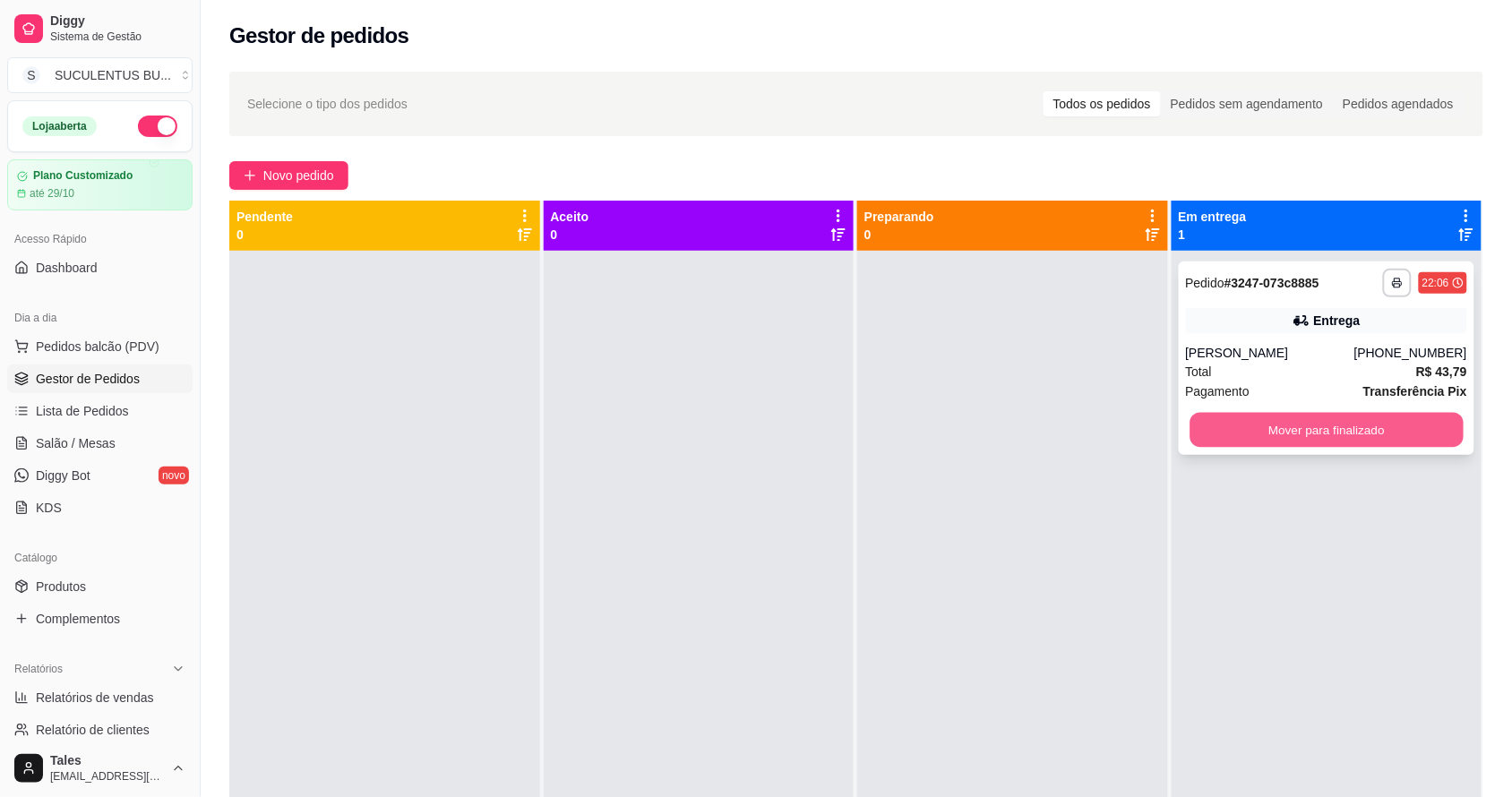
click at [1315, 432] on button "Mover para finalizado" at bounding box center [1326, 431] width 273 height 35
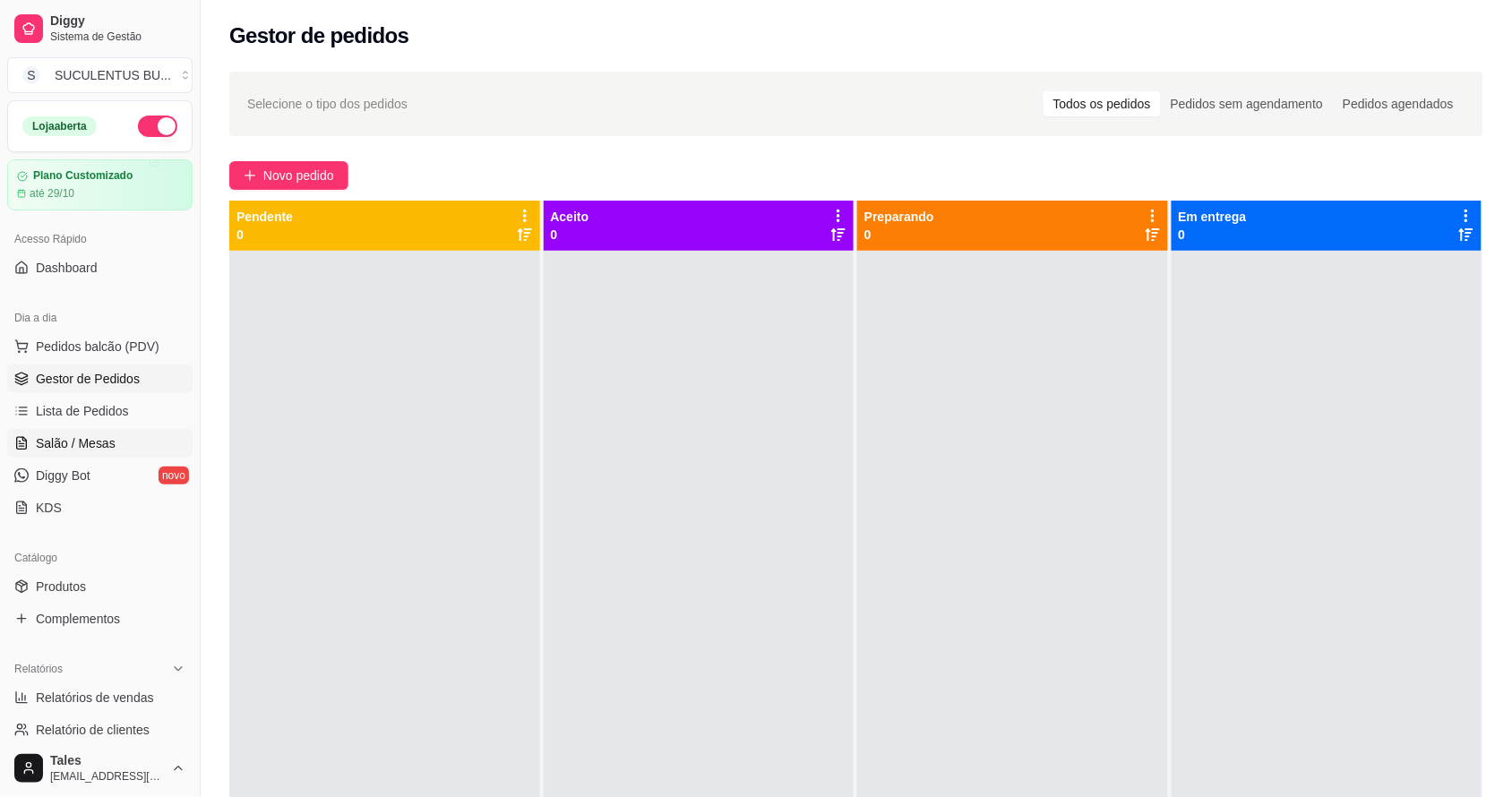
click at [137, 436] on link "Salão / Mesas" at bounding box center [100, 443] width 186 height 28
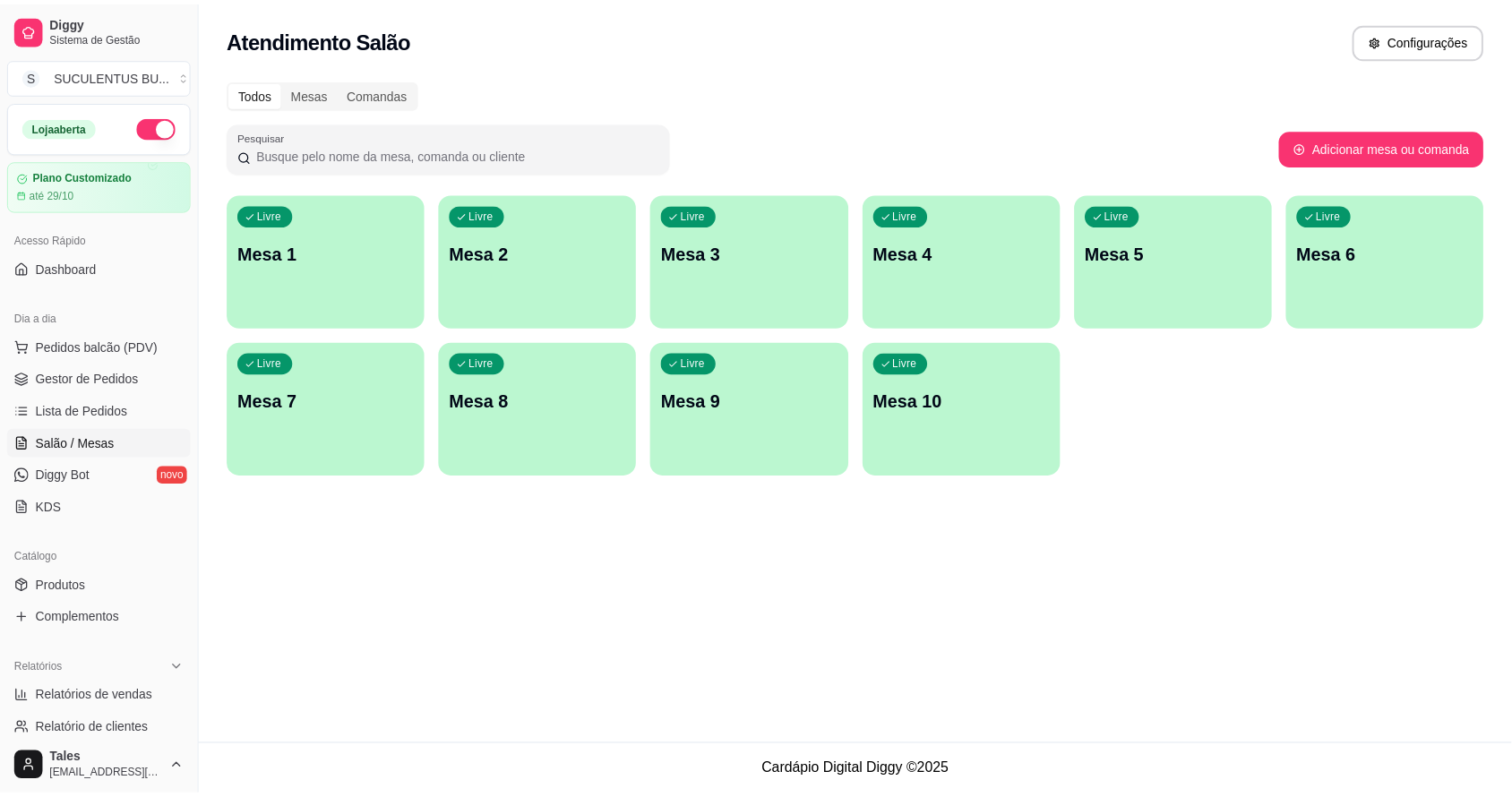
scroll to position [448, 0]
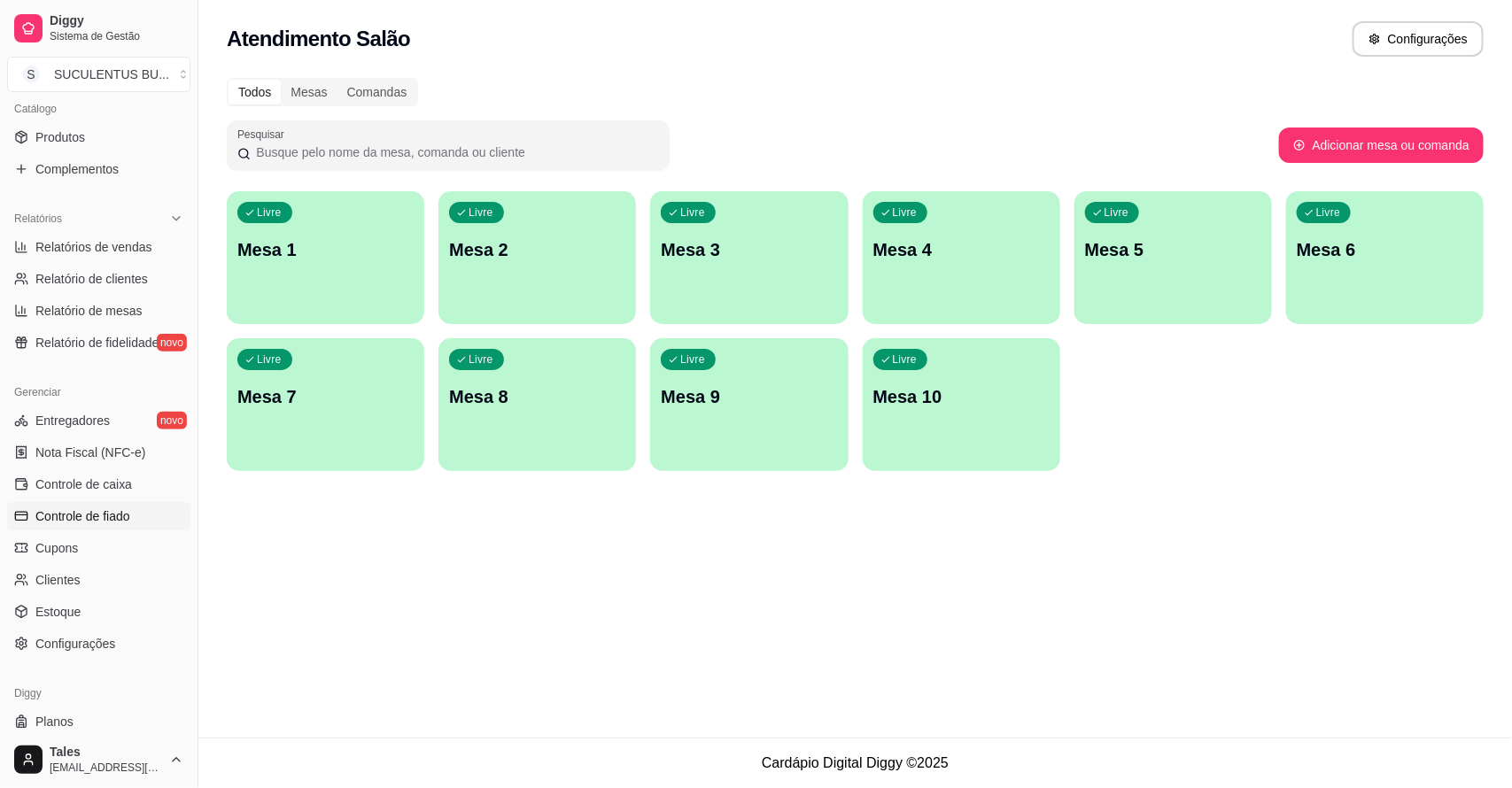
click at [77, 507] on span "Controle de fiado" at bounding box center [83, 517] width 94 height 18
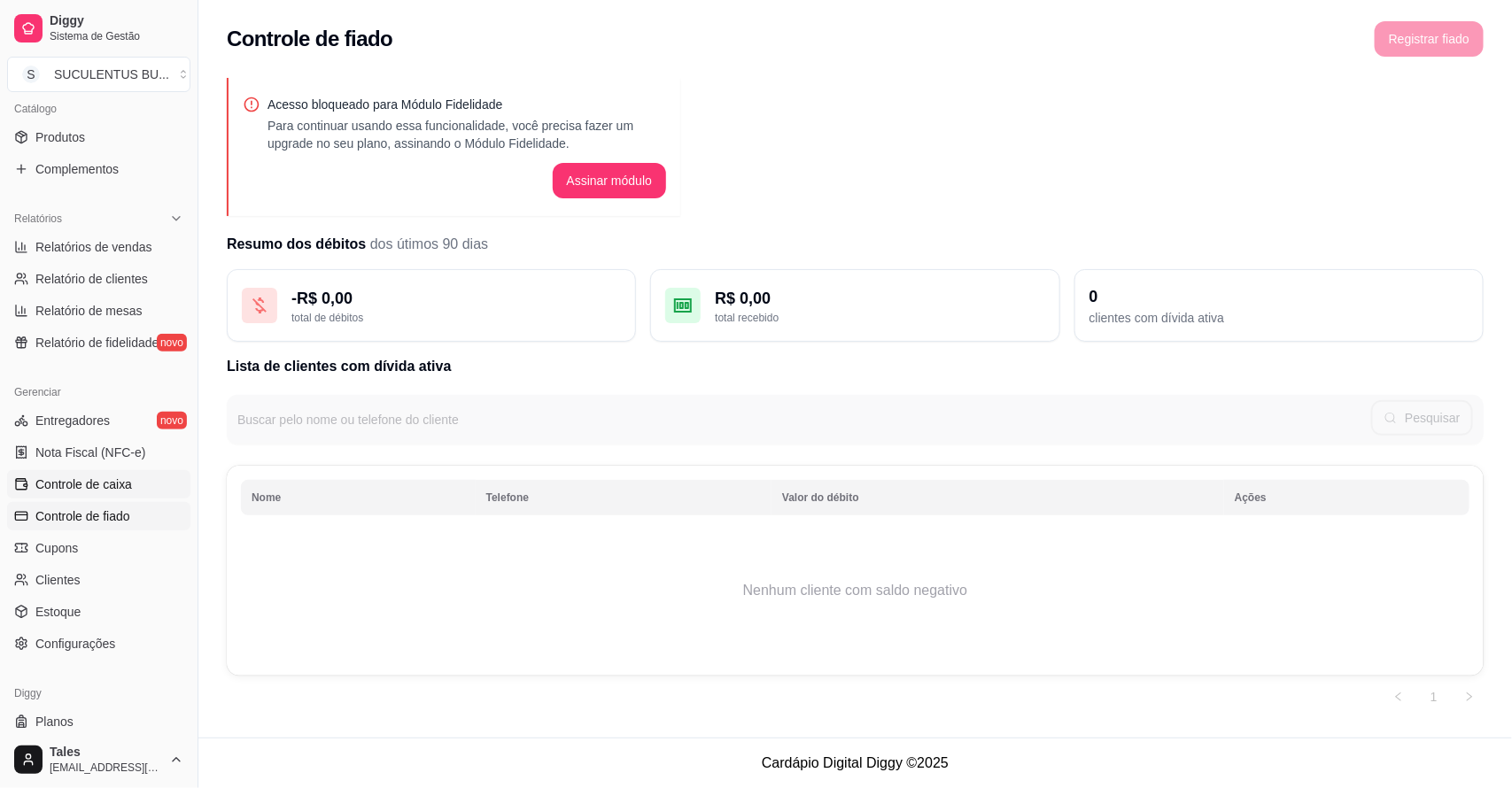
click at [84, 485] on span "Controle de caixa" at bounding box center [84, 485] width 96 height 18
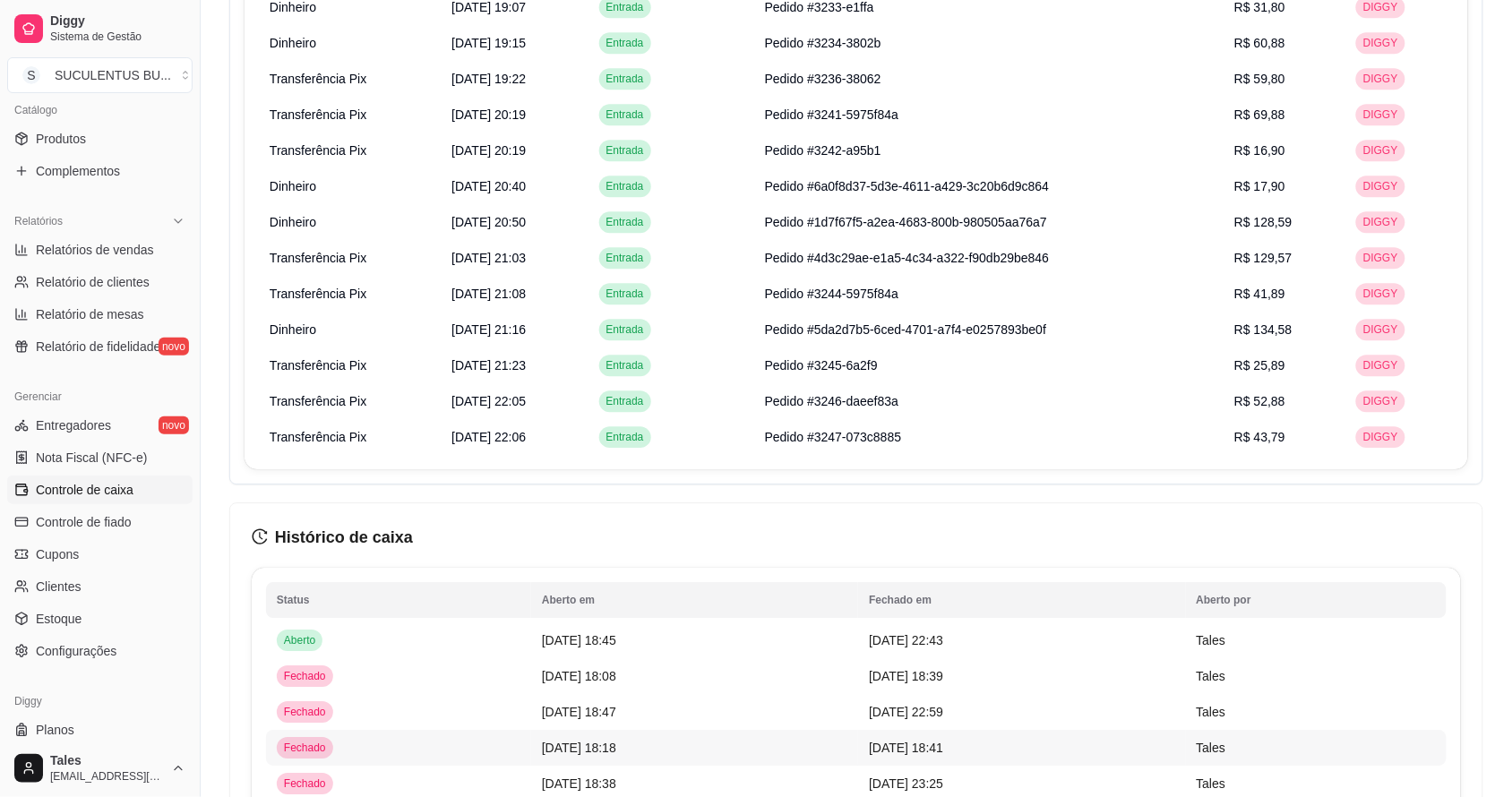
scroll to position [1211, 0]
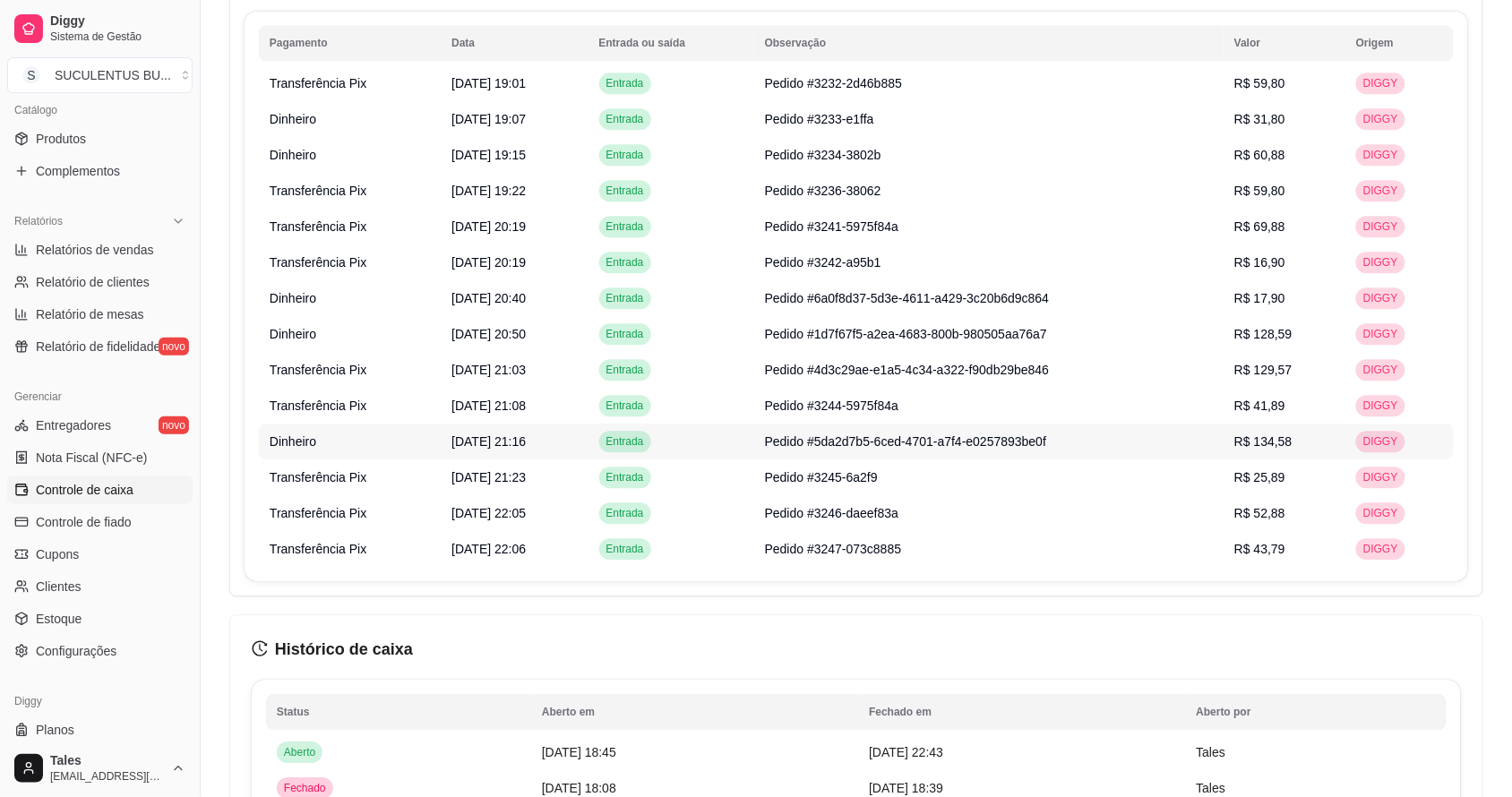
click at [1259, 444] on span "R$ 134,58" at bounding box center [1263, 442] width 58 height 15
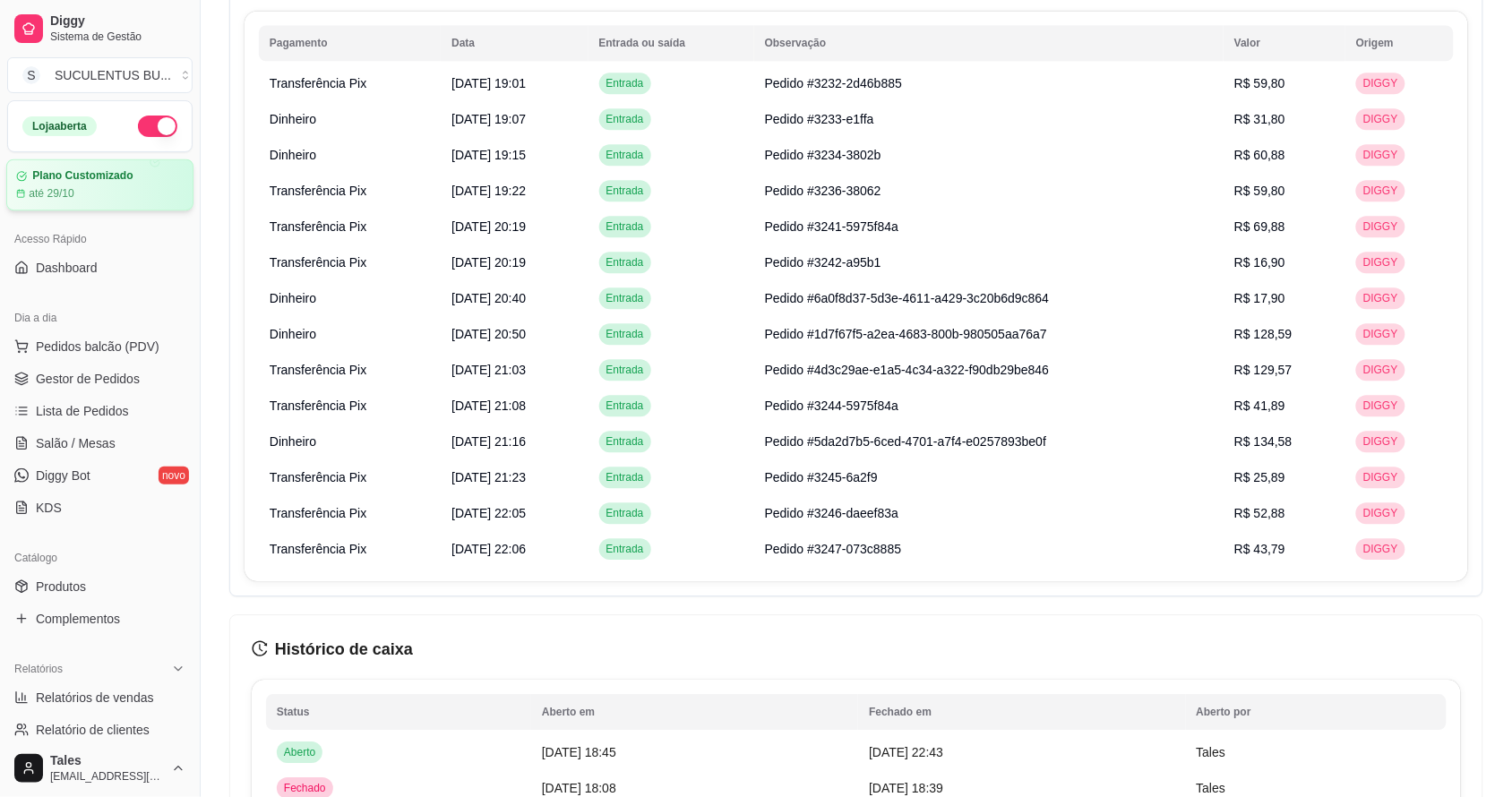
scroll to position [1099, 0]
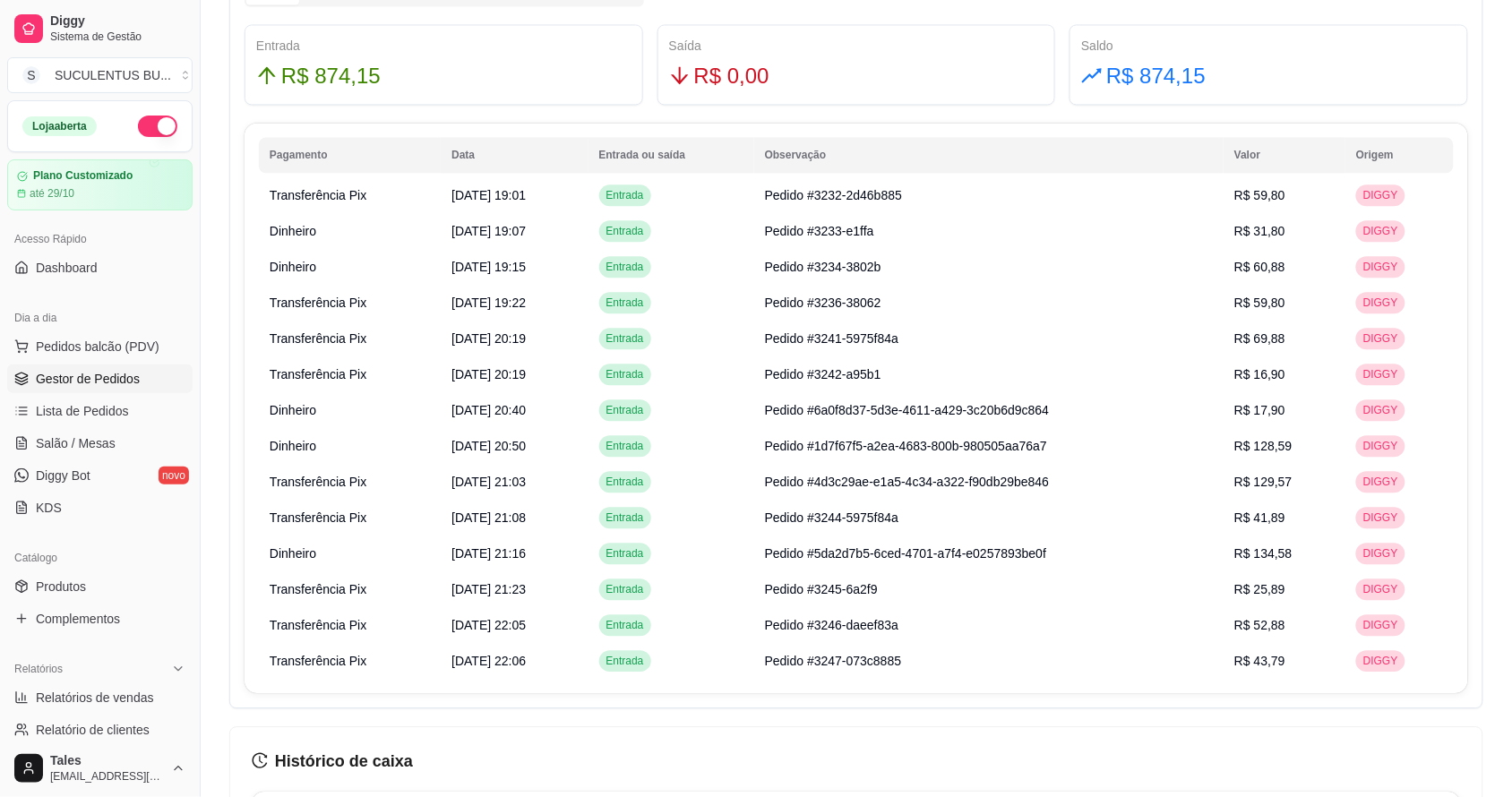
click at [127, 372] on span "Gestor de Pedidos" at bounding box center [87, 379] width 104 height 18
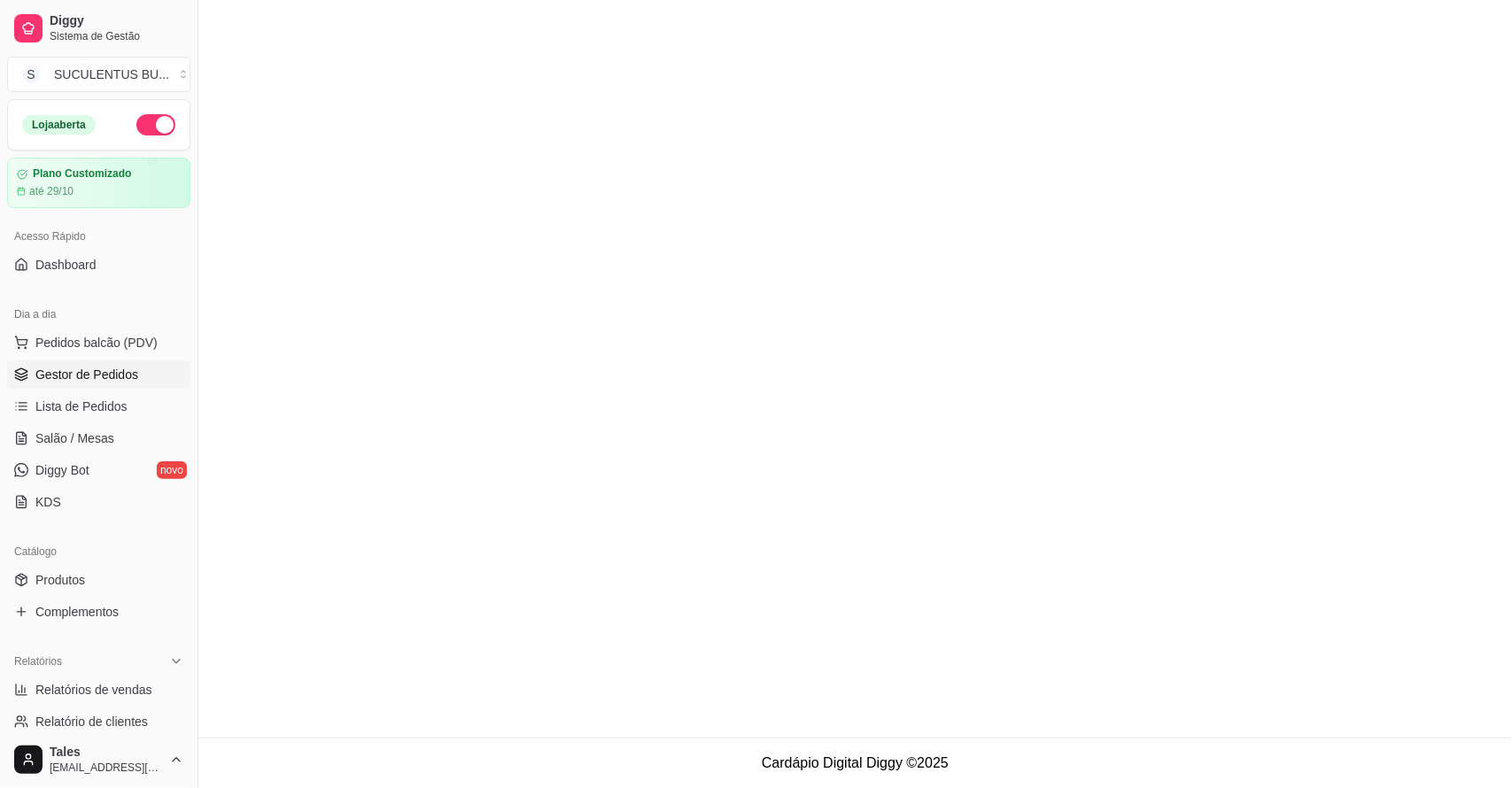
click at [134, 369] on span "Gestor de Pedidos" at bounding box center [86, 375] width 103 height 18
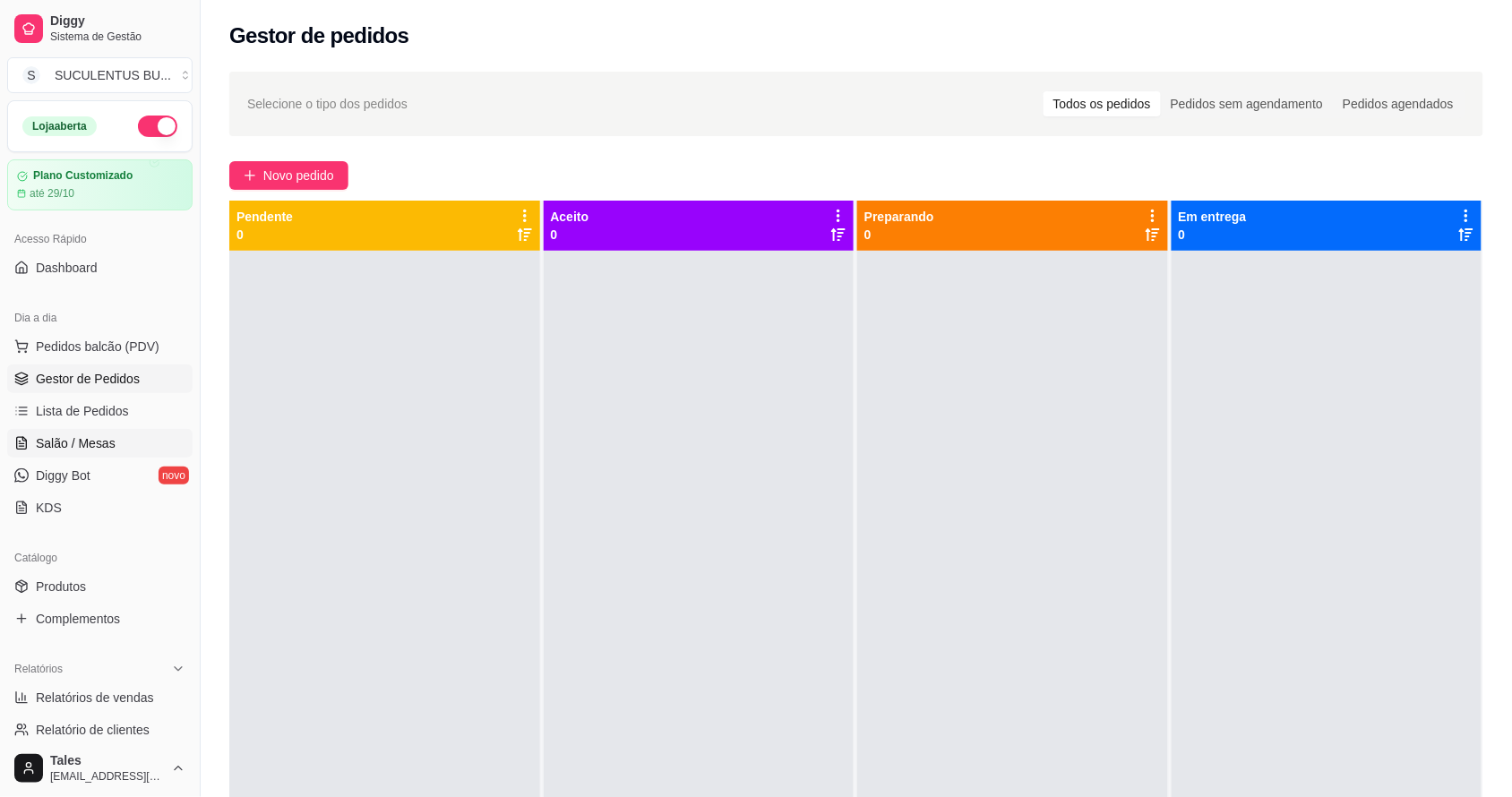
click at [70, 446] on span "Salão / Mesas" at bounding box center [75, 443] width 80 height 18
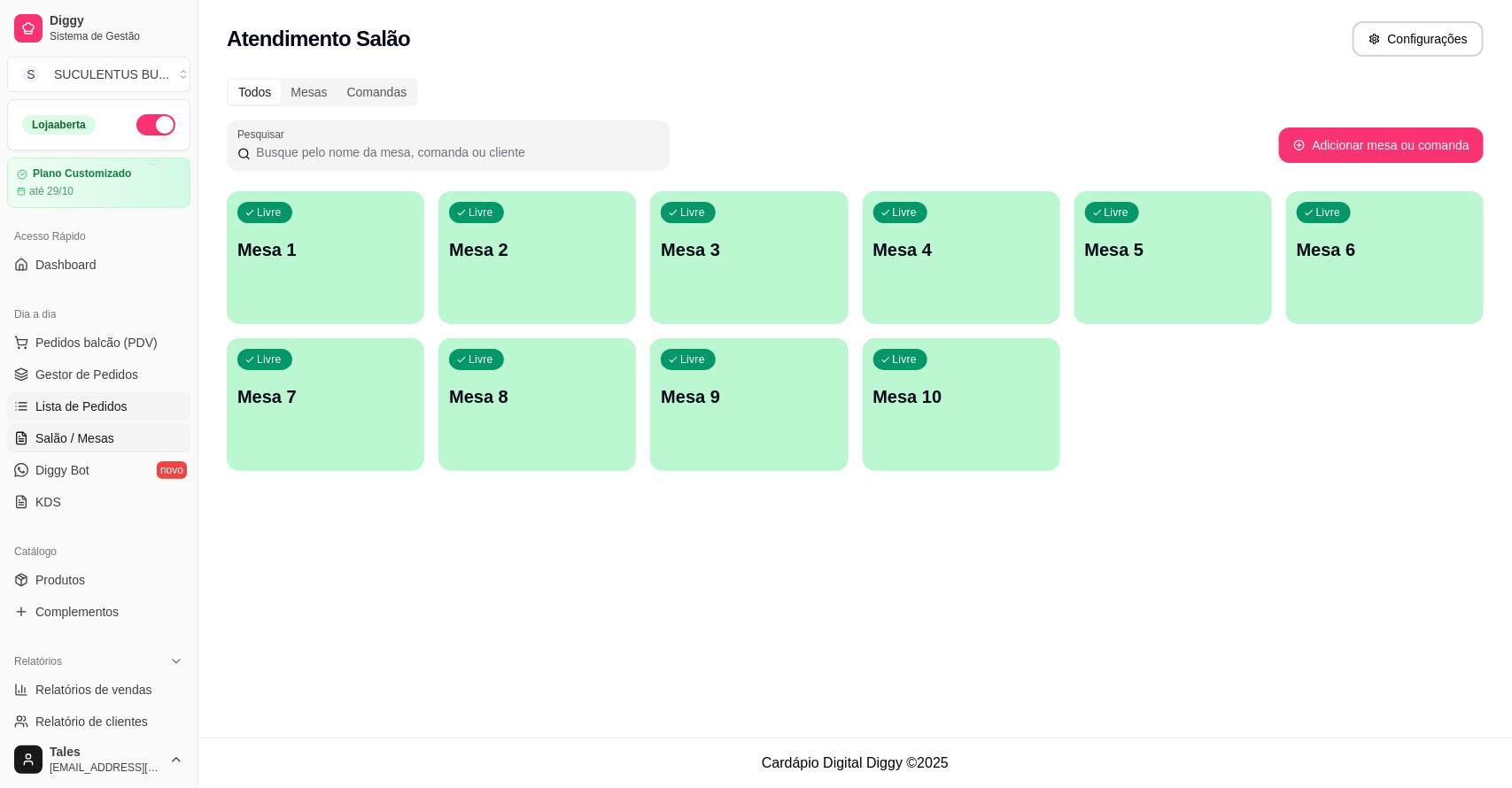
click at [81, 412] on span "Lista de Pedidos" at bounding box center [81, 407] width 92 height 18
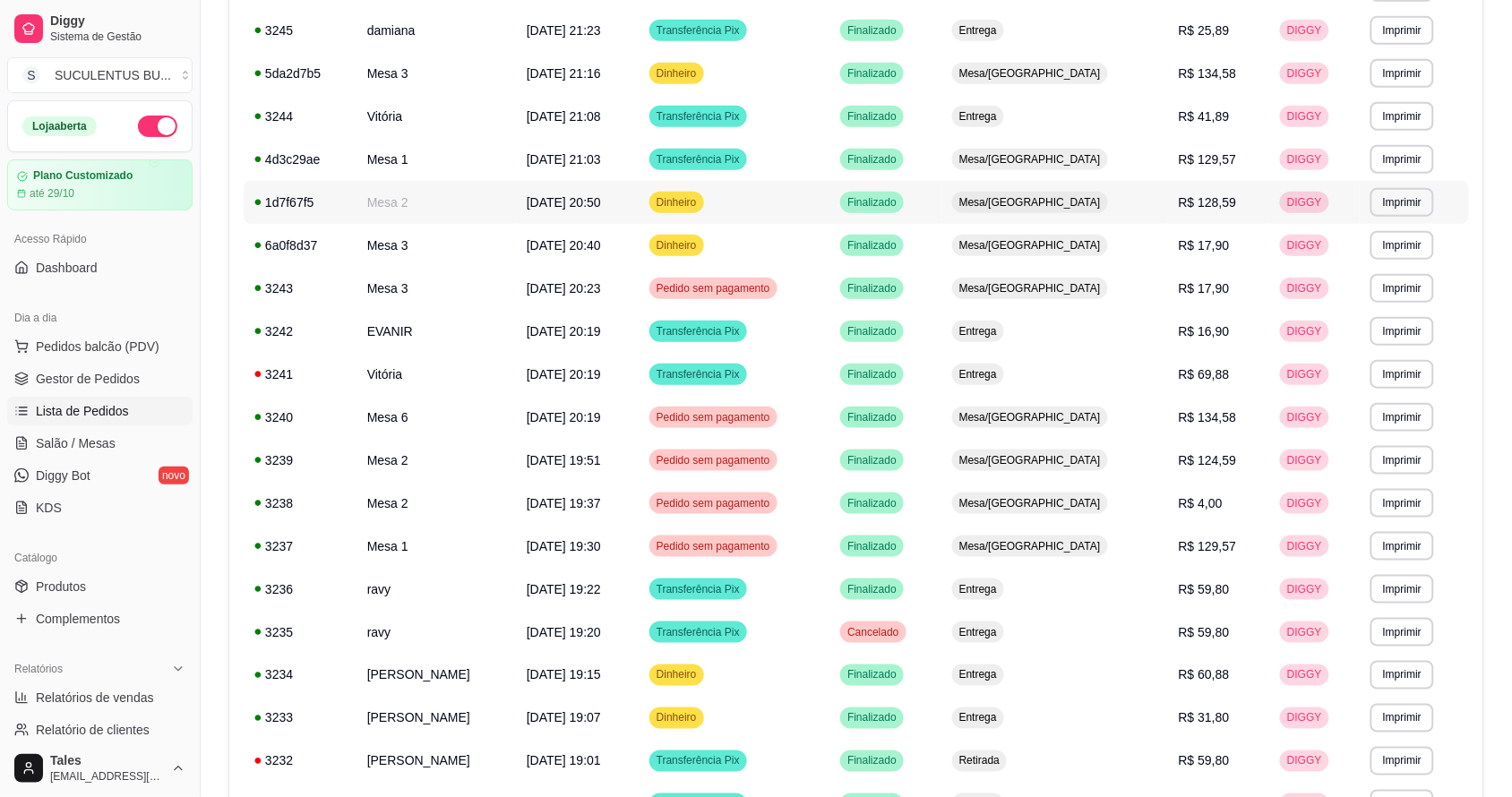
scroll to position [448, 0]
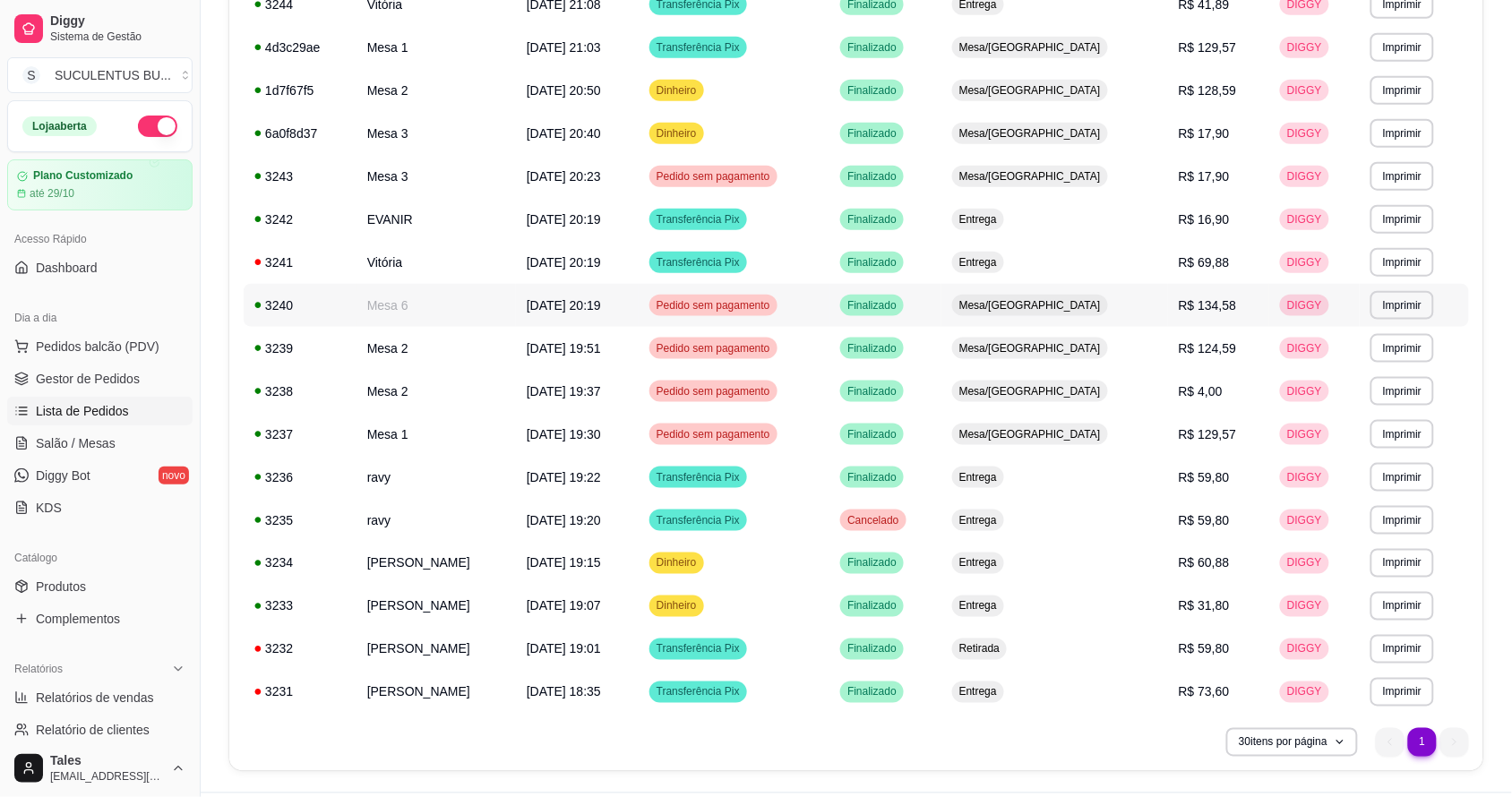
click at [750, 318] on td "Pedido sem pagamento" at bounding box center [734, 305] width 191 height 43
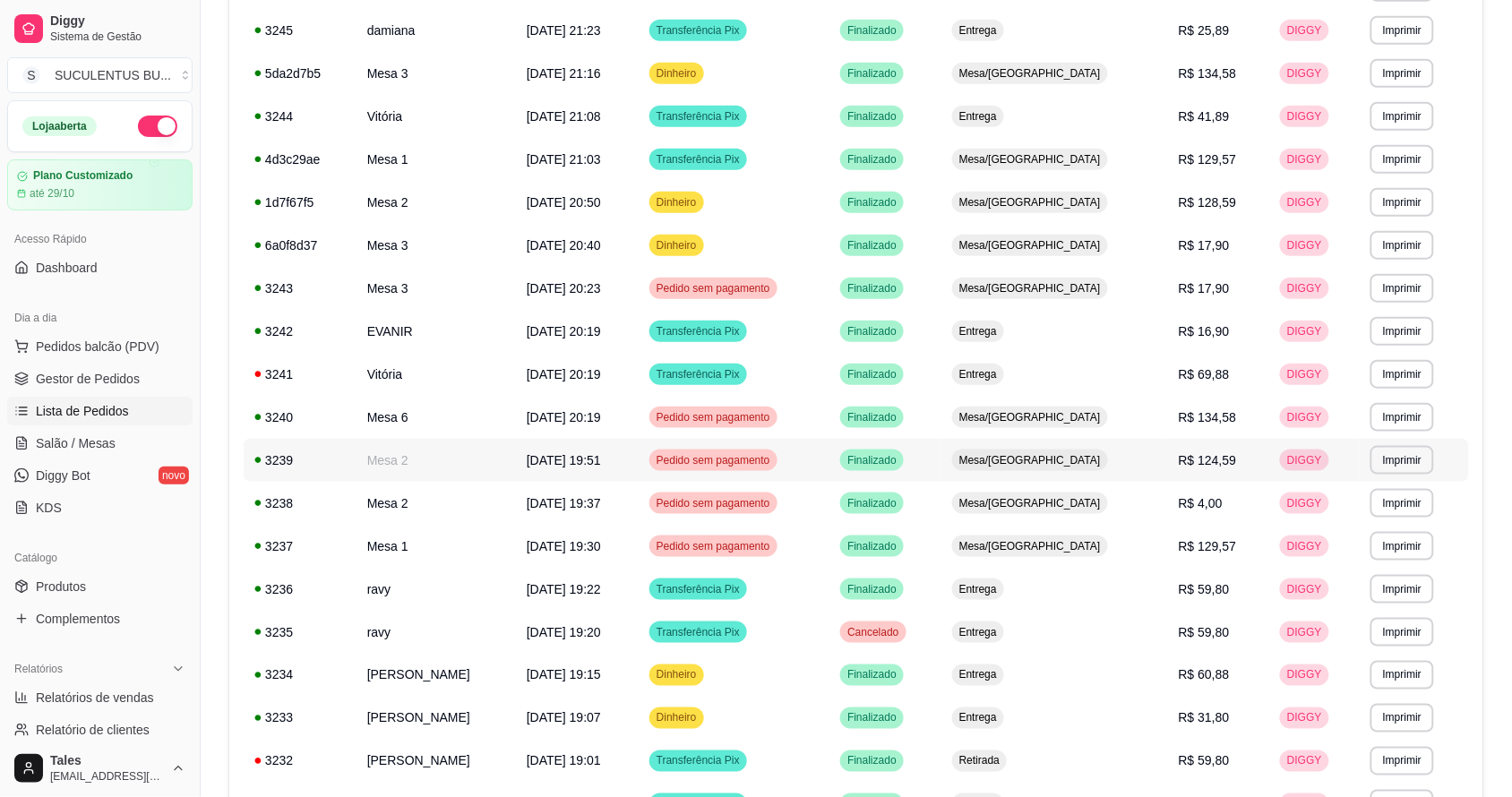
scroll to position [494, 0]
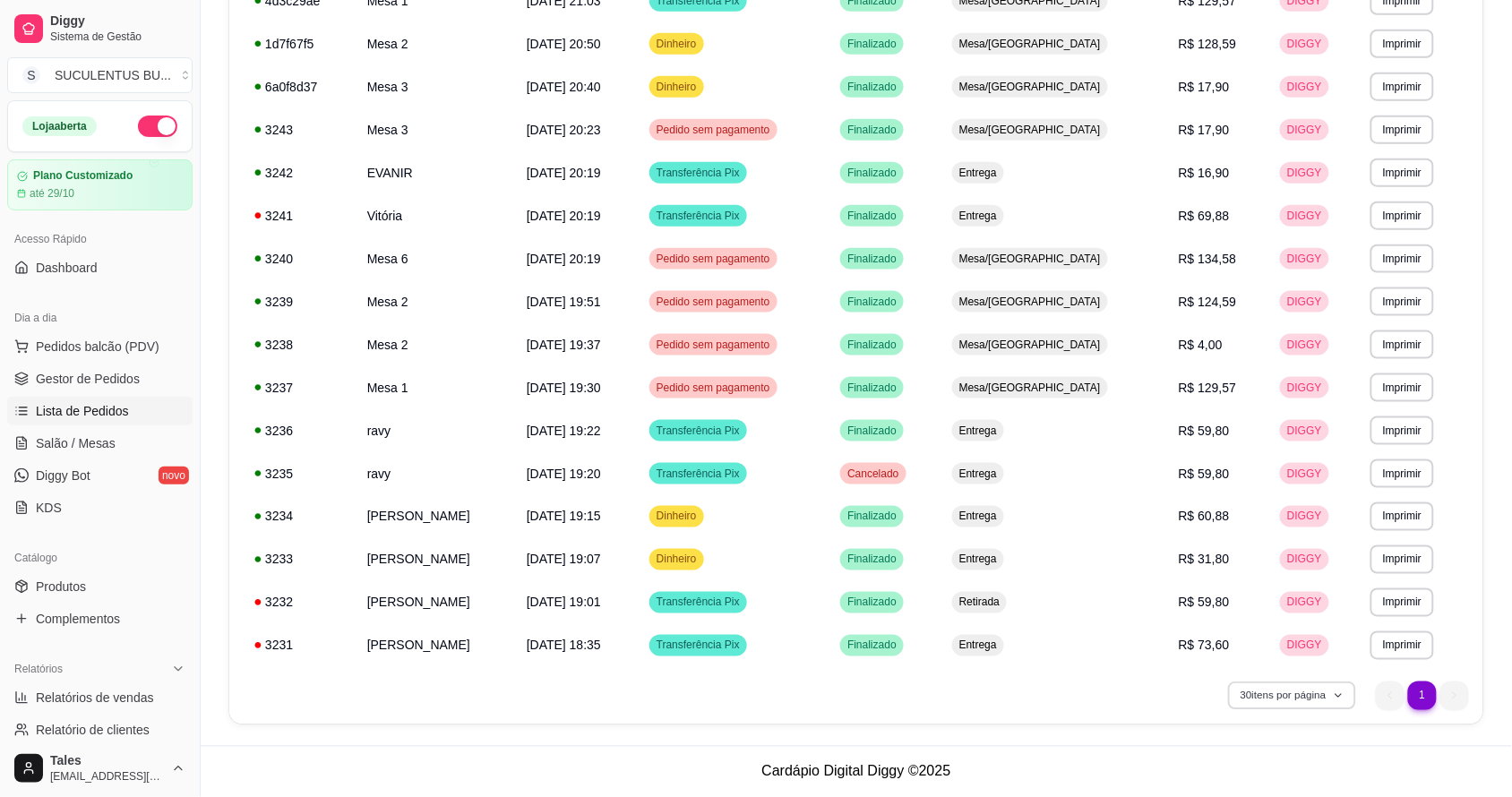
click at [1284, 695] on button "30 itens por página" at bounding box center [1292, 695] width 127 height 28
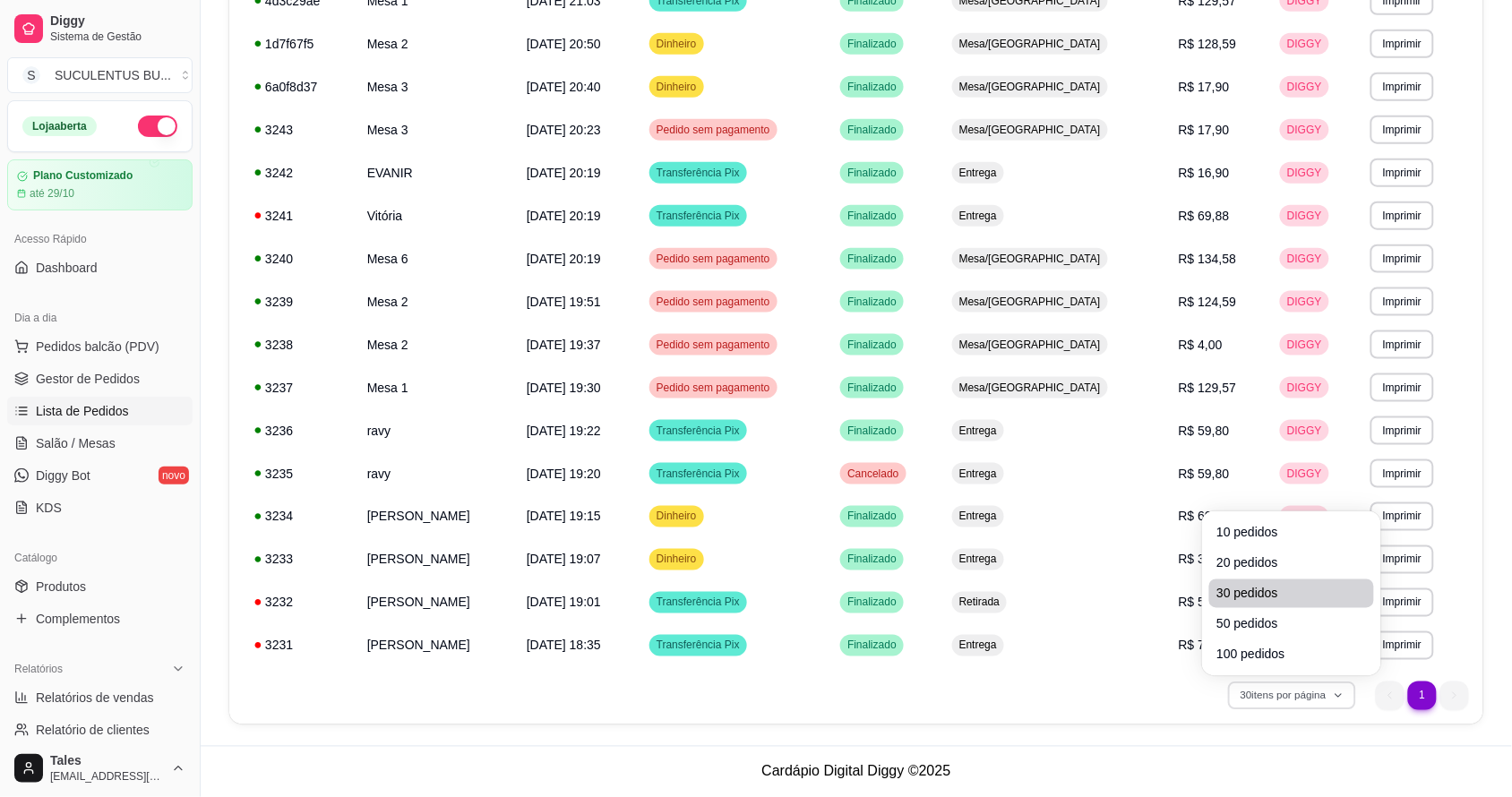
click at [1280, 600] on span "30 pedidos" at bounding box center [1292, 594] width 151 height 18
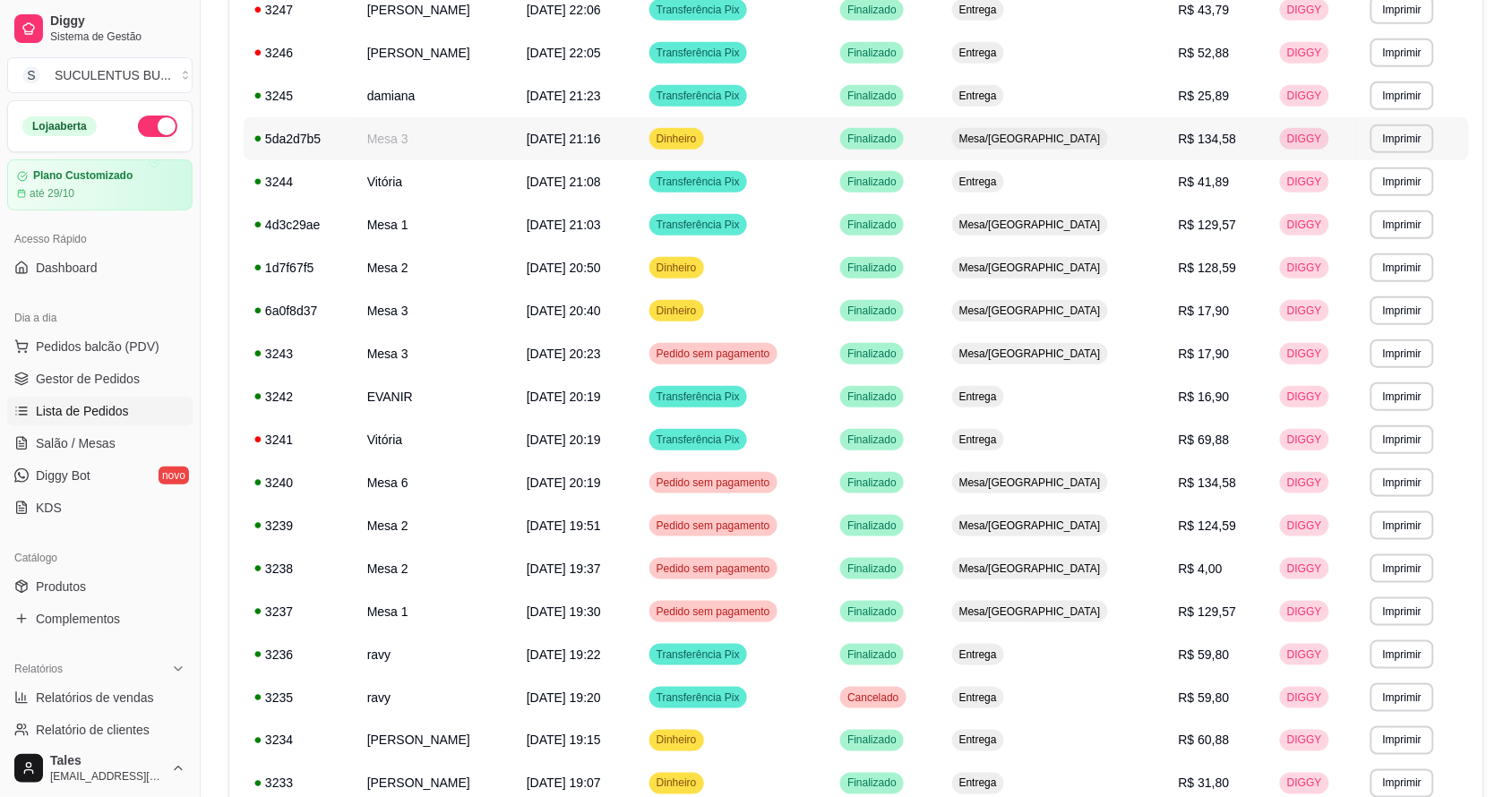
scroll to position [159, 0]
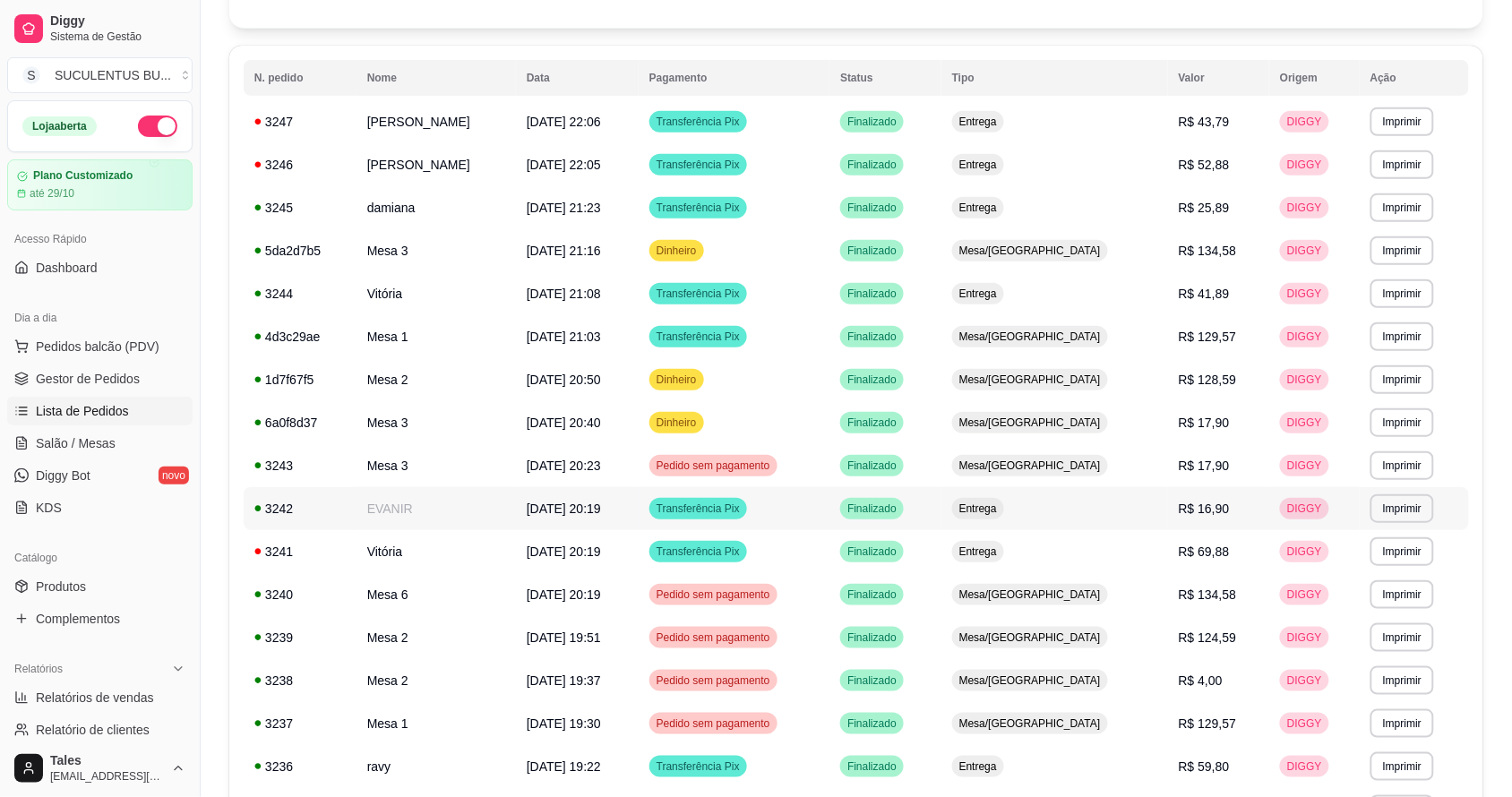
click at [829, 517] on td "Transferência Pix" at bounding box center [734, 509] width 191 height 43
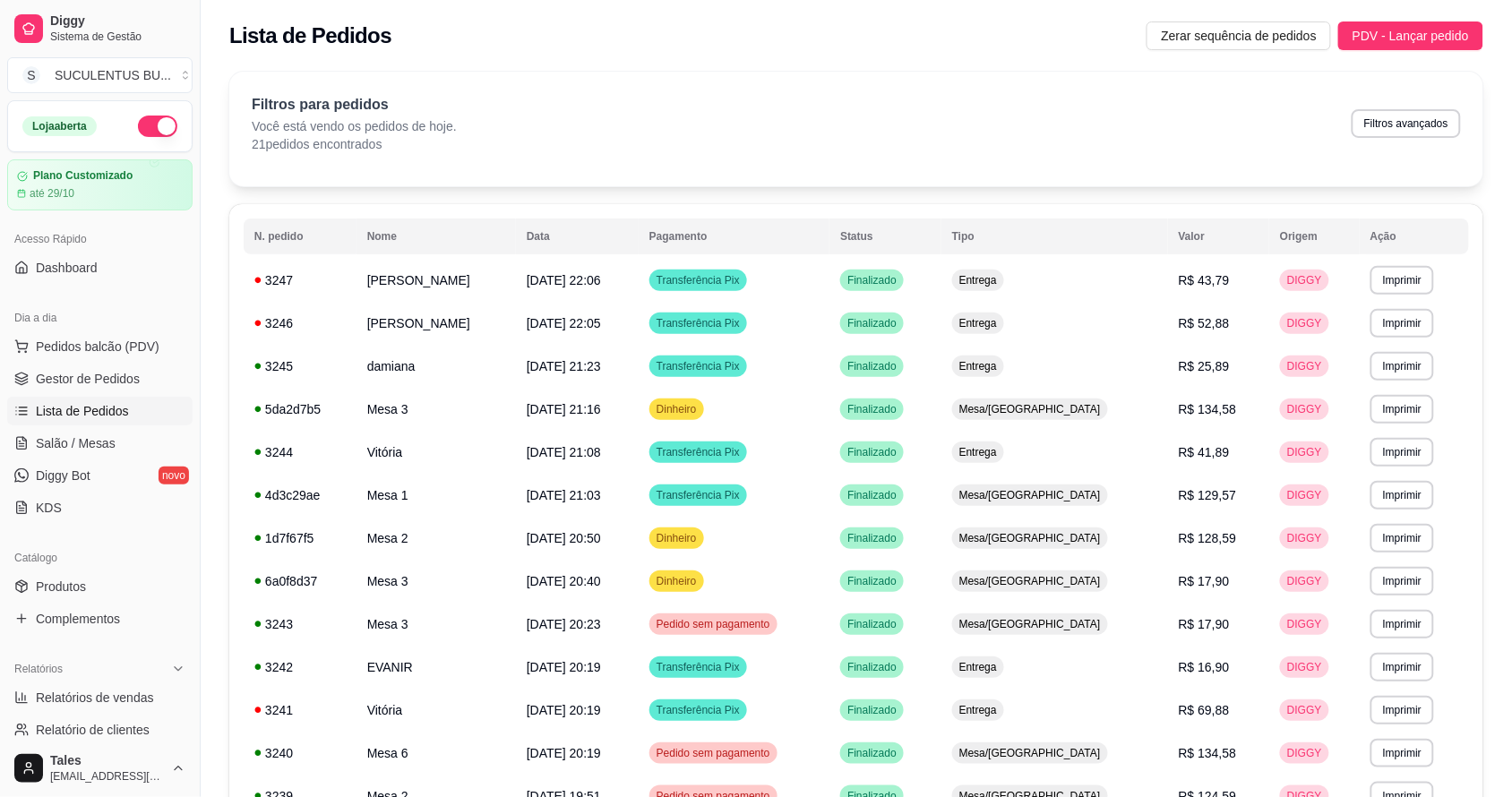
scroll to position [336, 0]
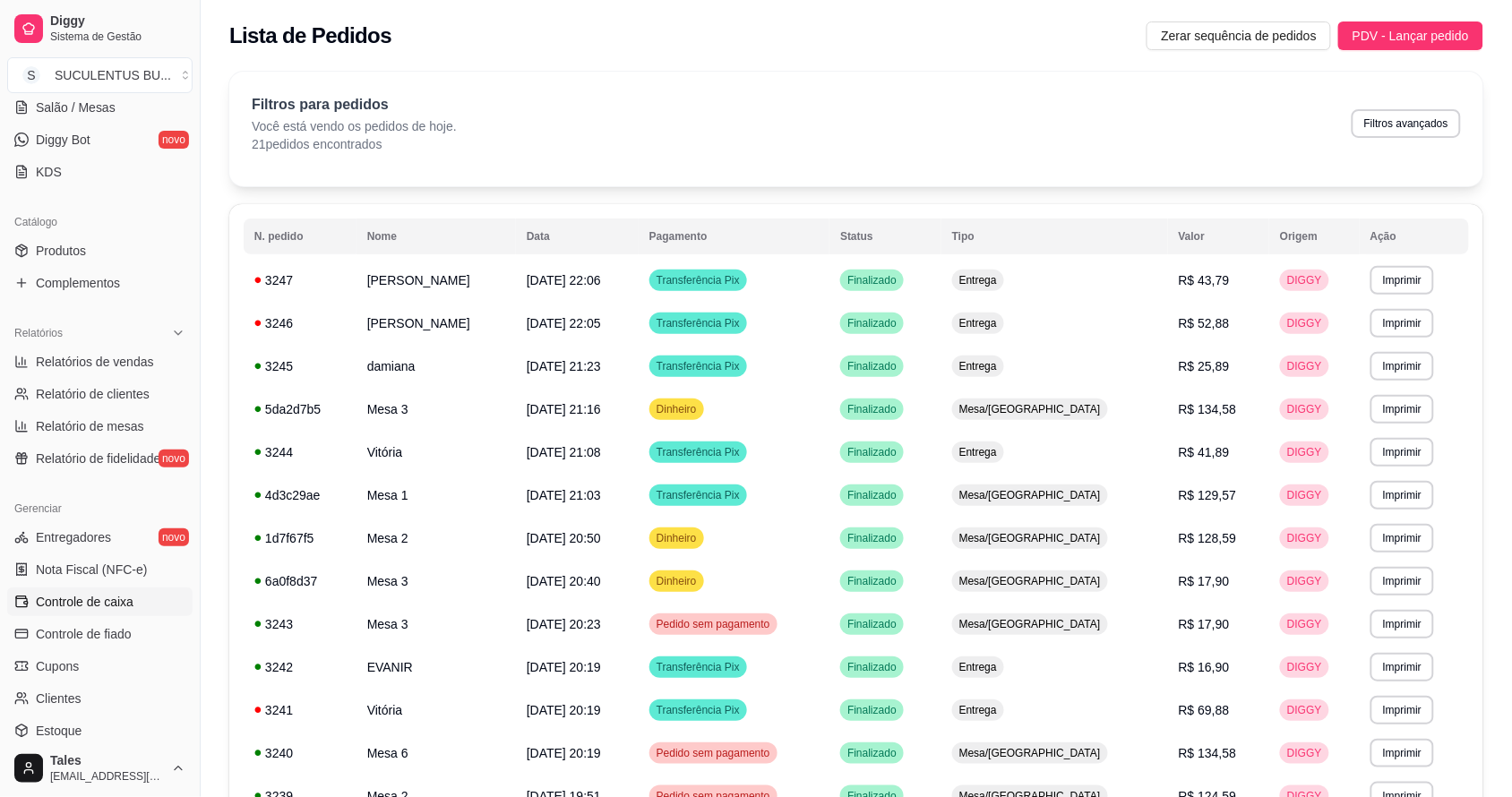
click at [94, 607] on span "Controle de caixa" at bounding box center [85, 602] width 97 height 18
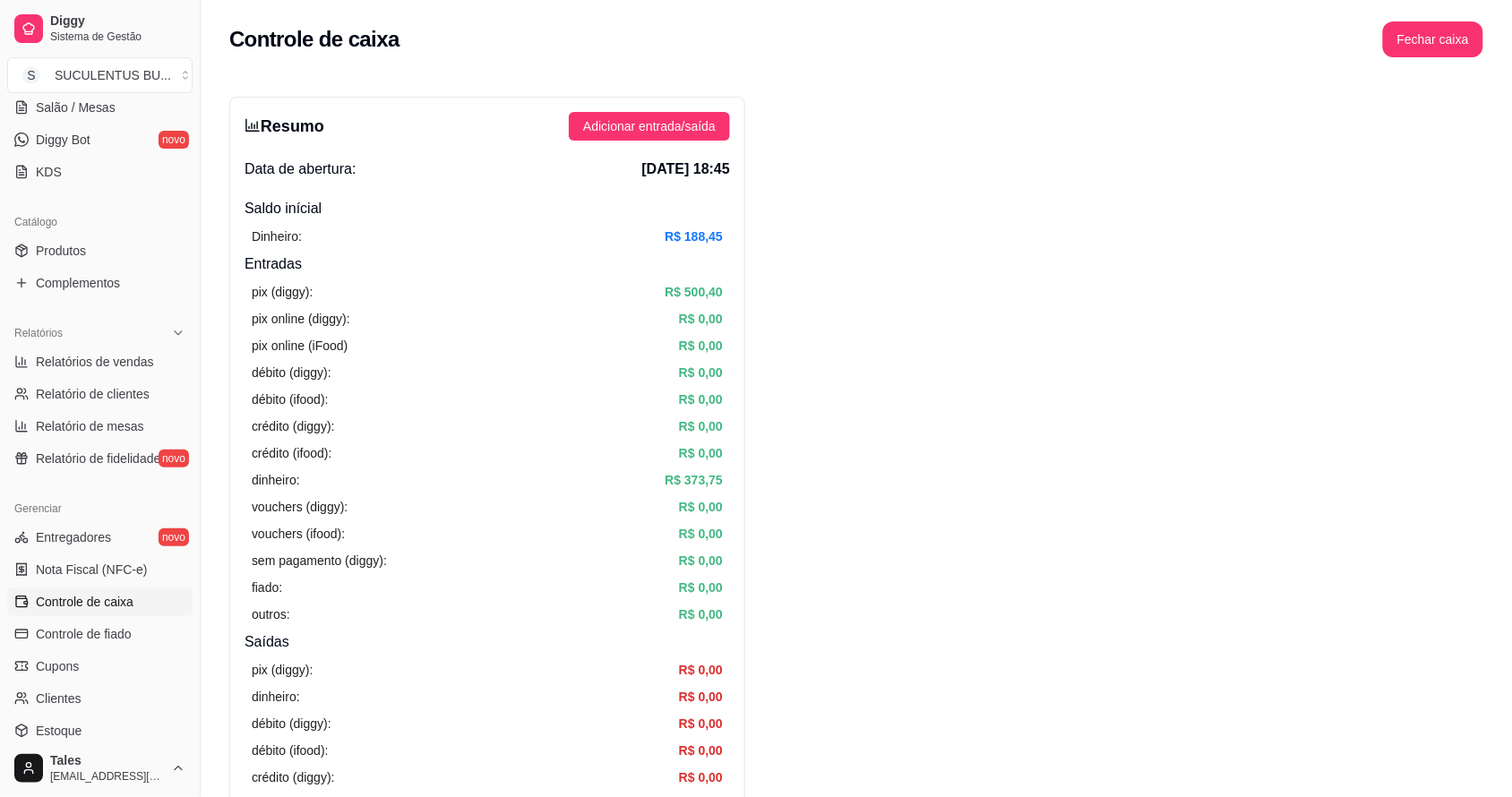
scroll to position [783, 0]
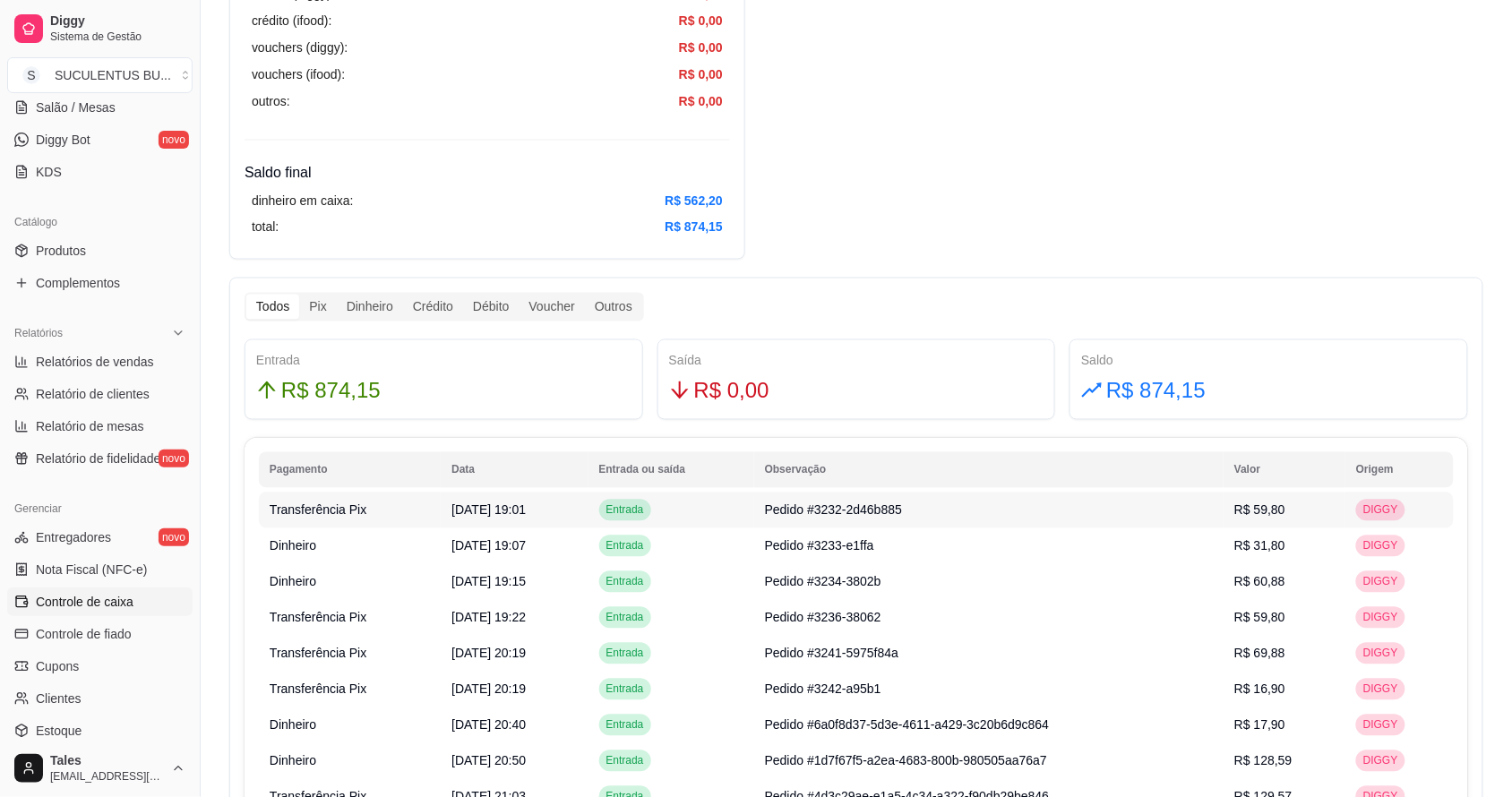
drag, startPoint x: 1273, startPoint y: 520, endPoint x: 605, endPoint y: 421, distance: 675.3
click at [605, 421] on div "Todos Pix Dinheiro Crédito Débito Voucher Outros Entrada R$ 874,15 Saída R$ 0,0…" at bounding box center [856, 650] width 1254 height 746
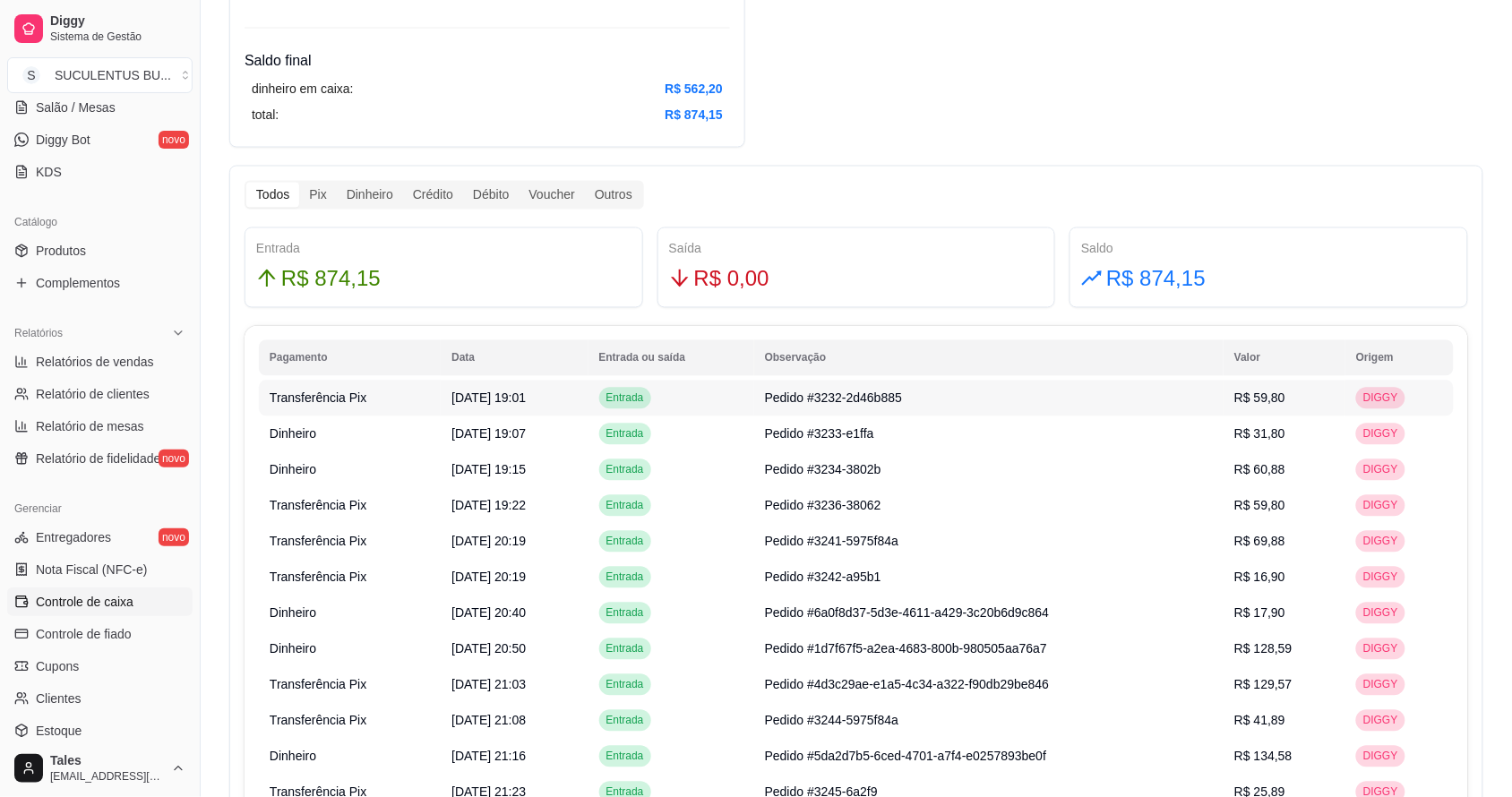
scroll to position [1007, 0]
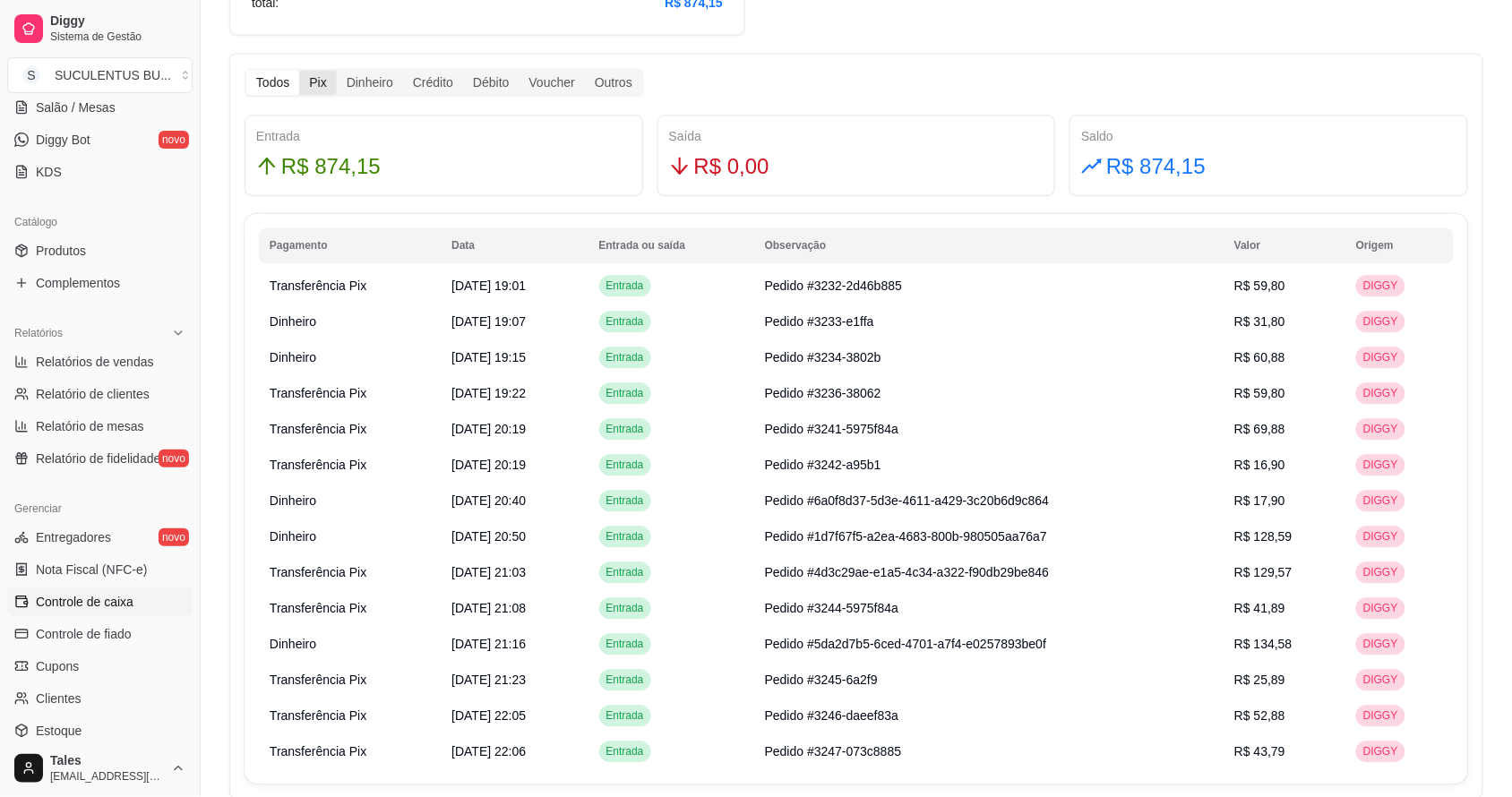
click at [311, 85] on div "Pix" at bounding box center [318, 83] width 37 height 25
click at [299, 71] on input "Pix" at bounding box center [299, 71] width 0 height 0
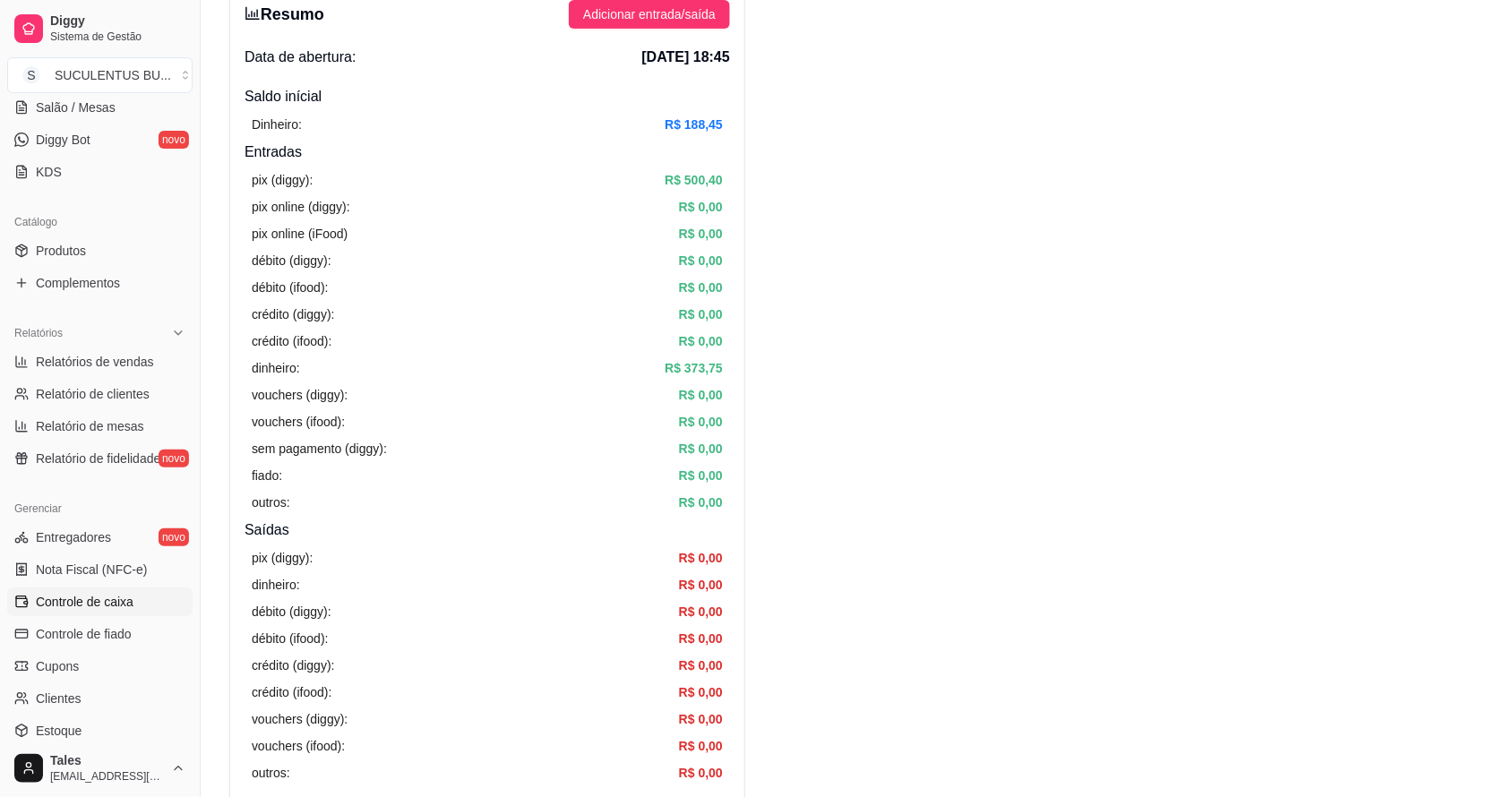
scroll to position [448, 0]
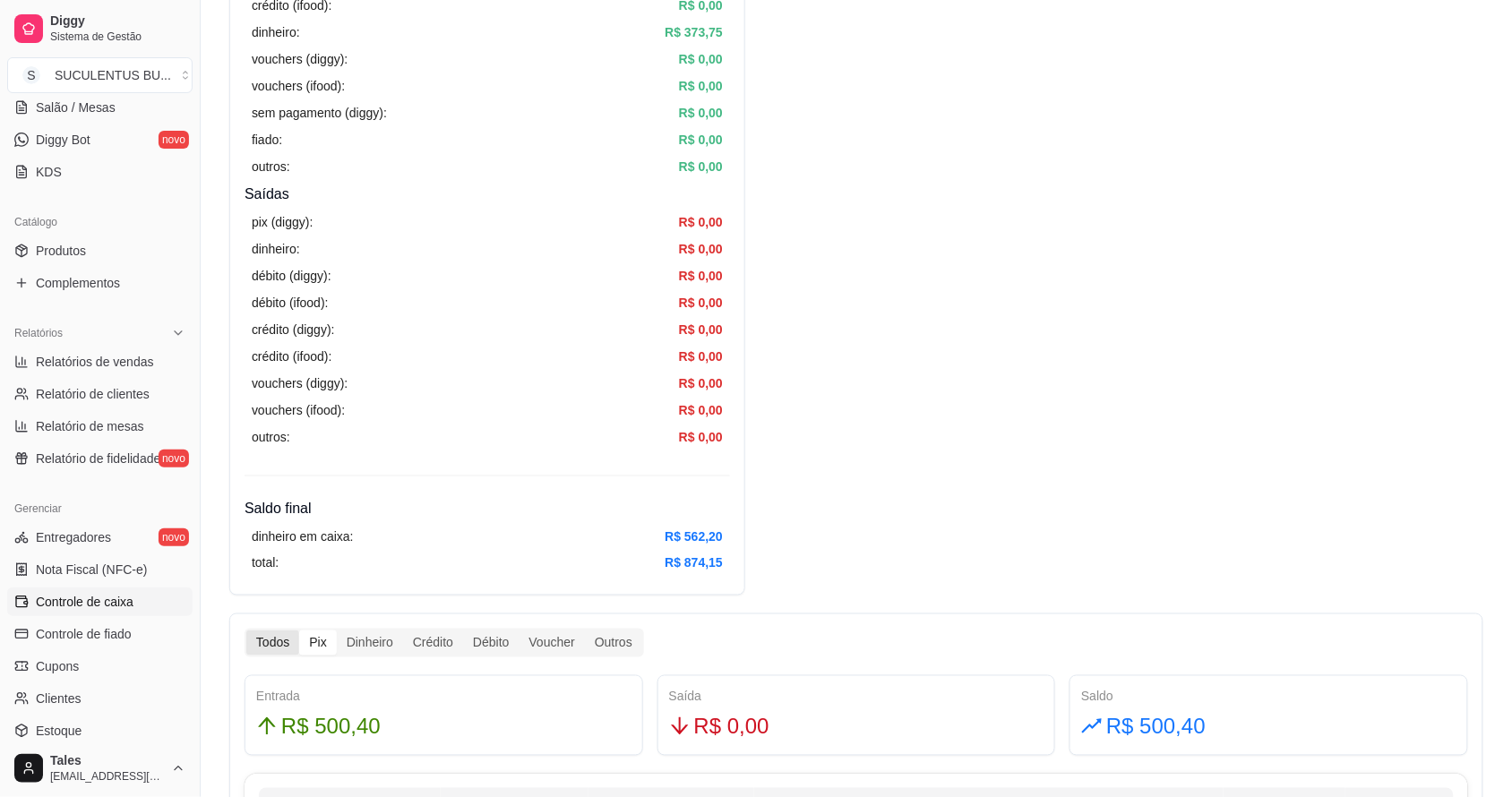
click at [280, 637] on div "Todos" at bounding box center [273, 643] width 53 height 25
click at [246, 631] on input "Todos" at bounding box center [246, 631] width 0 height 0
click at [280, 637] on div "Todos" at bounding box center [273, 643] width 53 height 25
click at [246, 631] on input "Todos" at bounding box center [246, 631] width 0 height 0
click at [280, 637] on div "Todos" at bounding box center [273, 643] width 53 height 25
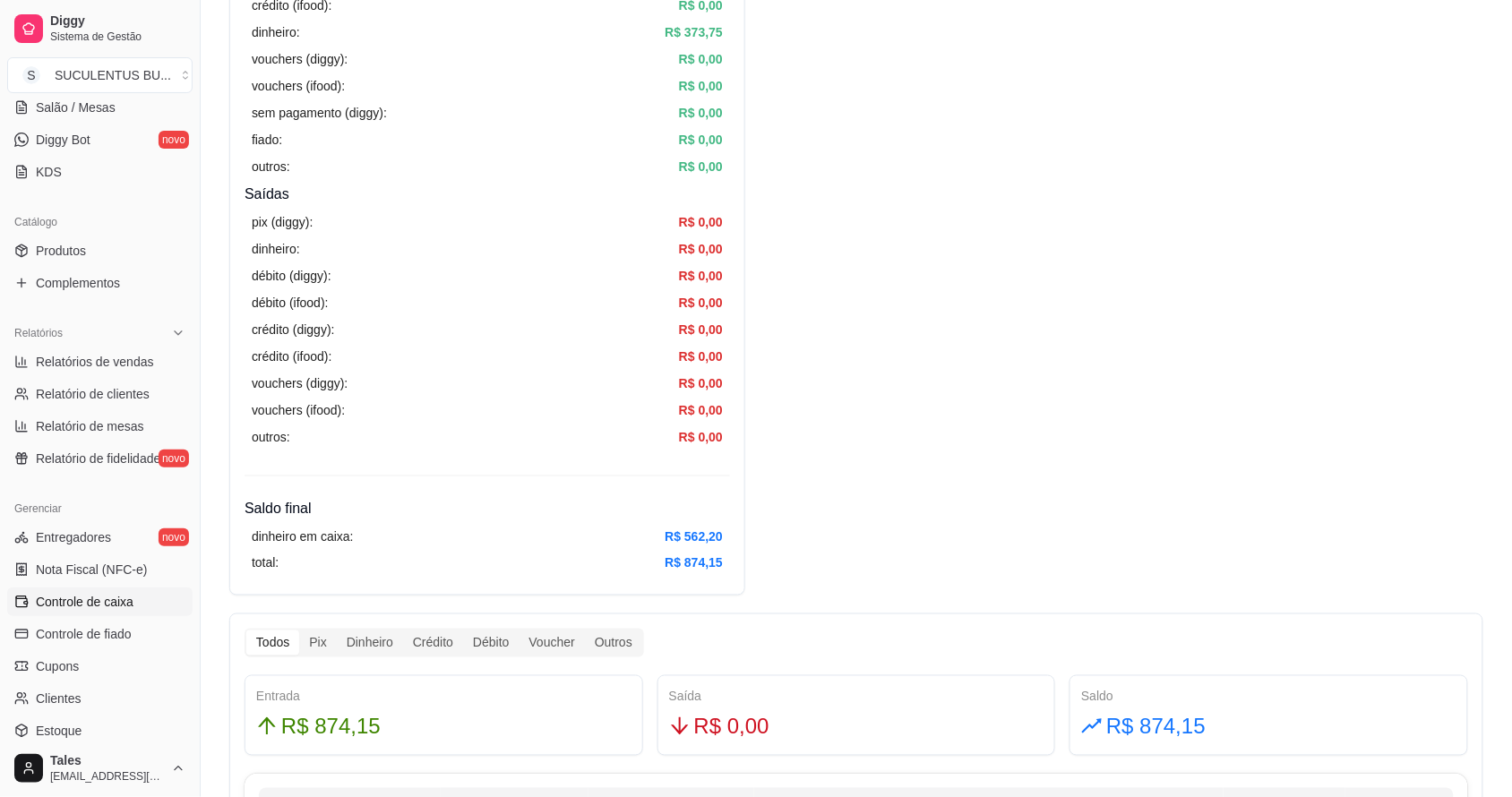
click at [246, 631] on input "Todos" at bounding box center [246, 631] width 0 height 0
click at [280, 637] on div "Todos" at bounding box center [273, 643] width 53 height 25
click at [246, 631] on input "Todos" at bounding box center [246, 631] width 0 height 0
click at [280, 637] on div "Todos" at bounding box center [273, 643] width 53 height 25
click at [246, 631] on input "Todos" at bounding box center [246, 631] width 0 height 0
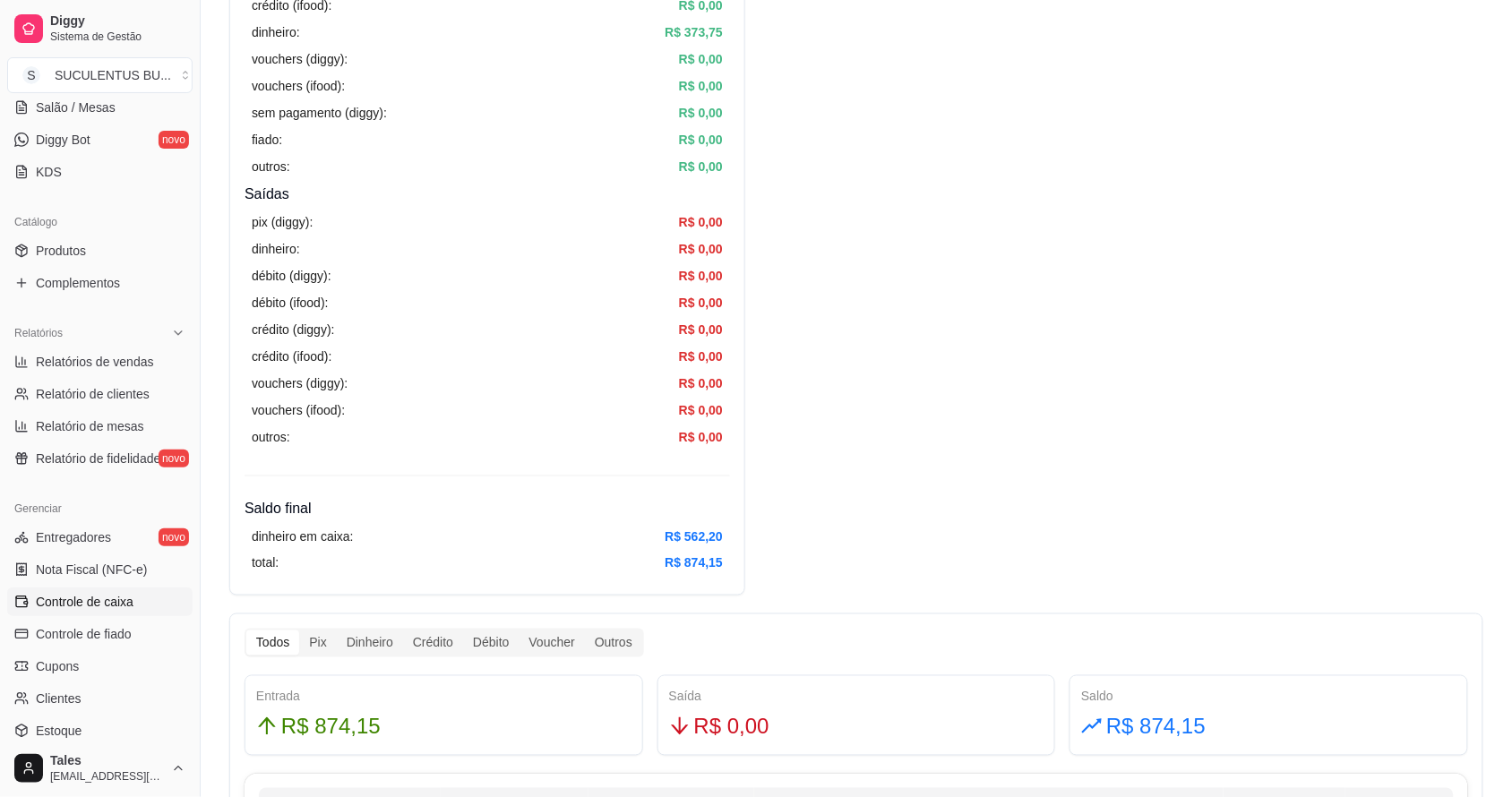
click at [536, 391] on div "vouchers (diggy): R$ 0,00" at bounding box center [487, 383] width 471 height 19
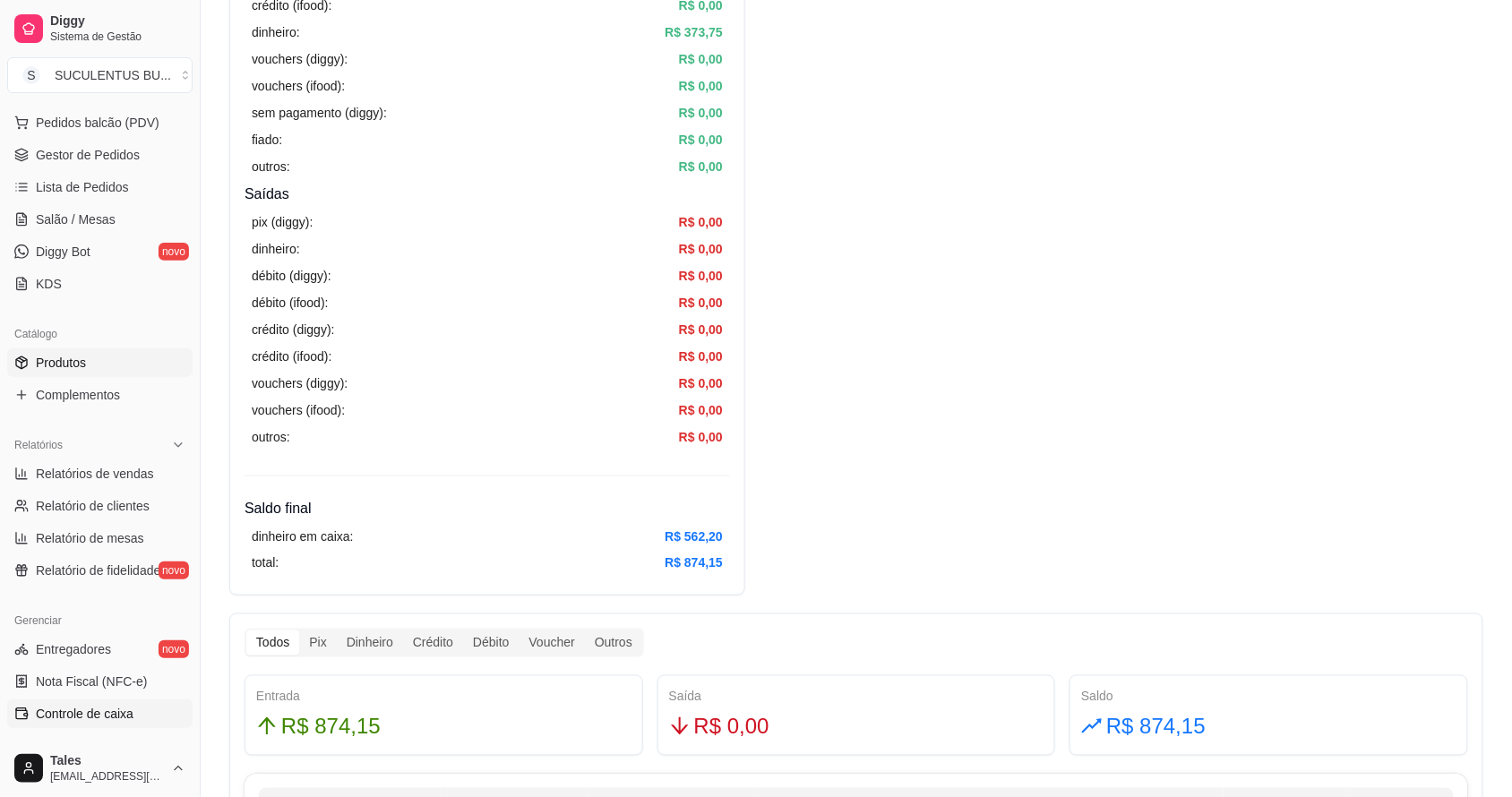
scroll to position [0, 0]
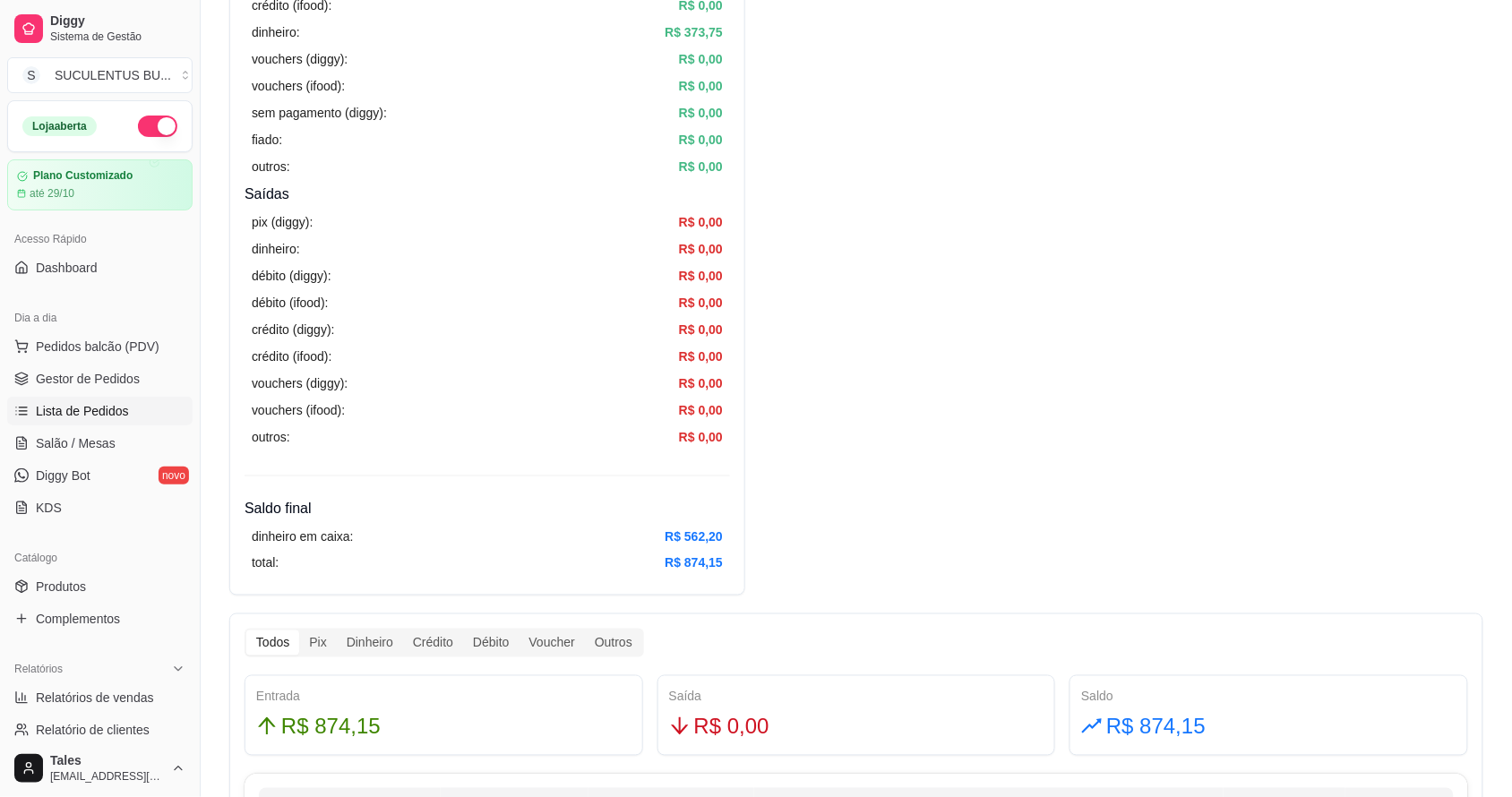
click at [86, 414] on span "Lista de Pedidos" at bounding box center [82, 411] width 93 height 18
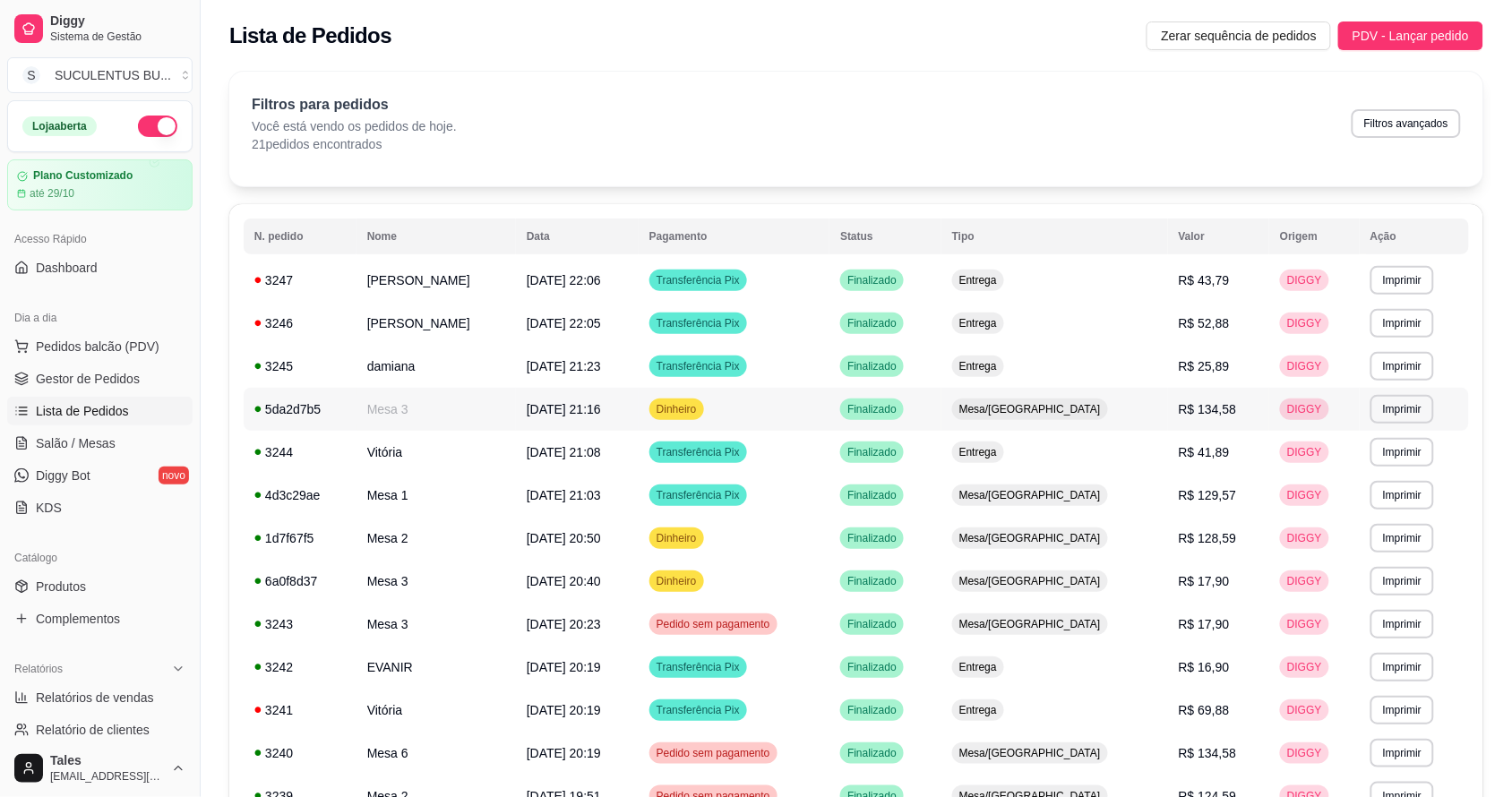
scroll to position [494, 0]
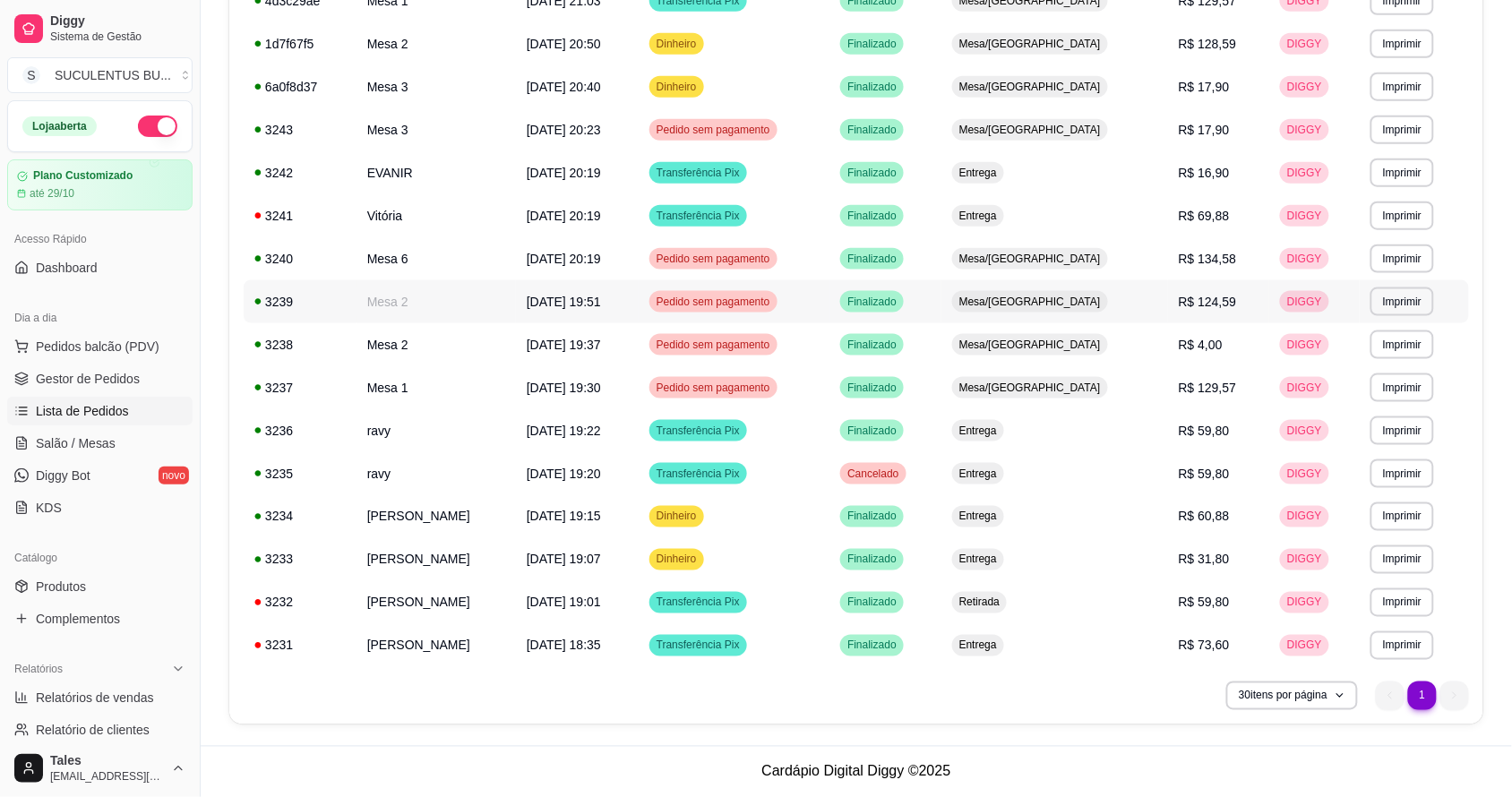
click at [774, 297] on span "Pedido sem pagamento" at bounding box center [714, 302] width 121 height 15
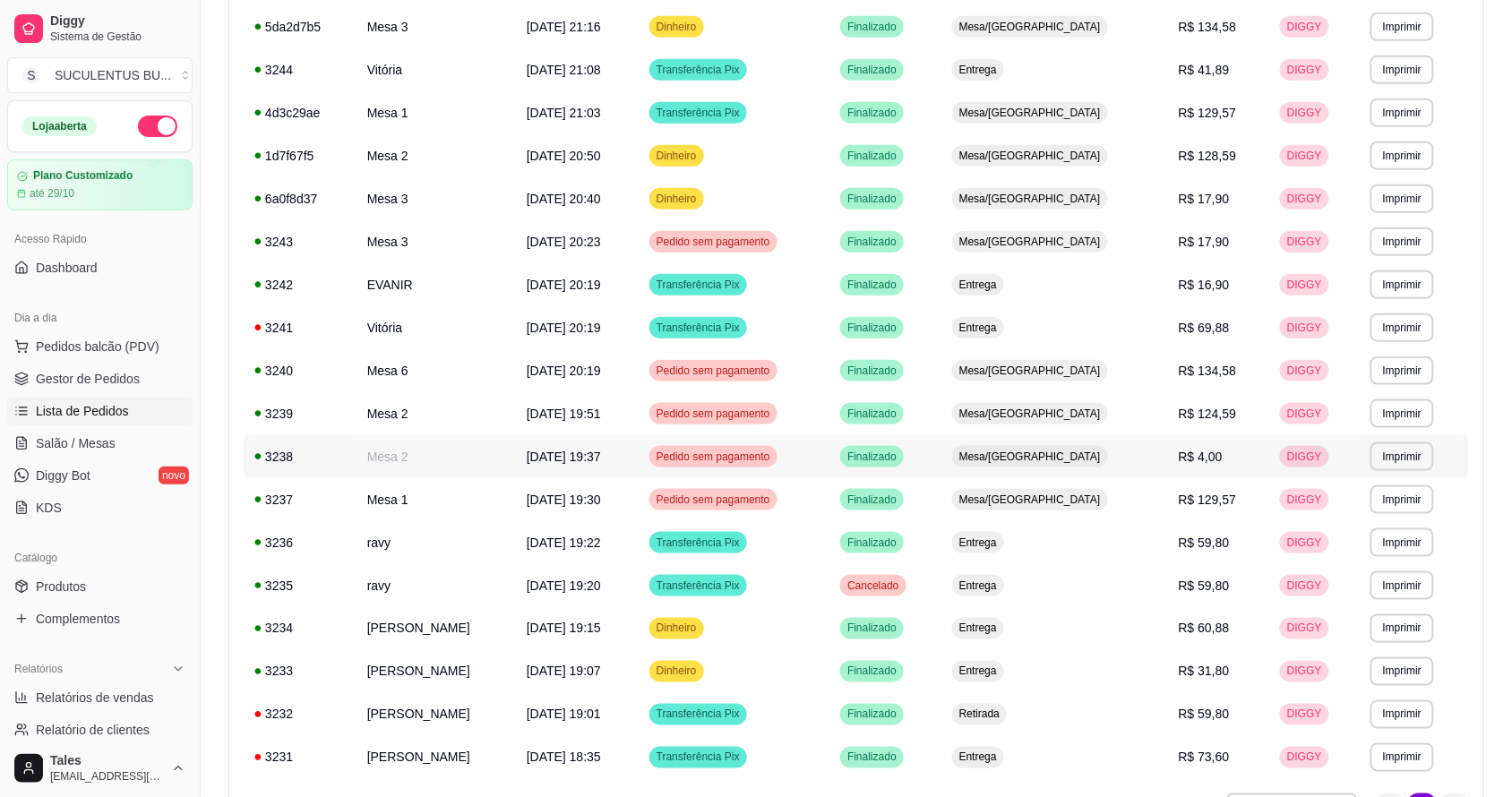
scroll to position [271, 0]
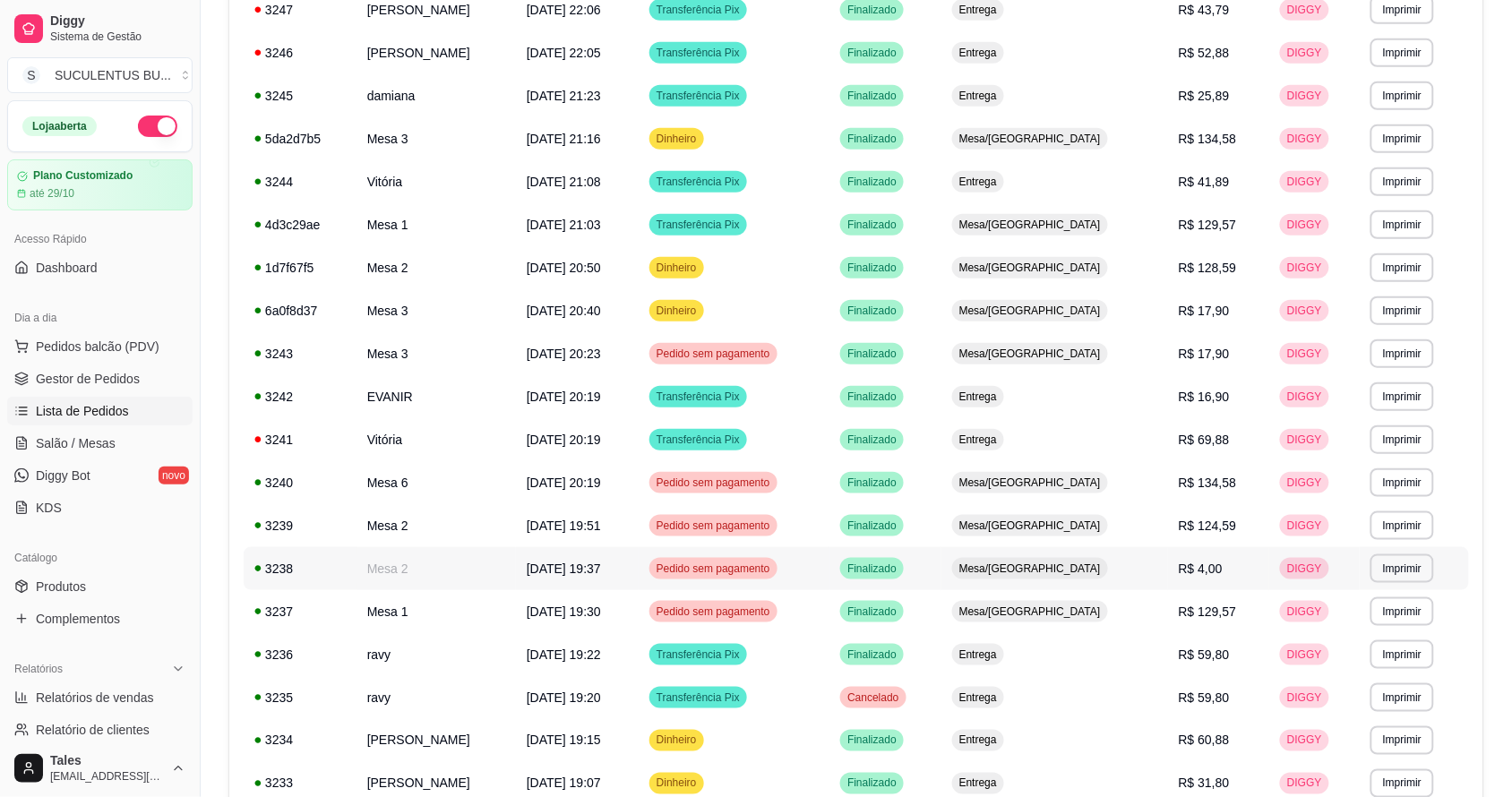
click at [723, 571] on span "Pedido sem pagamento" at bounding box center [714, 569] width 121 height 15
click at [737, 528] on span "Pedido sem pagamento" at bounding box center [714, 526] width 121 height 15
click at [733, 352] on span "Pedido sem pagamento" at bounding box center [714, 354] width 121 height 15
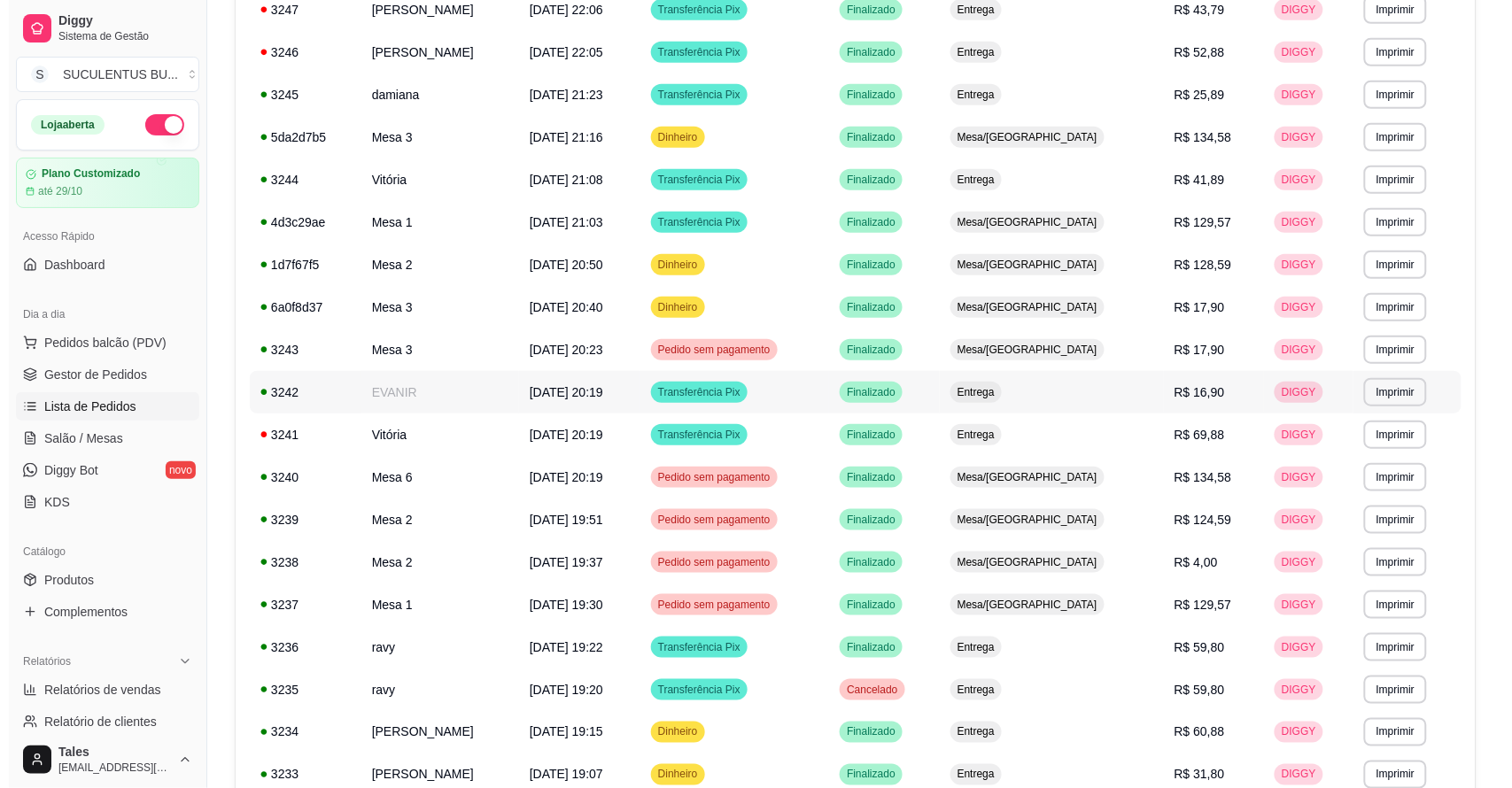
scroll to position [157, 0]
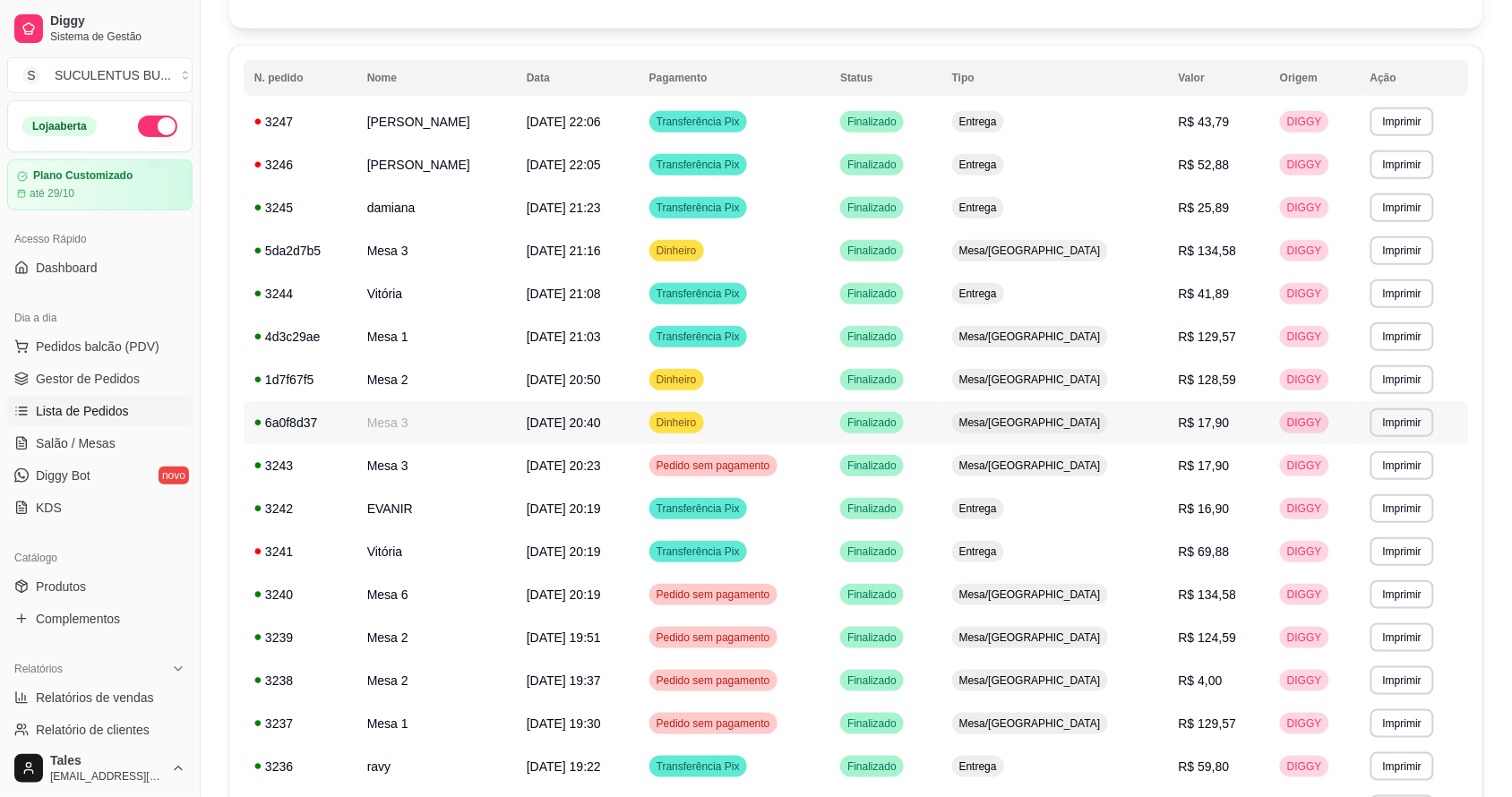
click at [701, 421] on span "Dinheiro" at bounding box center [677, 423] width 48 height 15
click at [789, 387] on td "Dinheiro" at bounding box center [734, 379] width 191 height 43
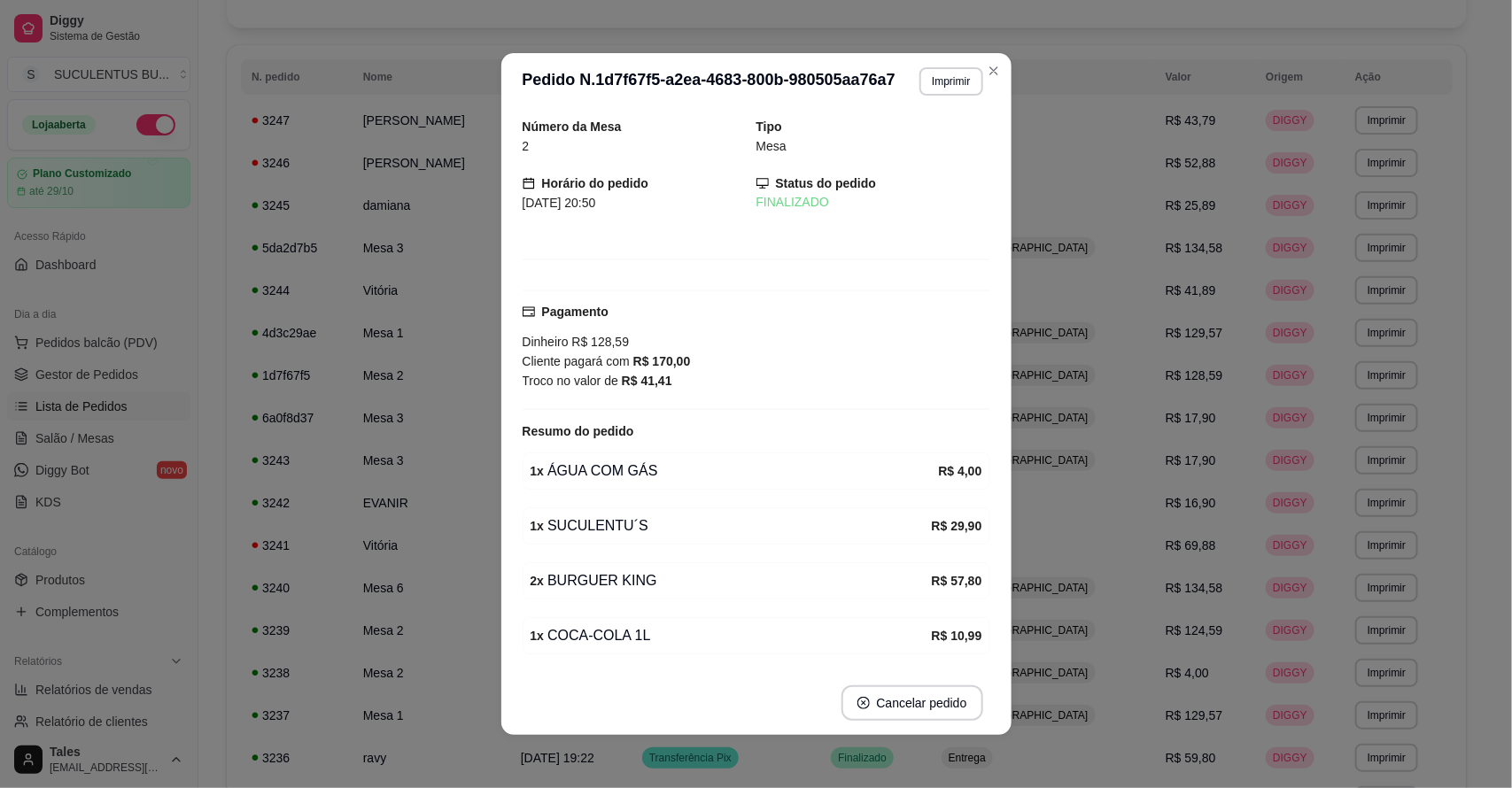
scroll to position [123, 0]
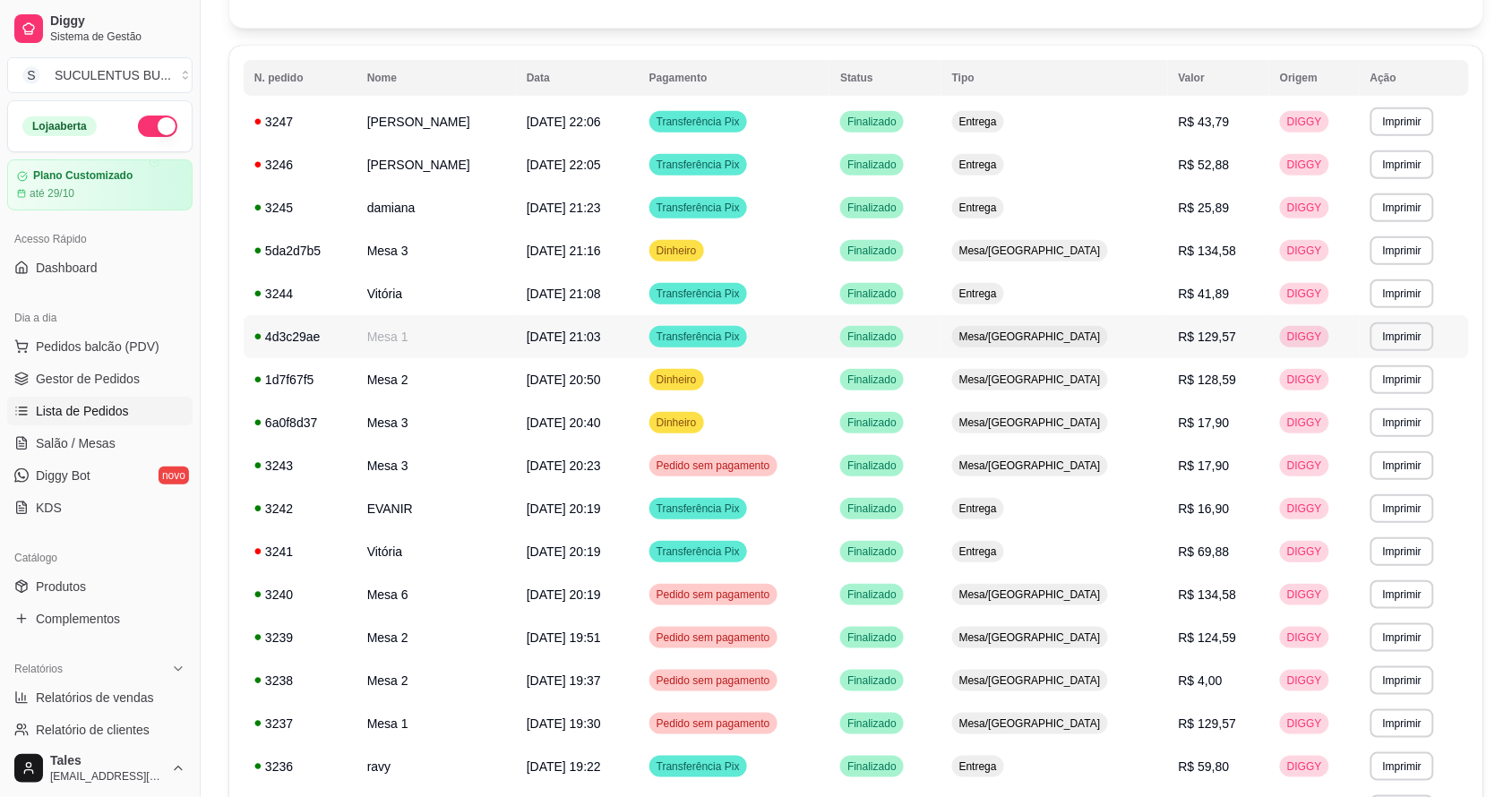
click at [638, 331] on td "[DATE] 21:03" at bounding box center [578, 336] width 123 height 43
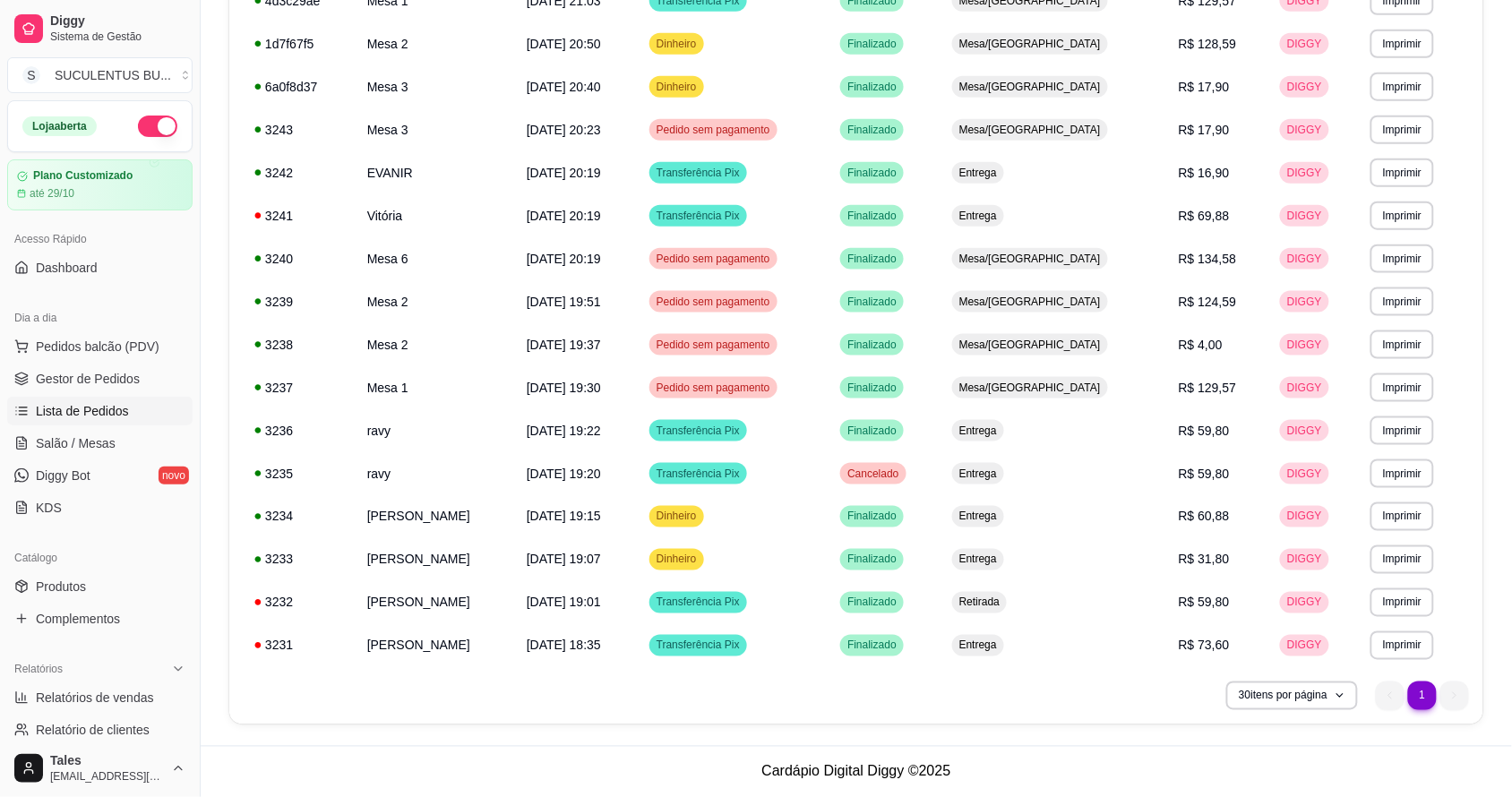
scroll to position [336, 0]
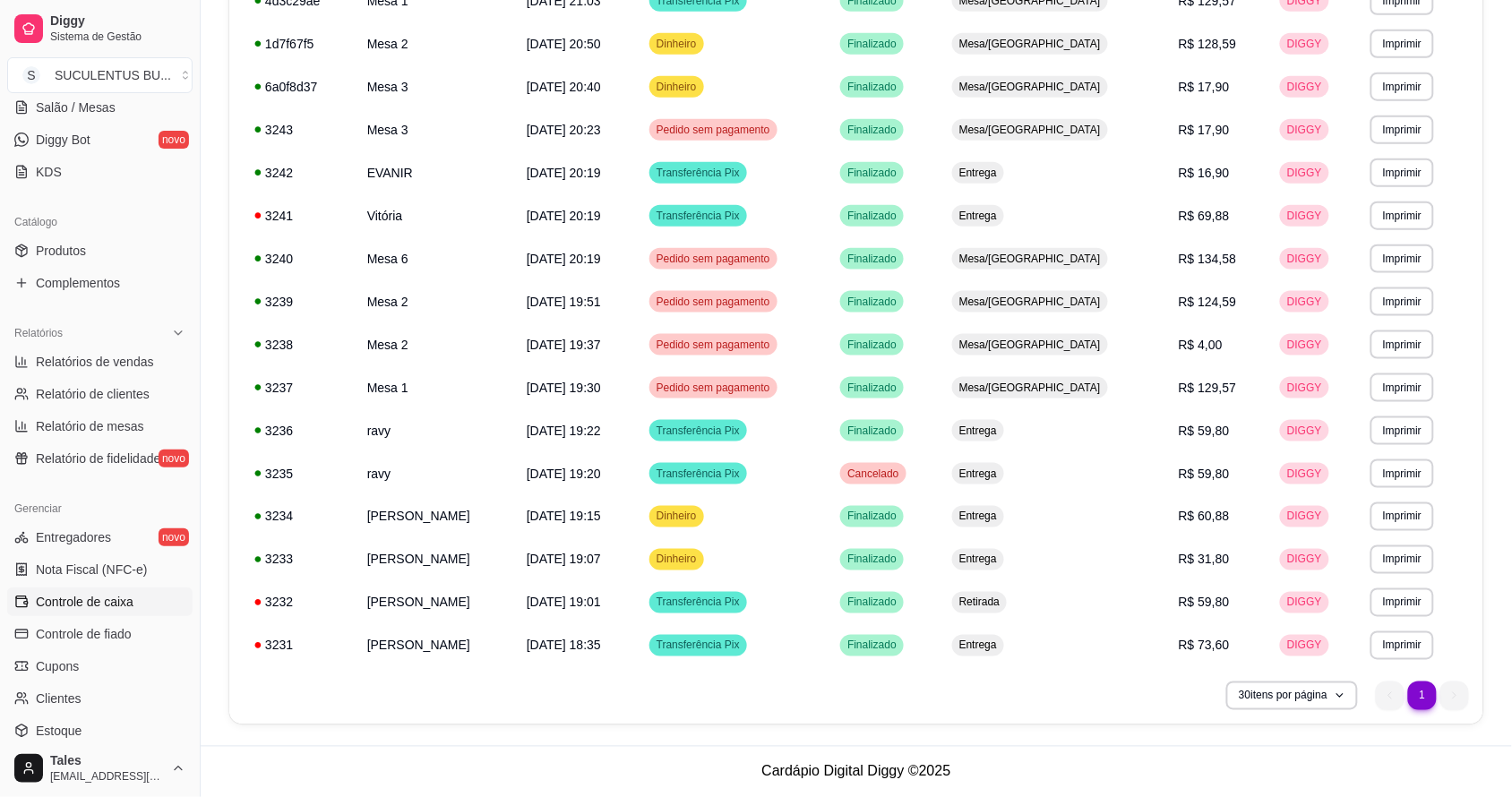
click at [121, 604] on span "Controle de caixa" at bounding box center [85, 602] width 97 height 18
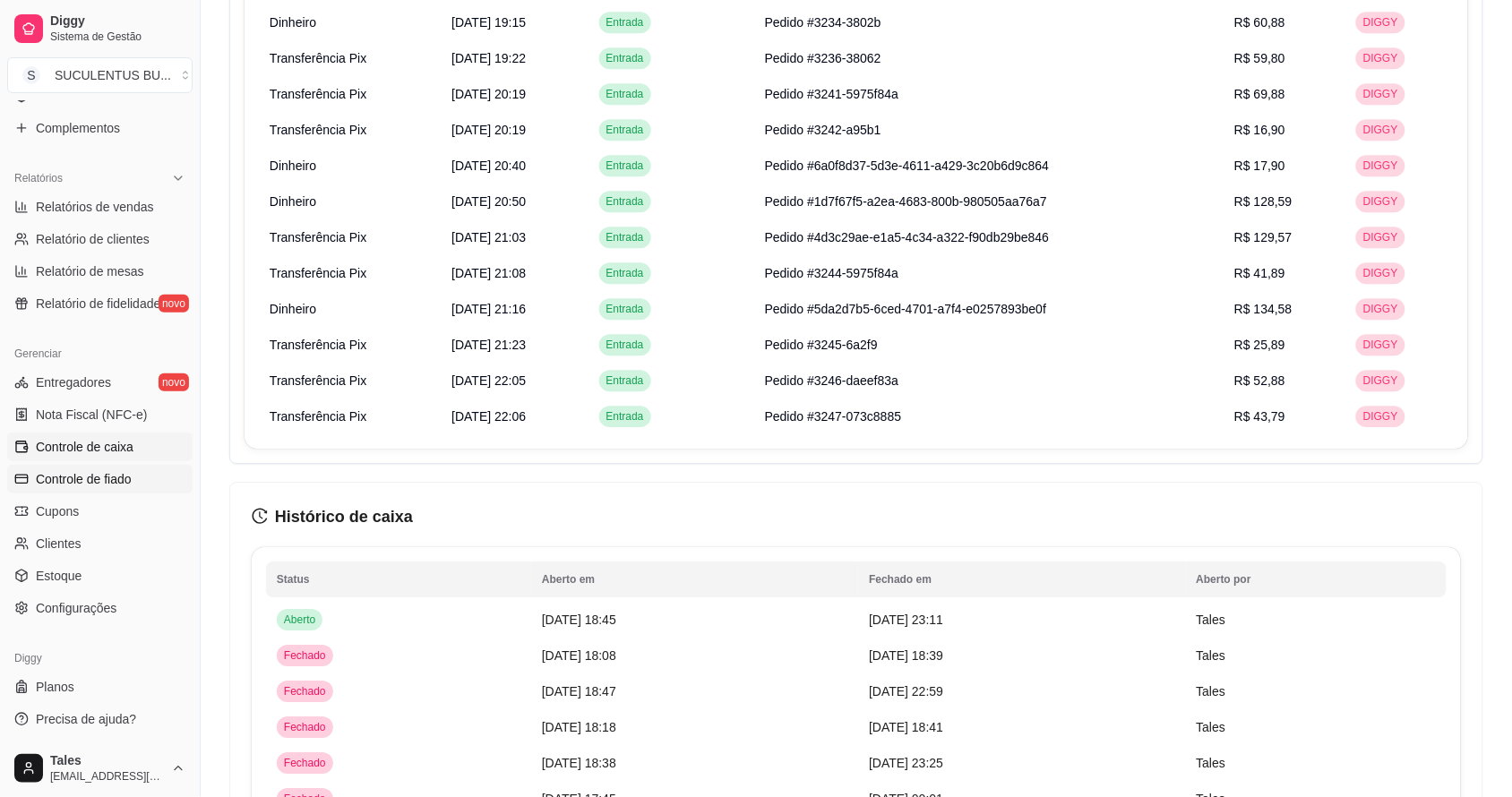
scroll to position [155, 0]
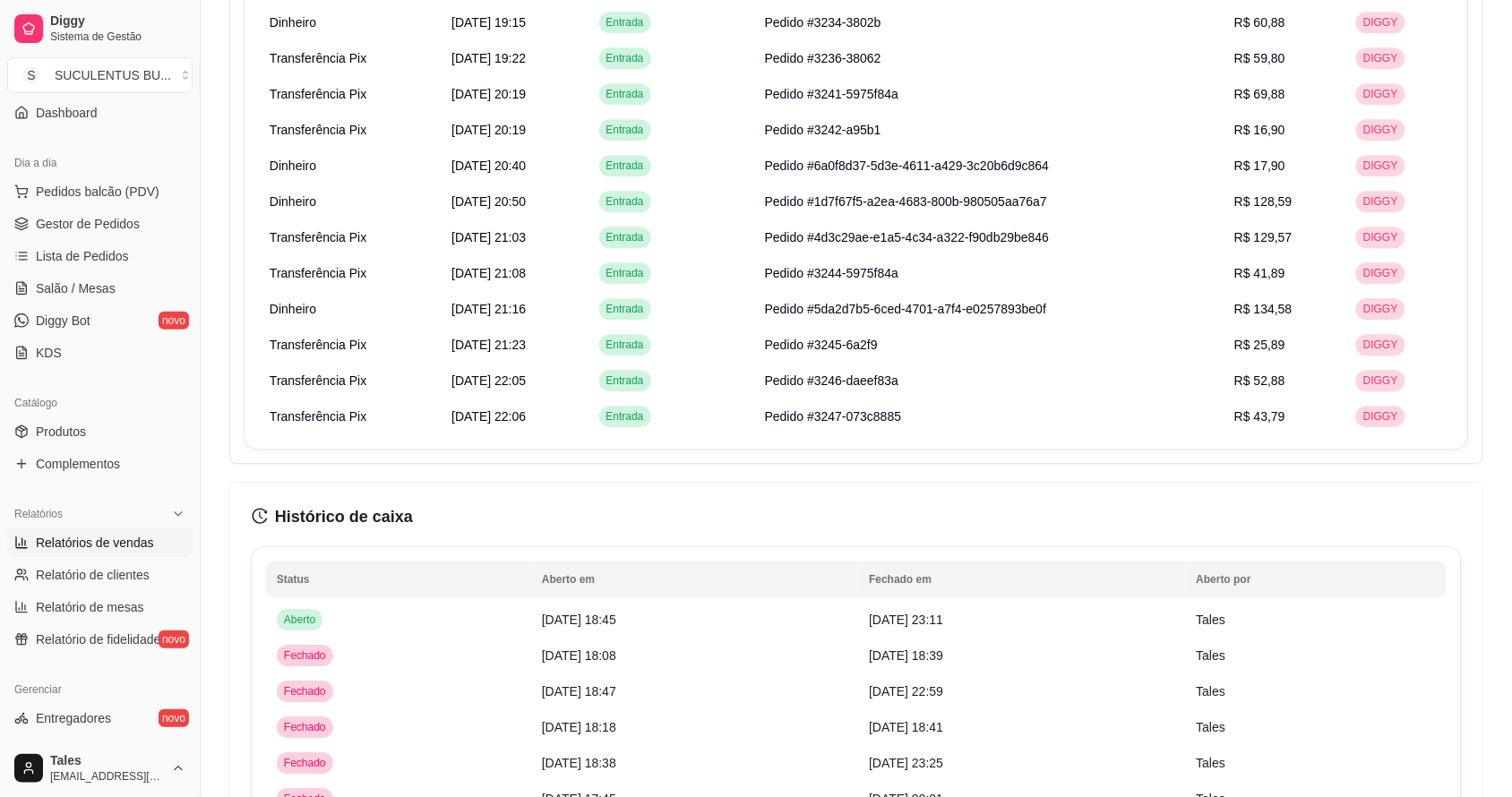
click at [101, 546] on span "Relatórios de vendas" at bounding box center [95, 543] width 118 height 18
select select "ALL"
select select "0"
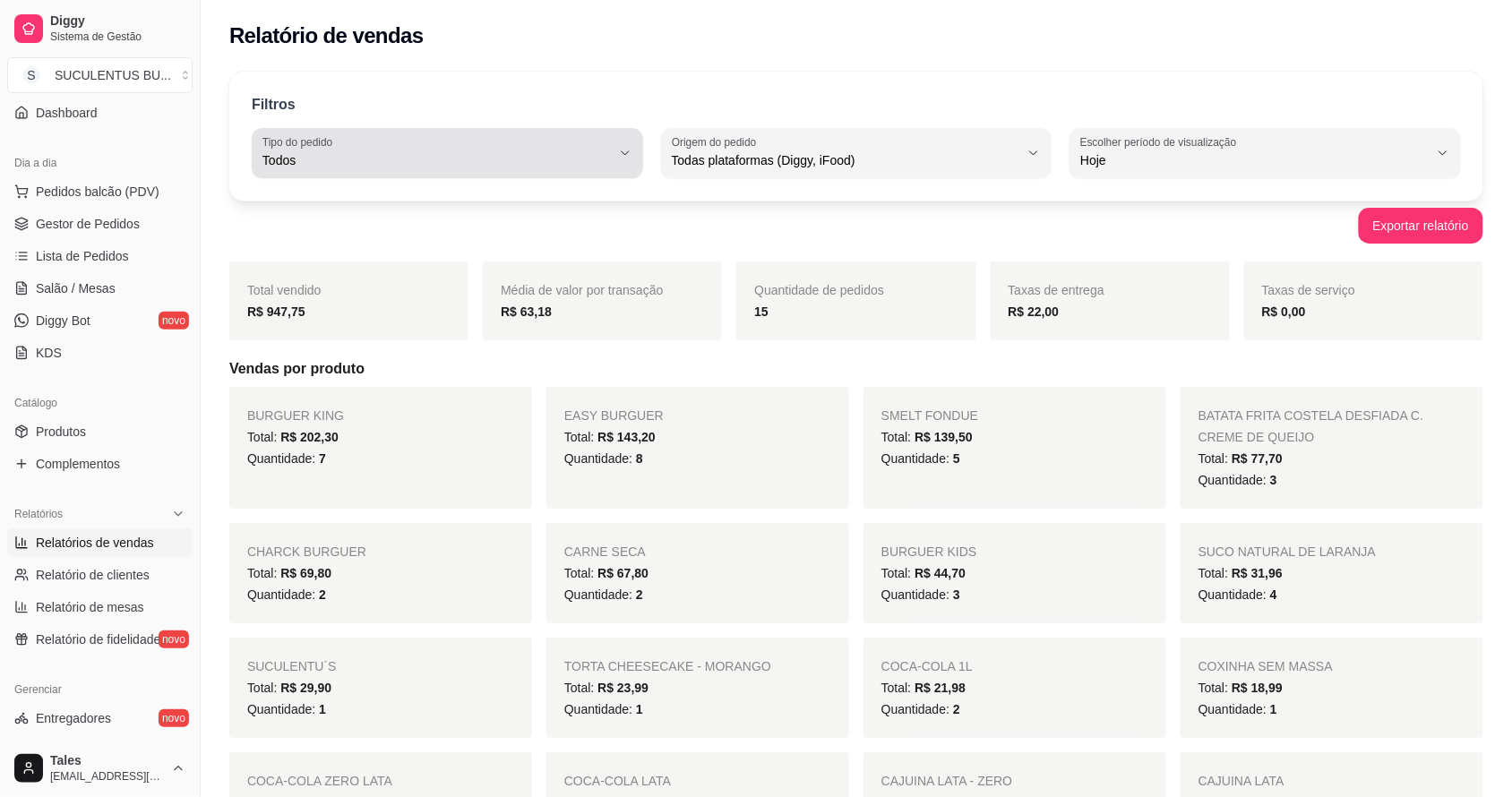
click at [503, 144] on div "Todos" at bounding box center [436, 152] width 348 height 36
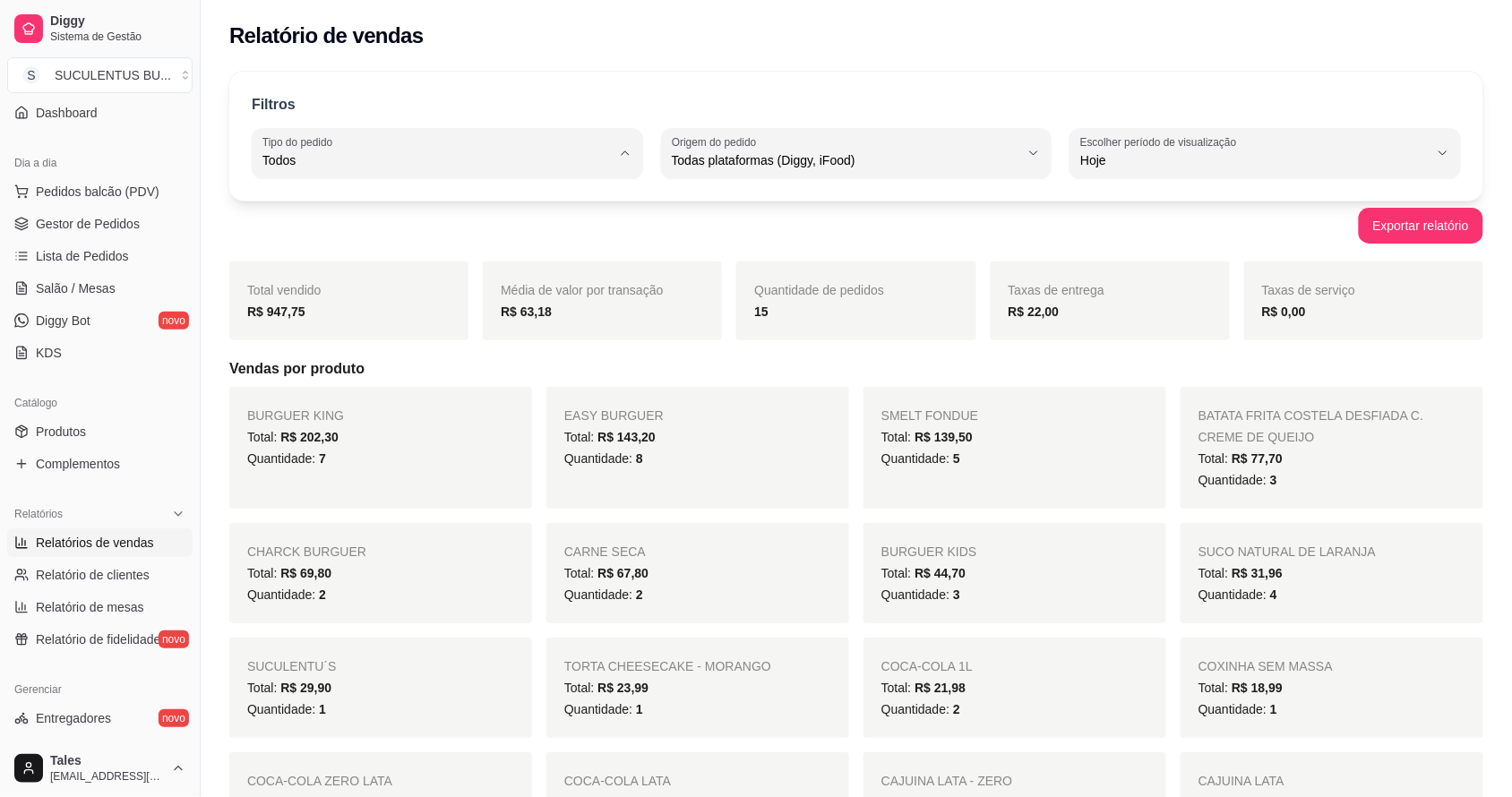
click at [316, 226] on span "Entrega" at bounding box center [438, 232] width 331 height 17
type input "DELIVERY"
select select "DELIVERY"
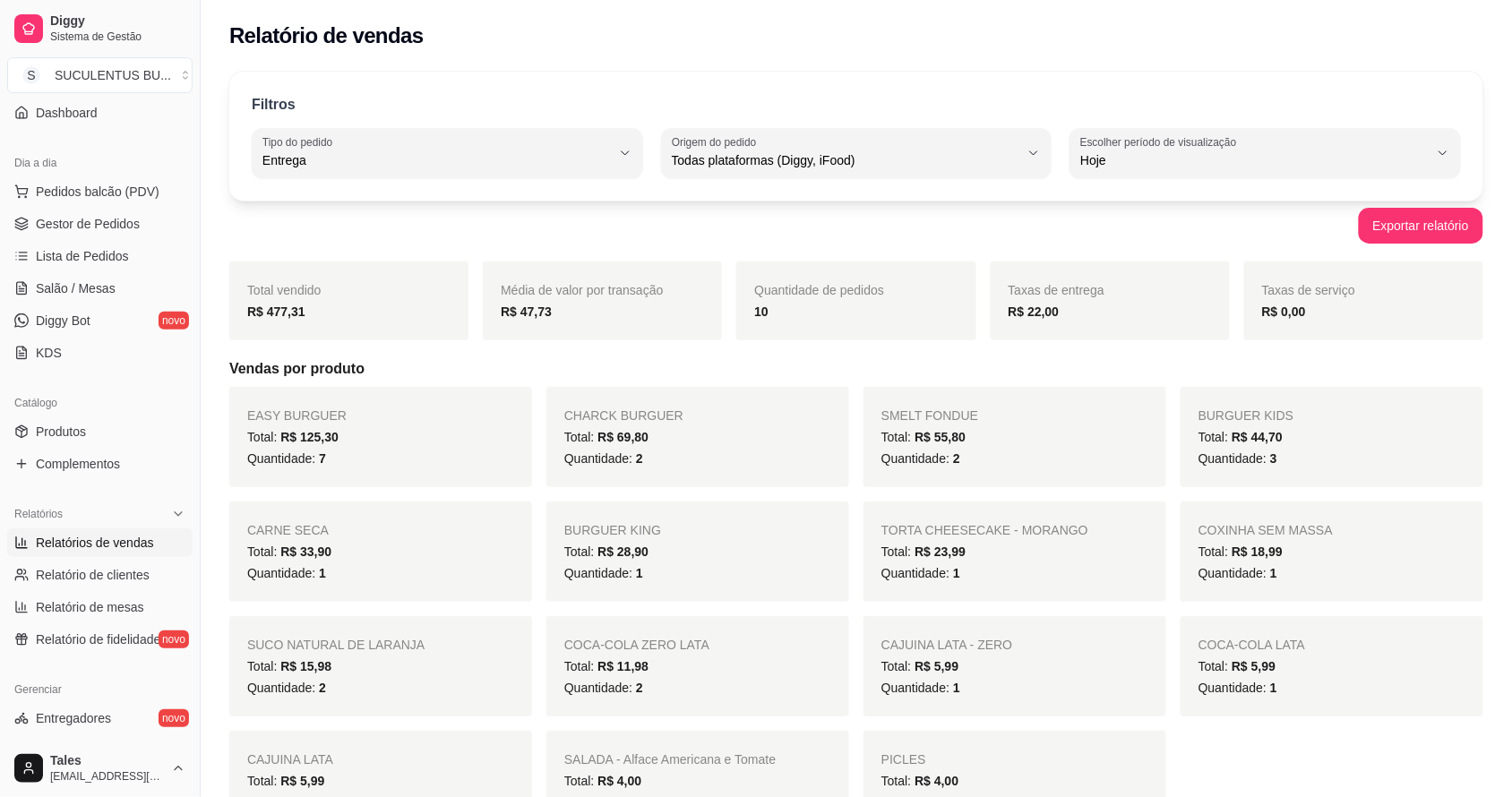
drag, startPoint x: 852, startPoint y: 330, endPoint x: 911, endPoint y: 341, distance: 60.0
click at [911, 341] on div "Quantidade de pedidos 10" at bounding box center [856, 301] width 239 height 79
